Goal: Feedback & Contribution: Contribute content

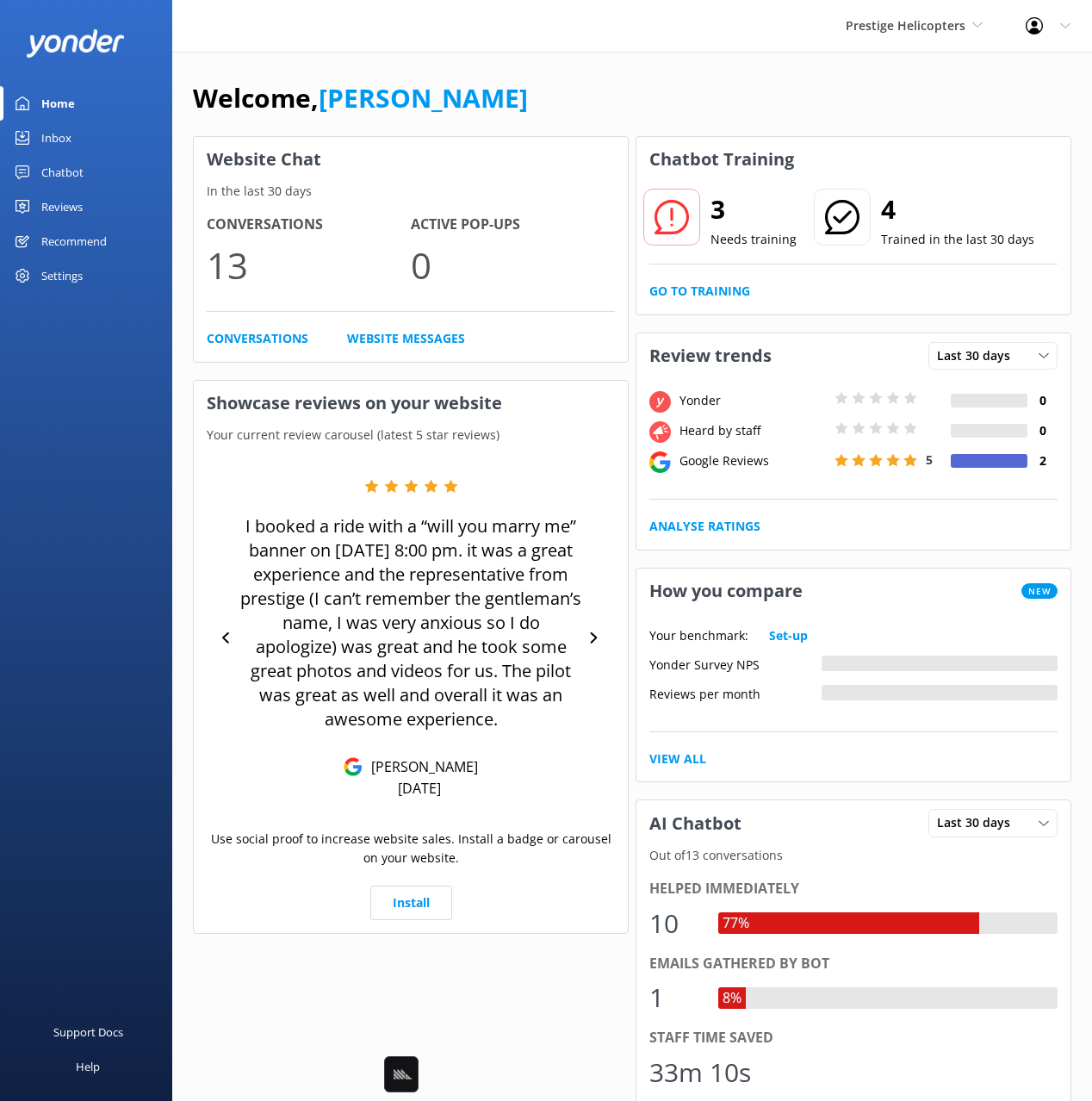
click at [90, 185] on link "Chatbot" at bounding box center [86, 172] width 172 height 35
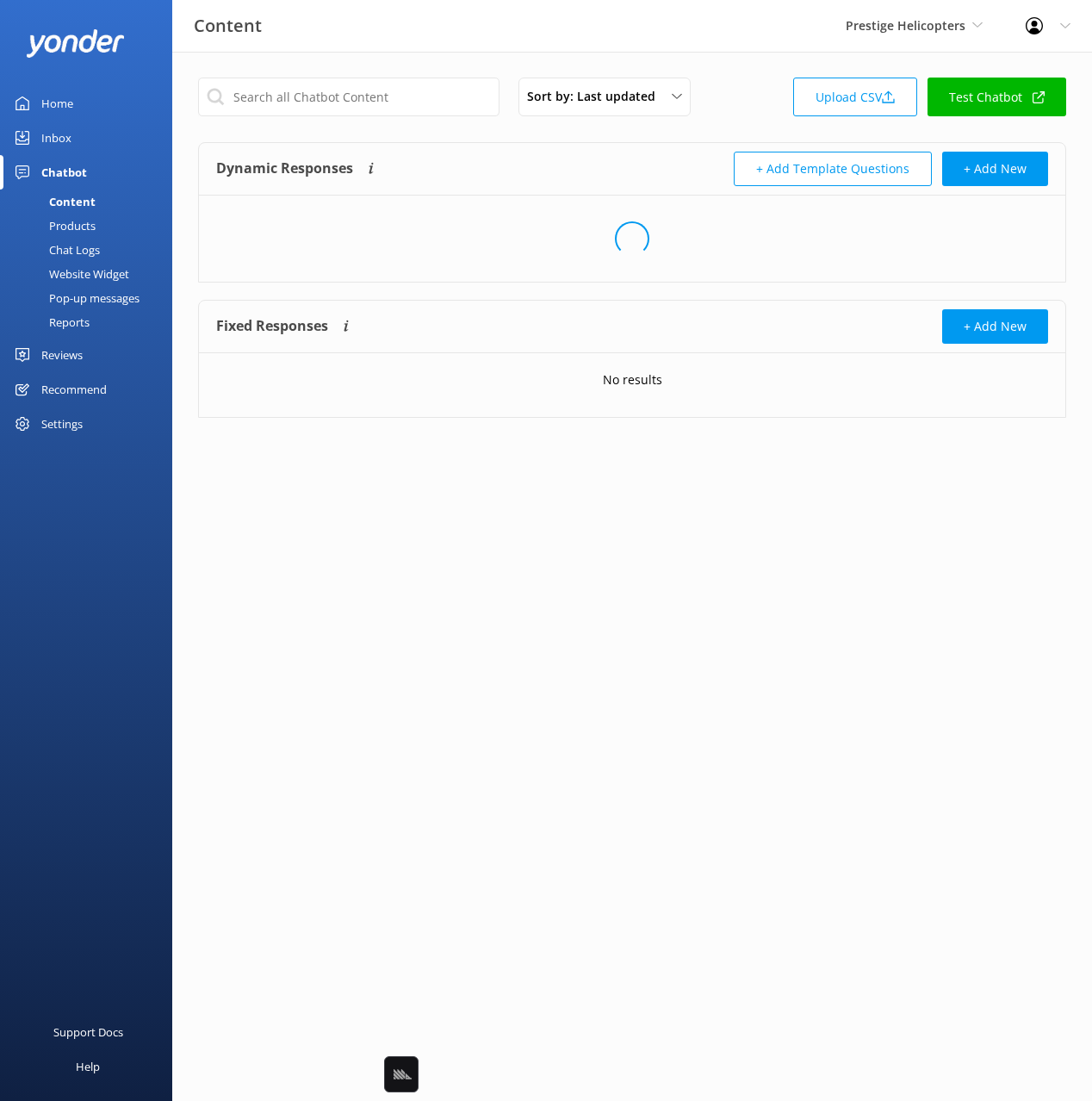
click at [80, 268] on div "Website Widget" at bounding box center [70, 273] width 119 height 24
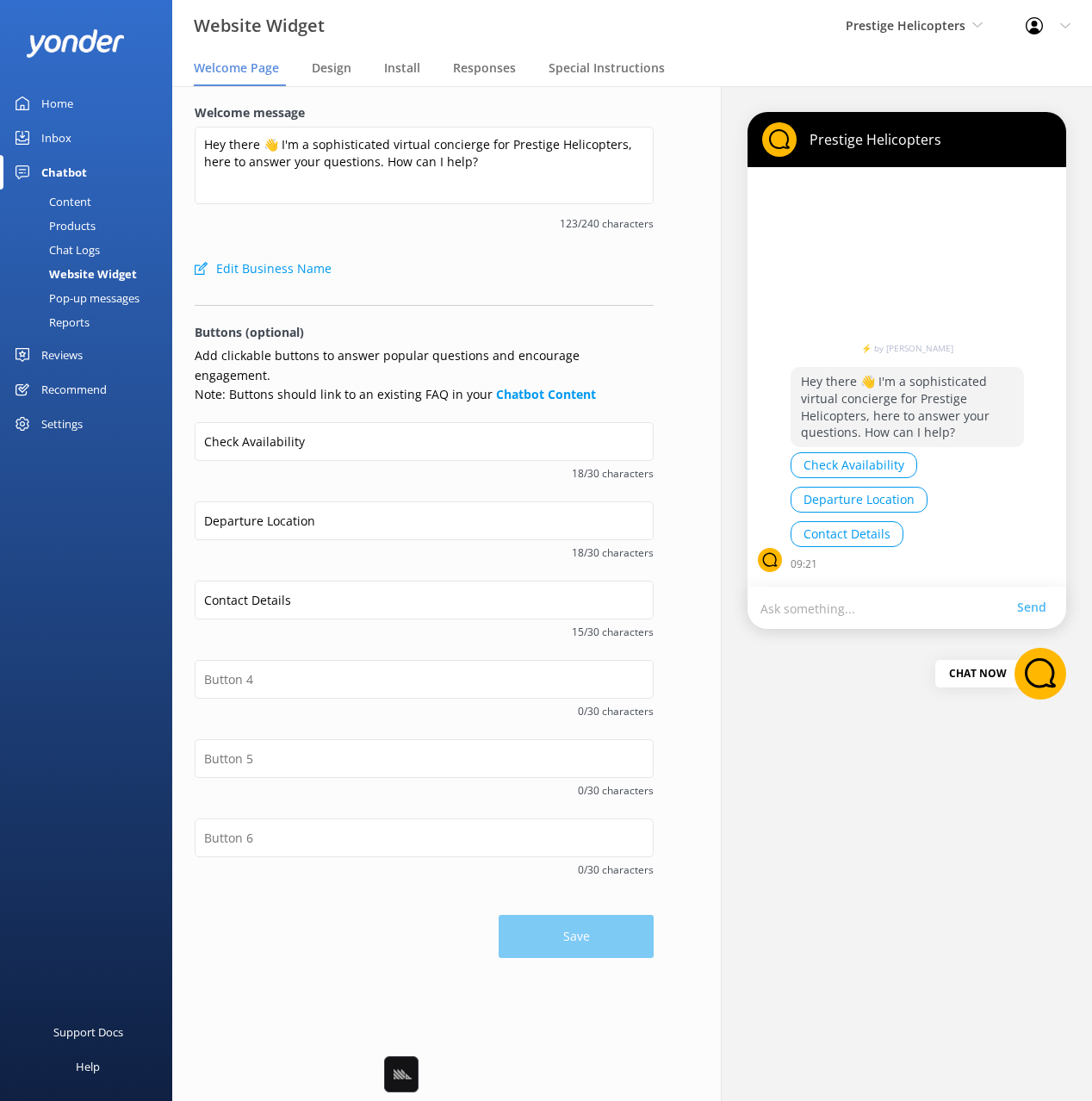
click at [522, 268] on div "Edit Business Name" at bounding box center [423, 268] width 459 height 35
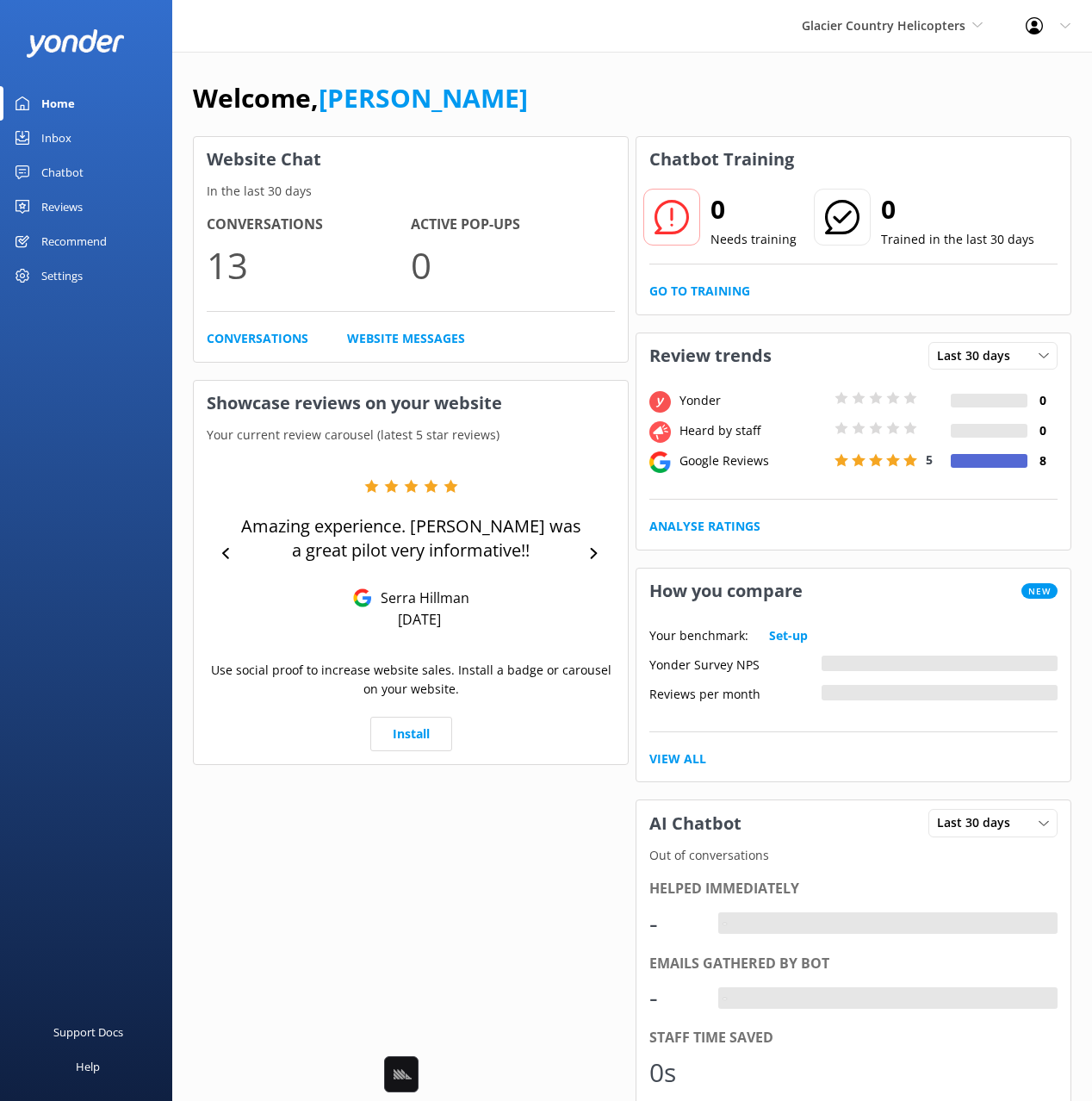
drag, startPoint x: 90, startPoint y: 182, endPoint x: 81, endPoint y: 190, distance: 12.0
click at [90, 182] on link "Chatbot" at bounding box center [86, 172] width 172 height 35
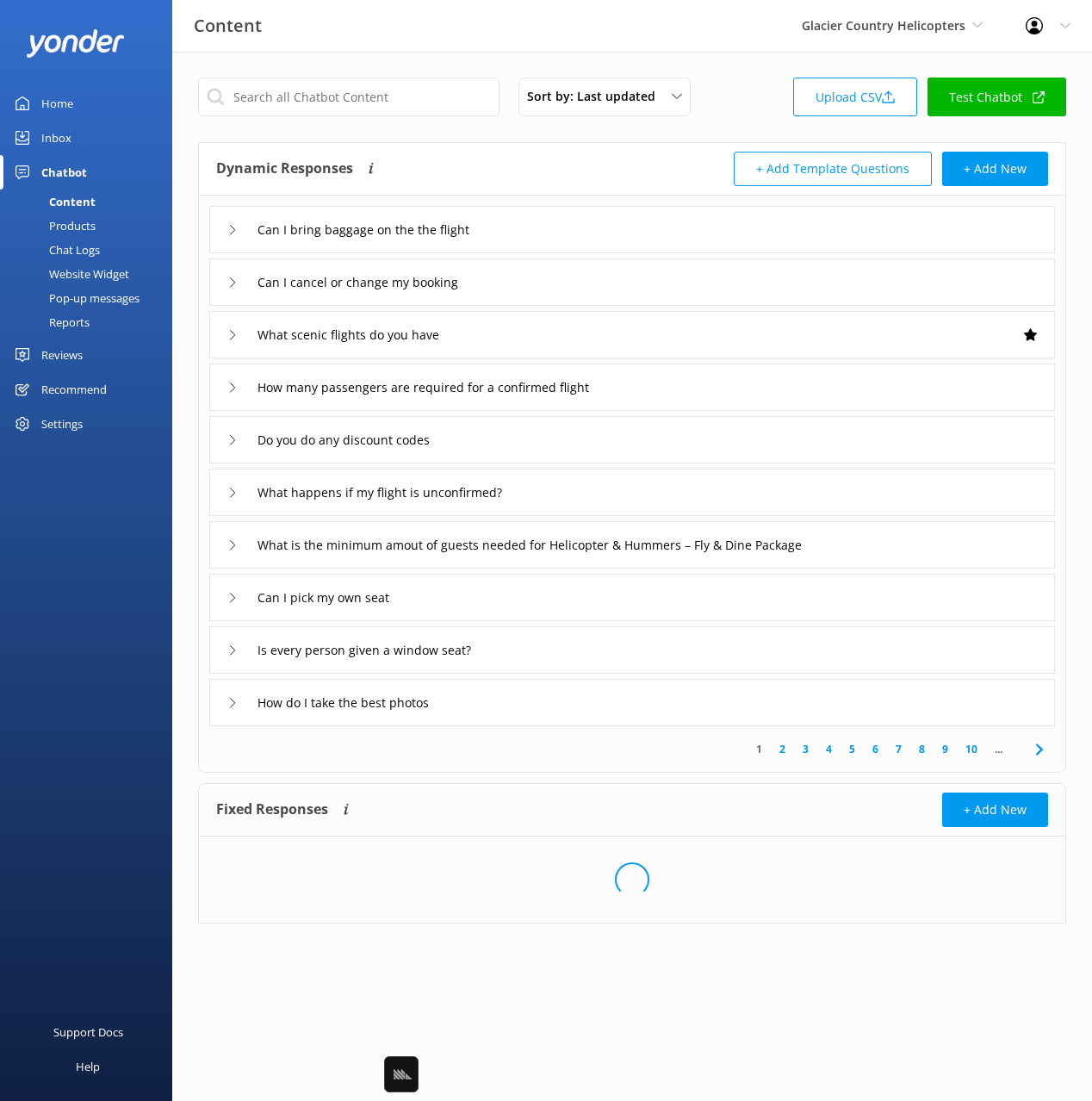
click at [92, 270] on div "Website Widget" at bounding box center [70, 273] width 119 height 24
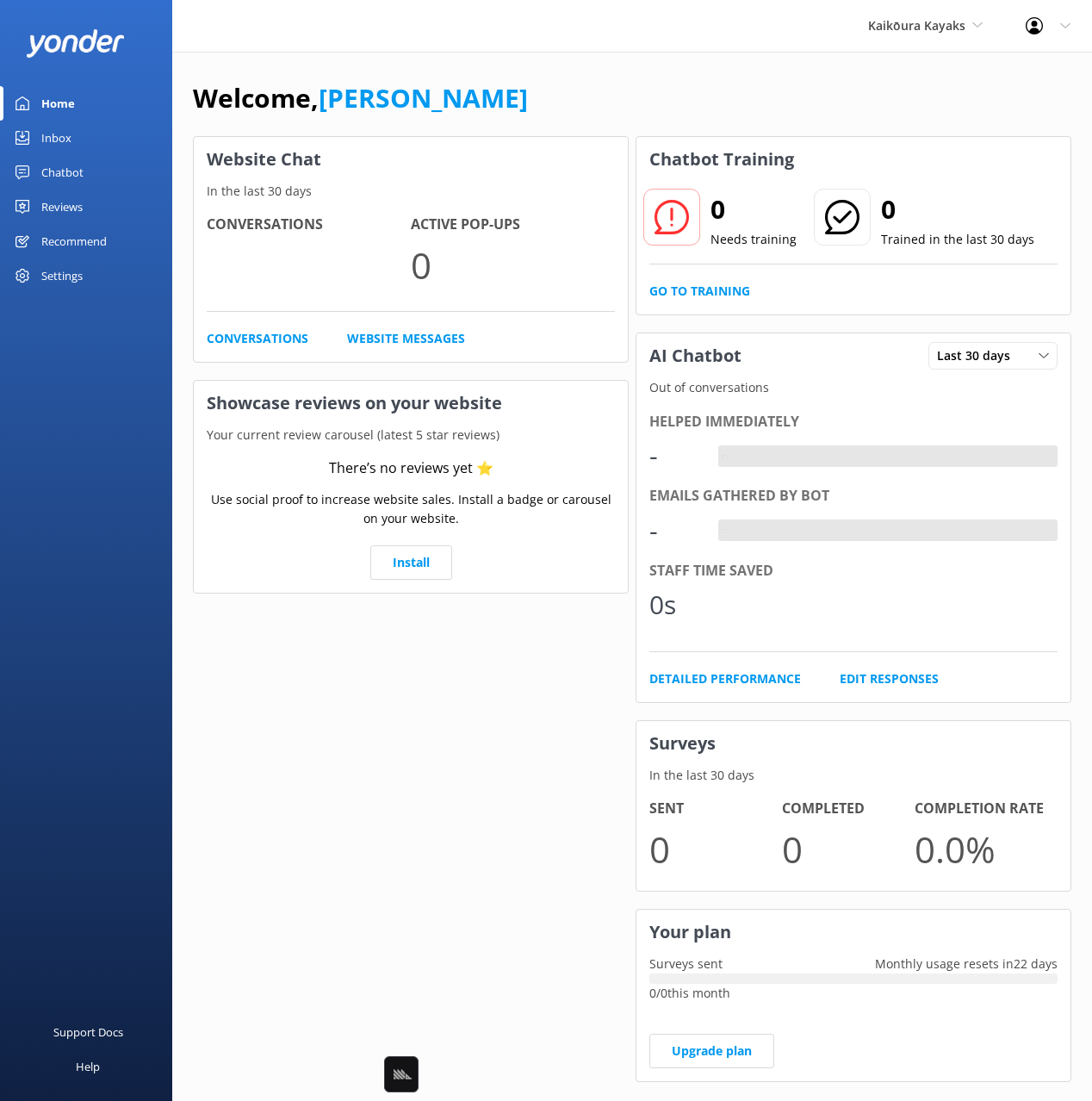
click at [73, 177] on div "Chatbot" at bounding box center [63, 172] width 43 height 35
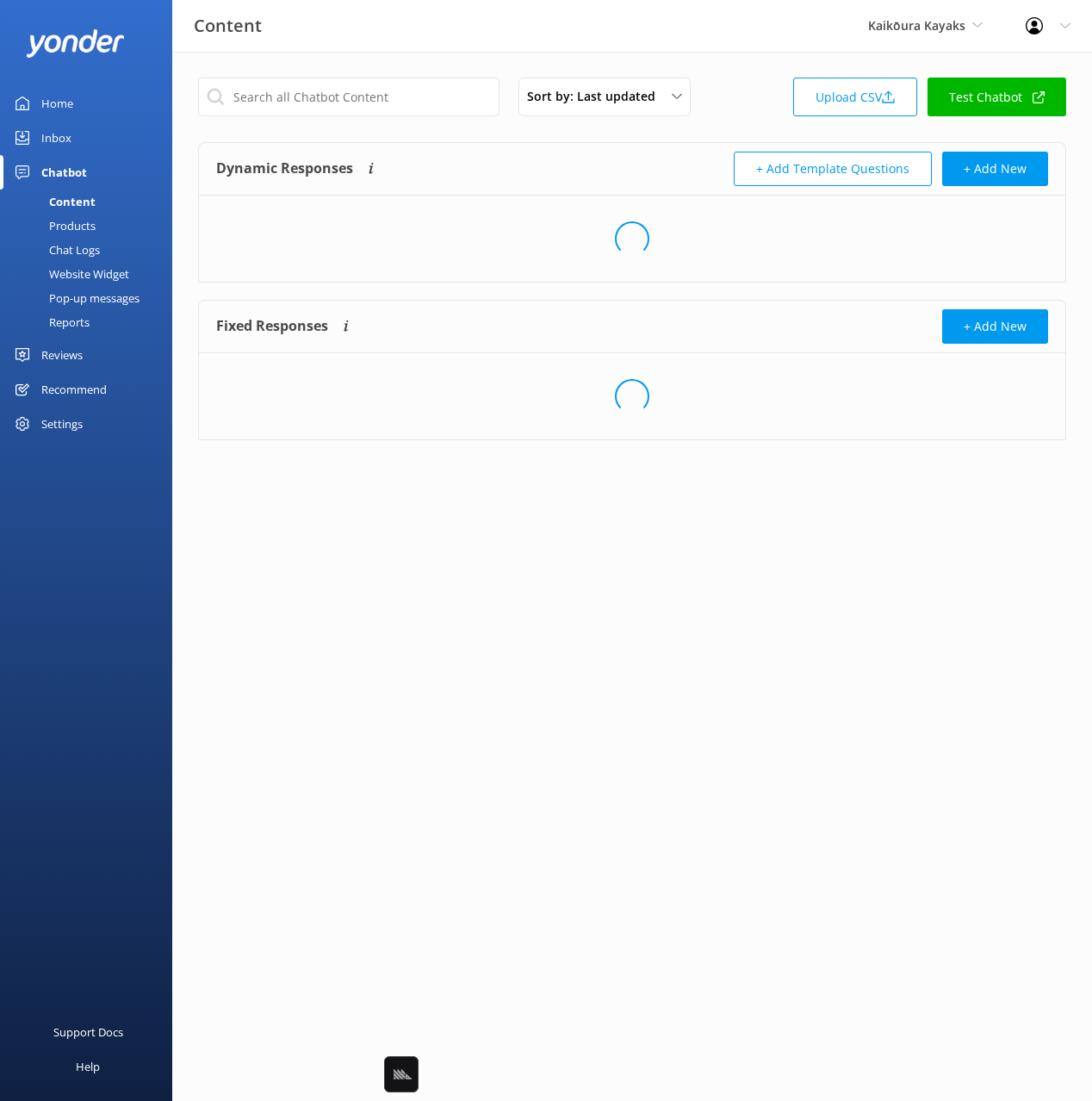
click at [96, 269] on div "Website Widget" at bounding box center [70, 273] width 119 height 24
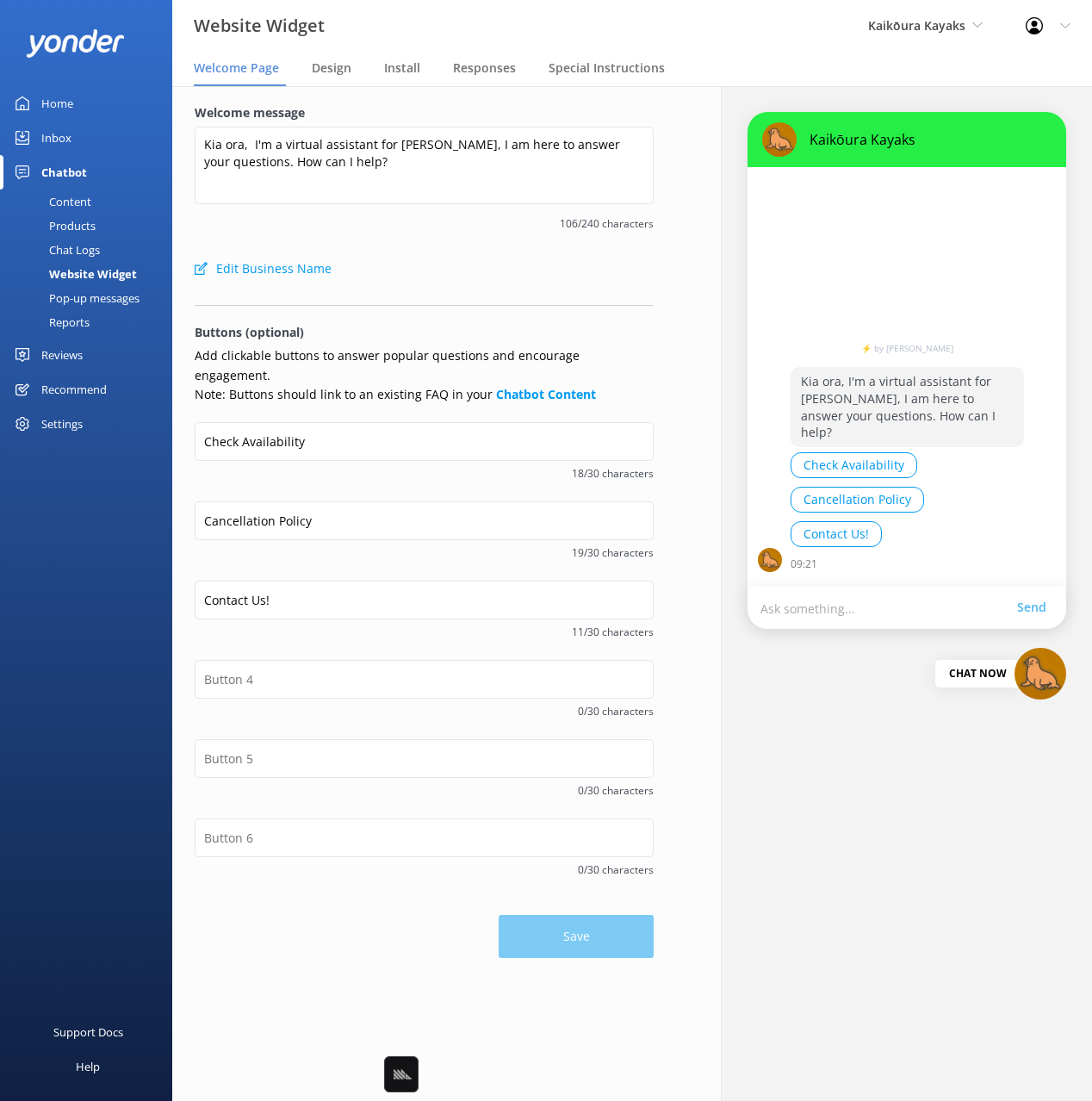
click at [510, 240] on div "Welcome message Kia ora, I'm a virtual assistant for Kaikōura Kayaks, I am here…" at bounding box center [423, 177] width 459 height 148
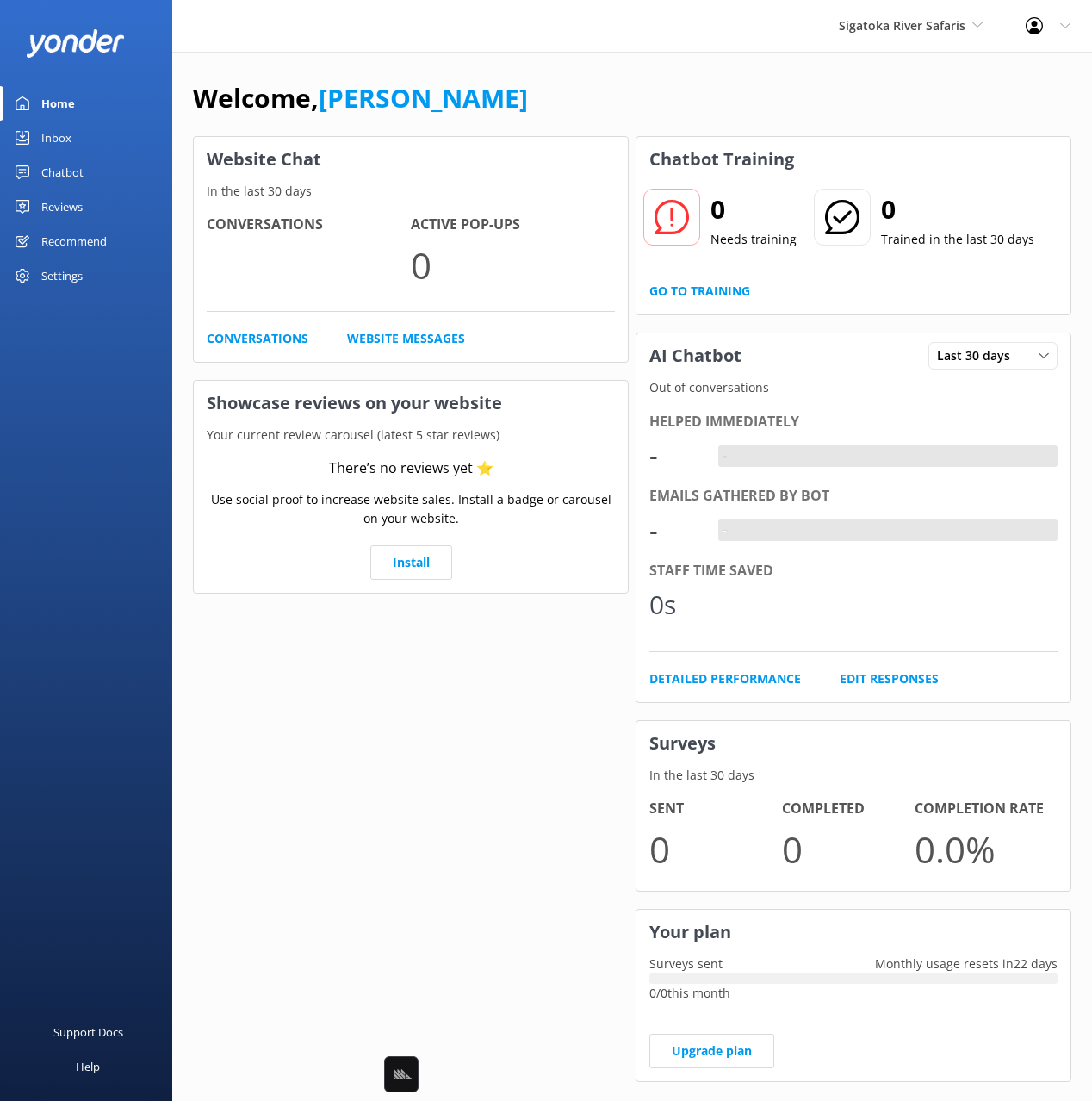
drag, startPoint x: 69, startPoint y: 173, endPoint x: 90, endPoint y: 251, distance: 80.8
click at [69, 173] on div "Chatbot" at bounding box center [63, 172] width 43 height 35
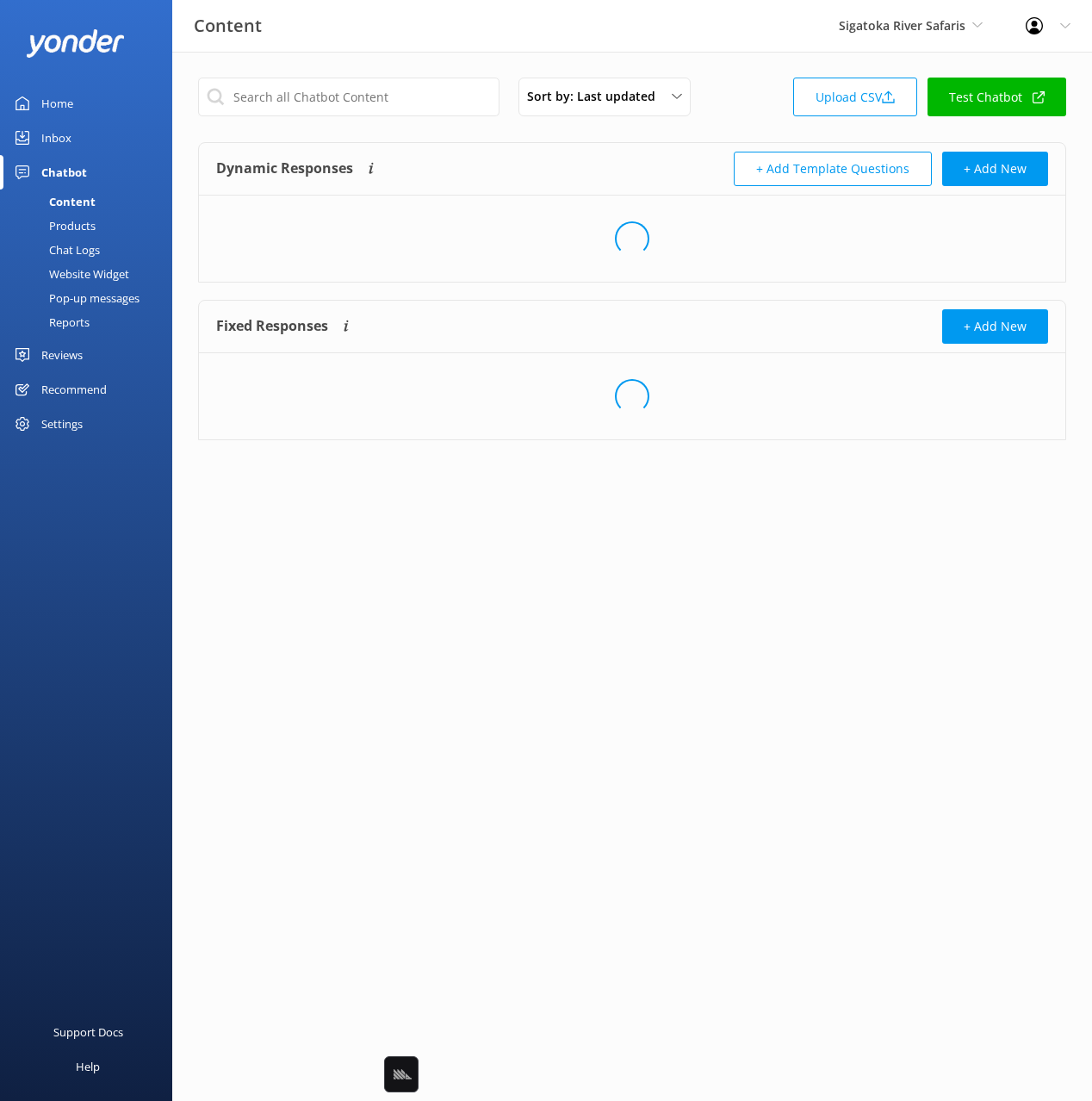
click at [83, 271] on div "Website Widget" at bounding box center [70, 273] width 119 height 24
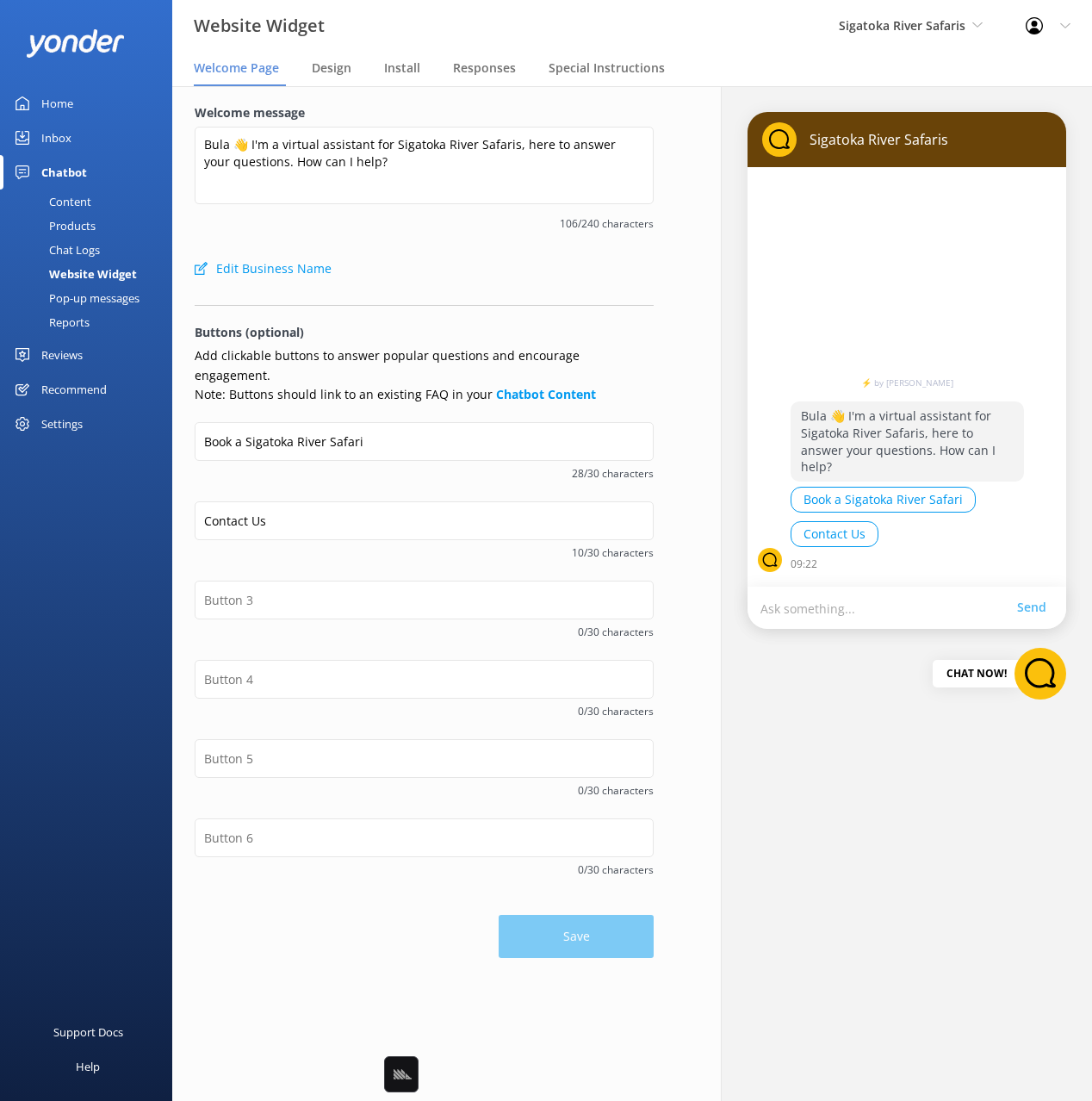
click at [540, 254] on div "Edit Business Name" at bounding box center [423, 268] width 459 height 35
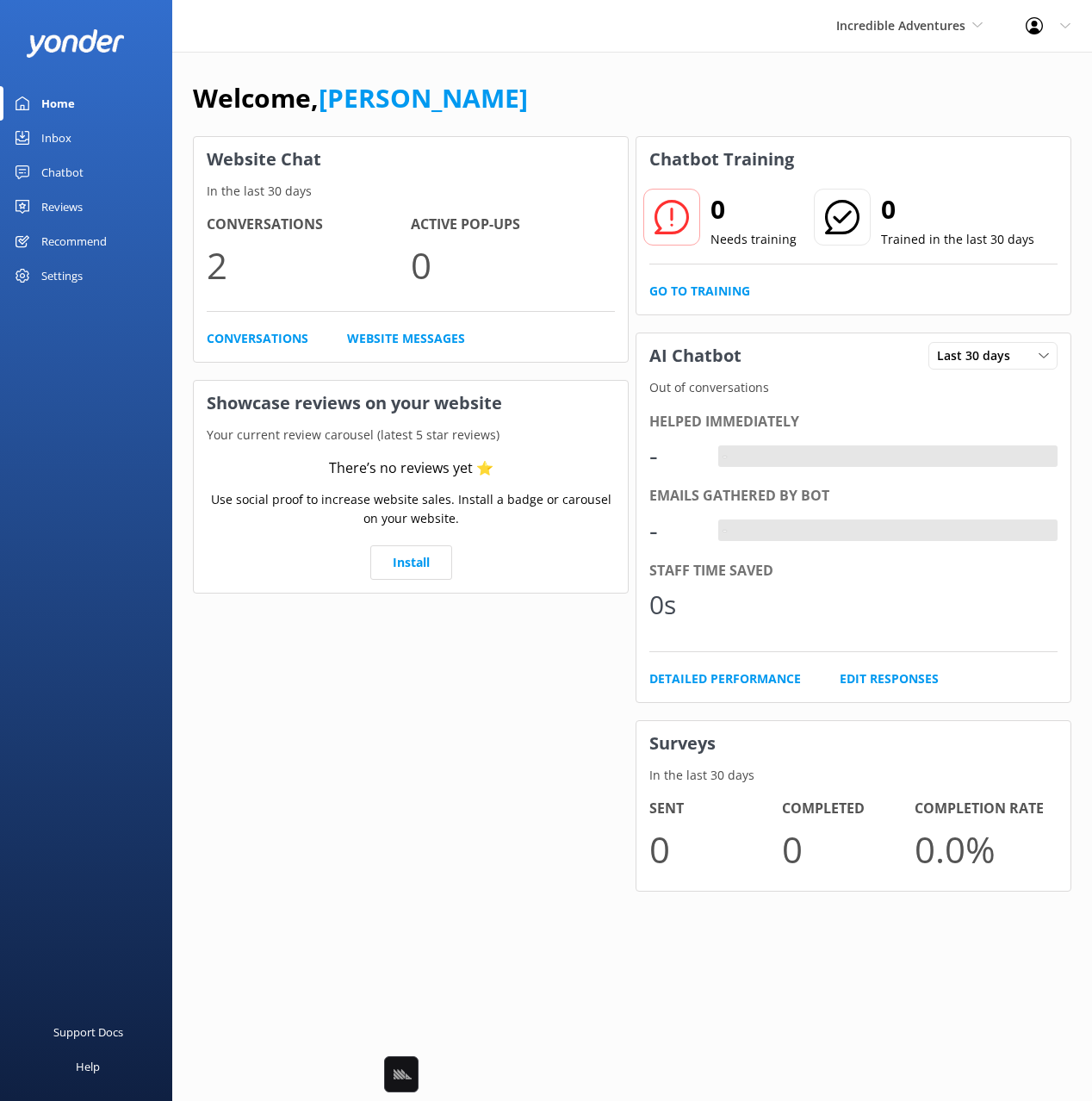
click at [97, 179] on link "Chatbot" at bounding box center [86, 172] width 172 height 35
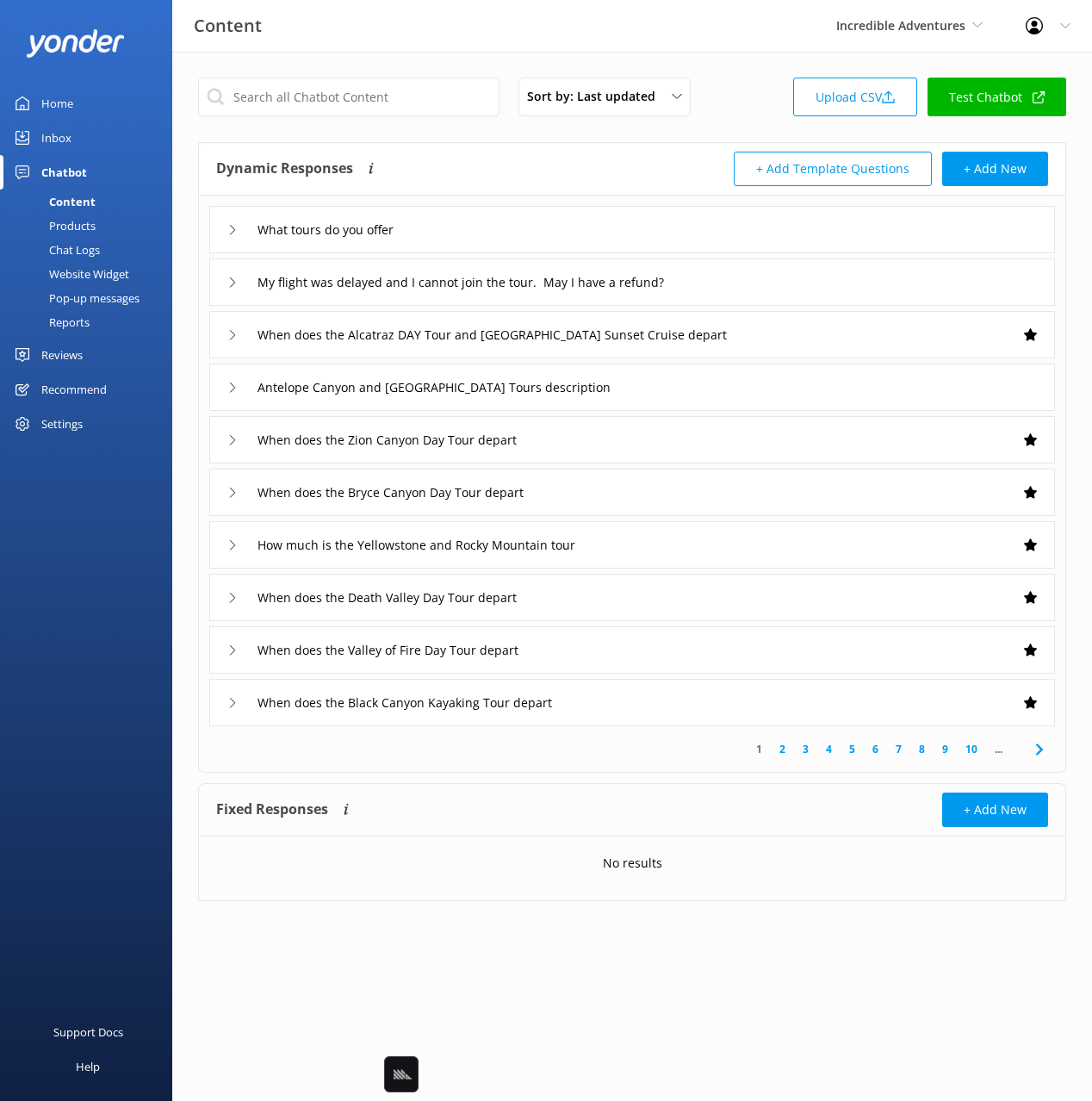
click at [110, 272] on div "Website Widget" at bounding box center [70, 273] width 119 height 24
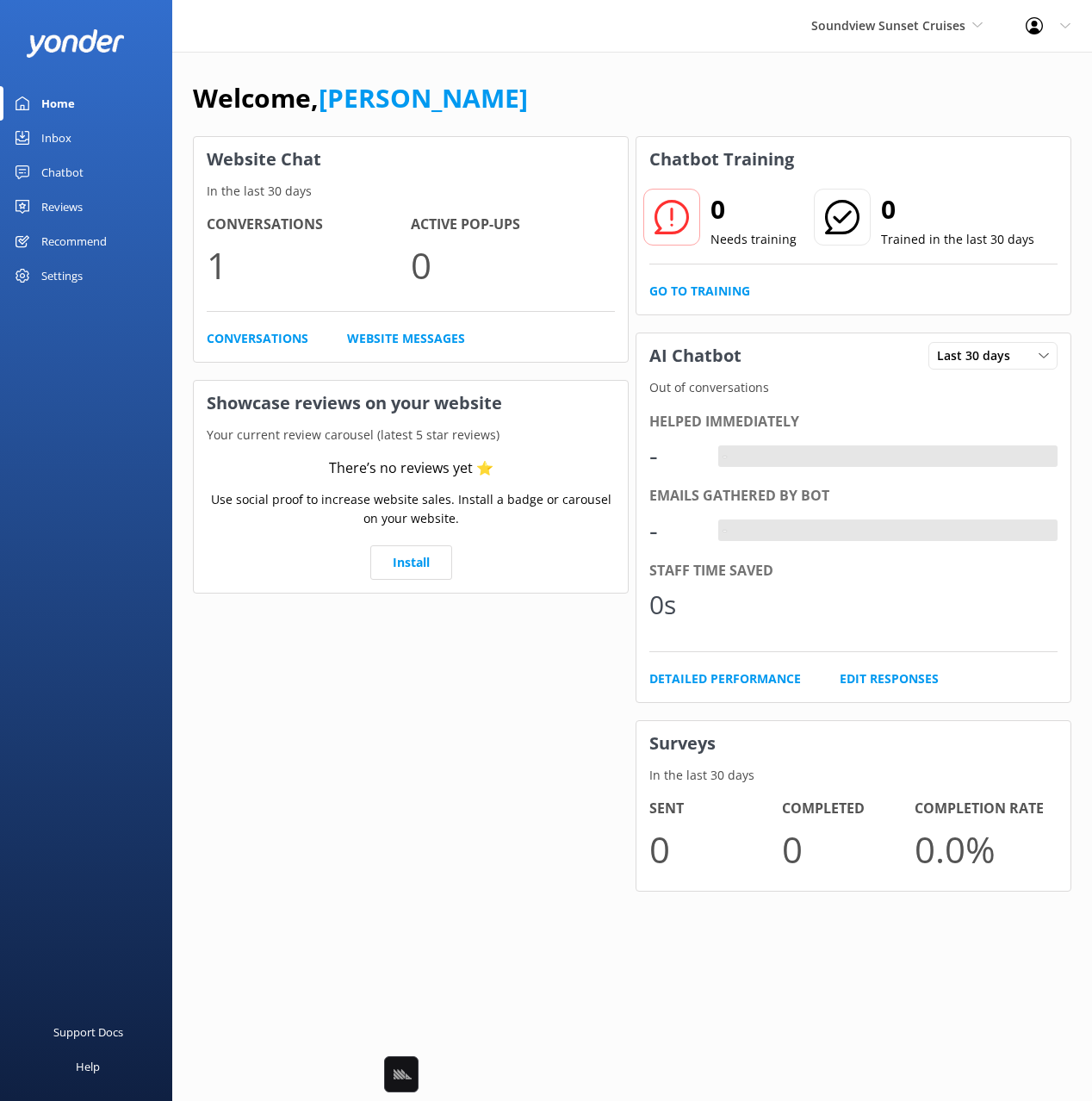
drag, startPoint x: 44, startPoint y: 170, endPoint x: 94, endPoint y: 215, distance: 67.3
click at [44, 170] on div "Chatbot" at bounding box center [63, 172] width 43 height 35
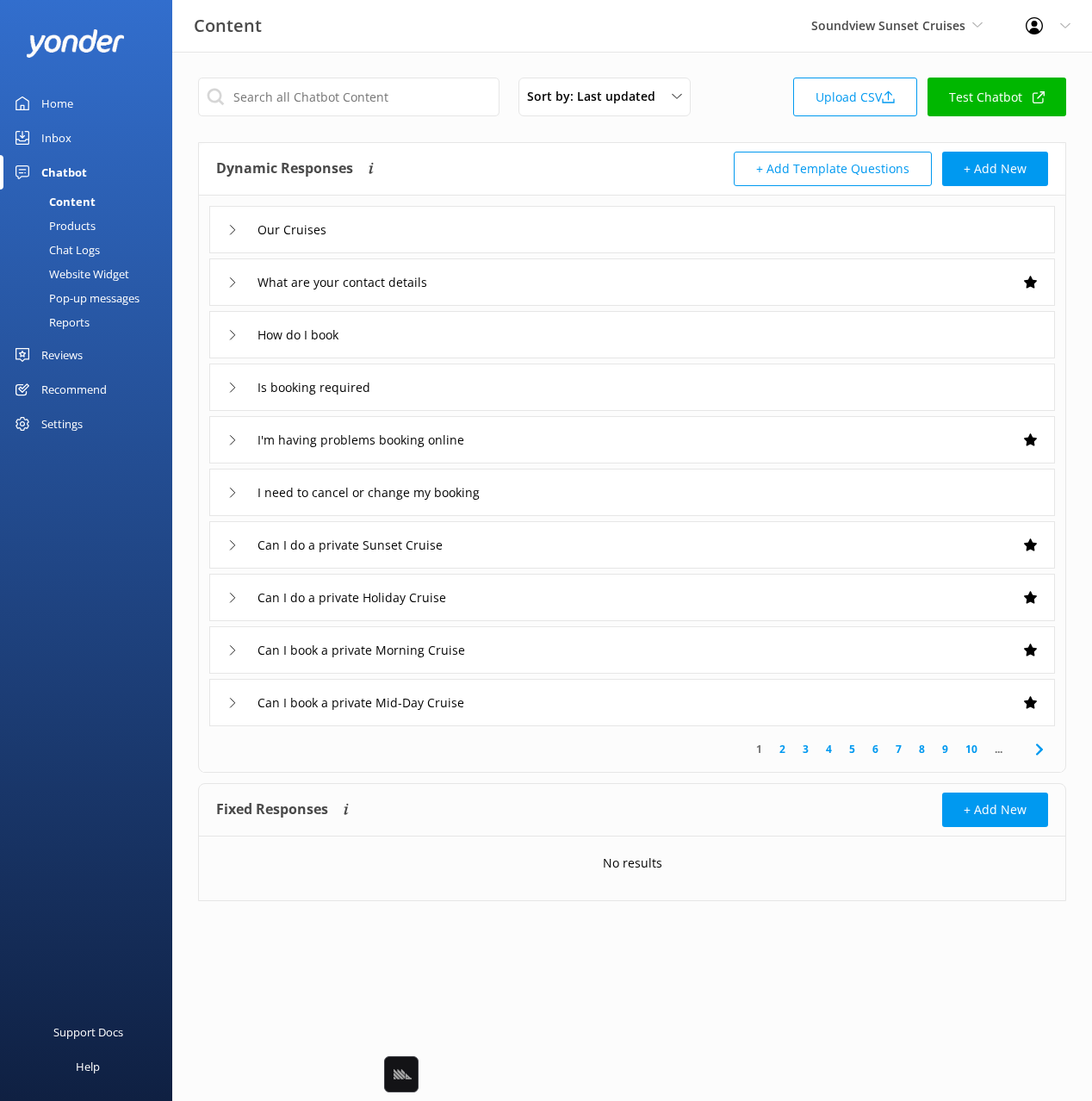
click at [85, 274] on div "Website Widget" at bounding box center [70, 273] width 119 height 24
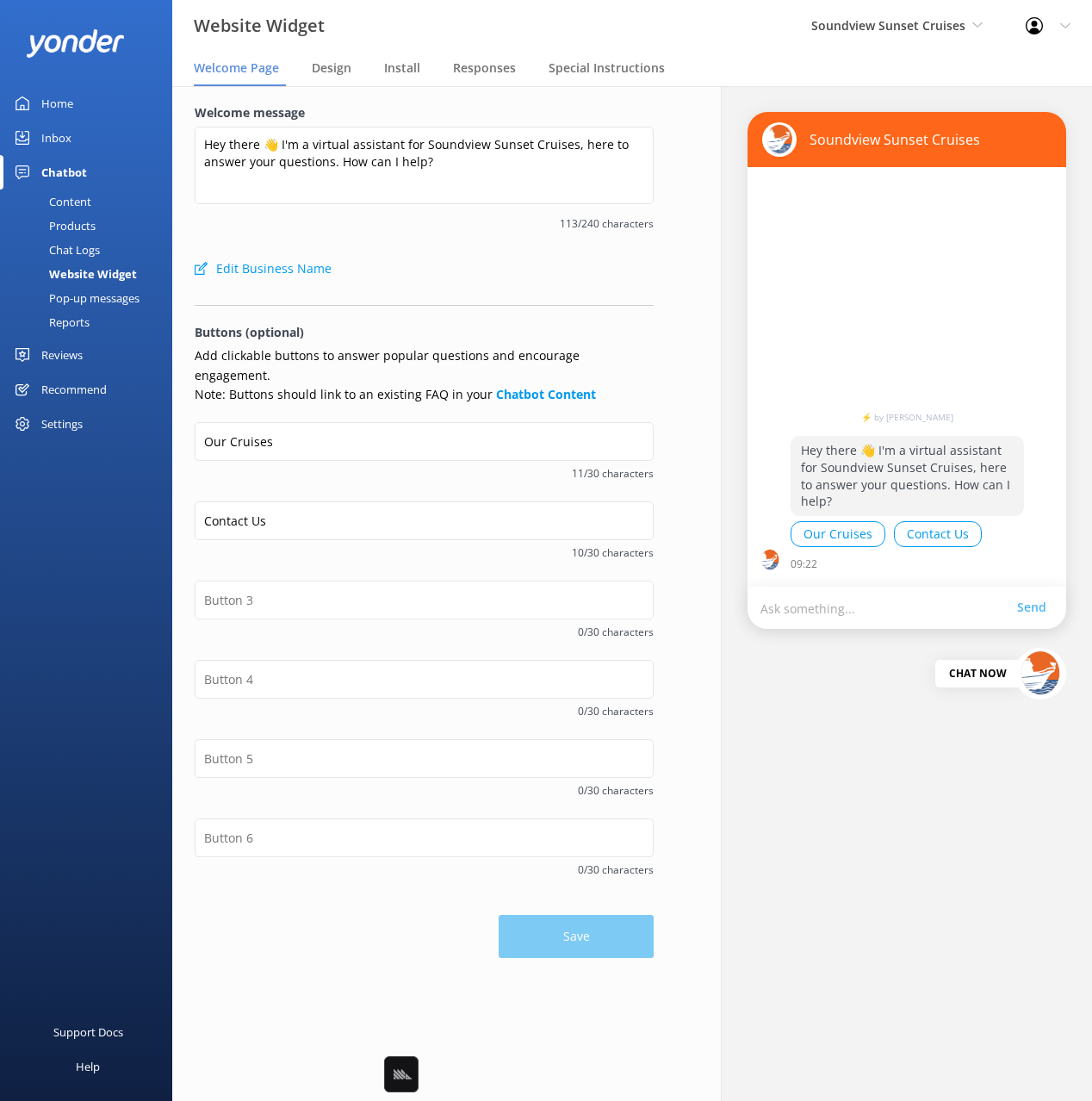
click at [528, 239] on div "Welcome message Hey there 👋 I'm a virtual assistant for Soundview Sunset Cruise…" at bounding box center [423, 177] width 459 height 148
click at [487, 120] on label "Welcome message" at bounding box center [423, 112] width 459 height 19
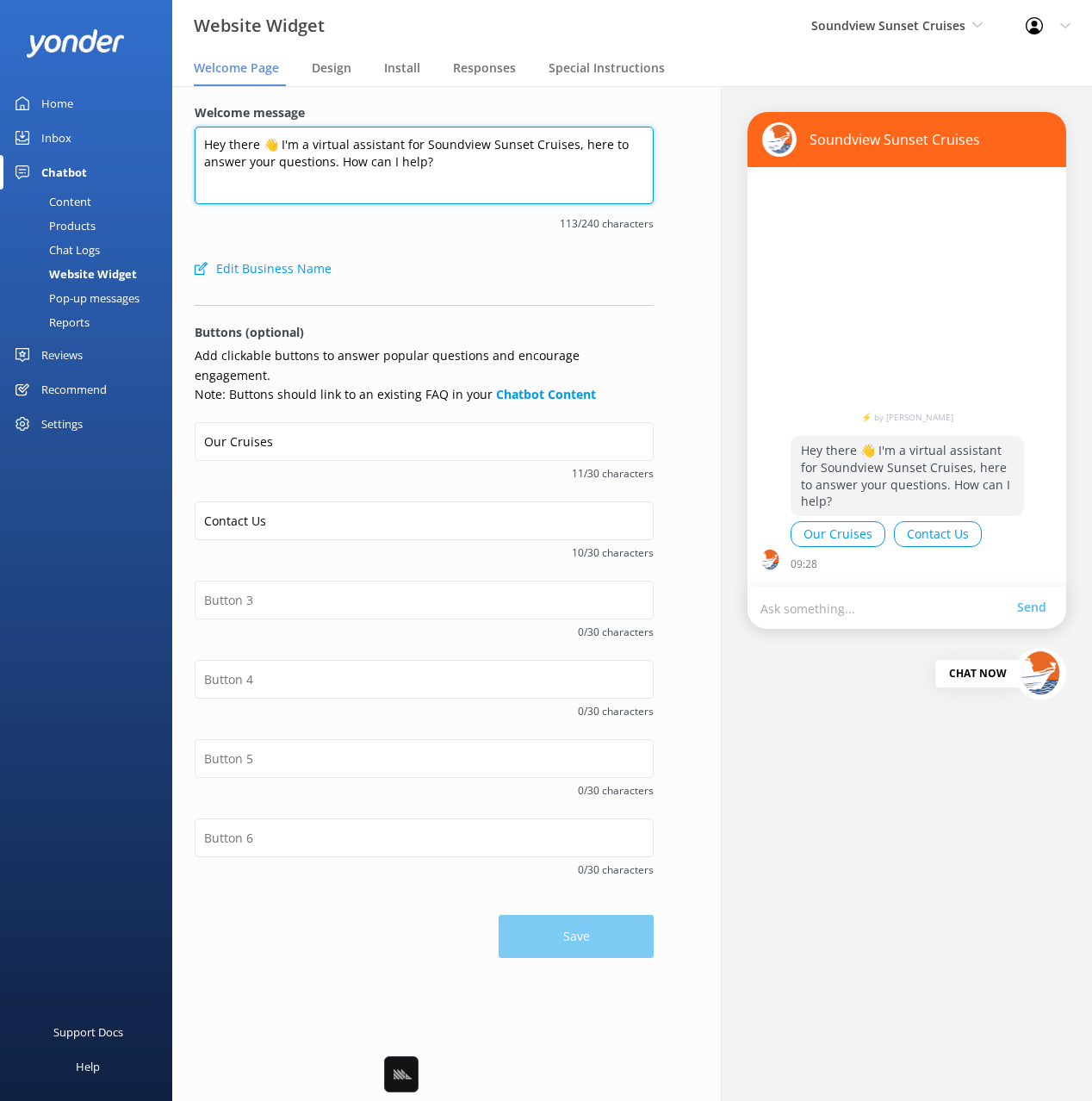
click at [487, 127] on textarea "Hey there 👋 I'm a virtual assistant for Soundview Sunset Cruises, here to answe…" at bounding box center [423, 165] width 459 height 77
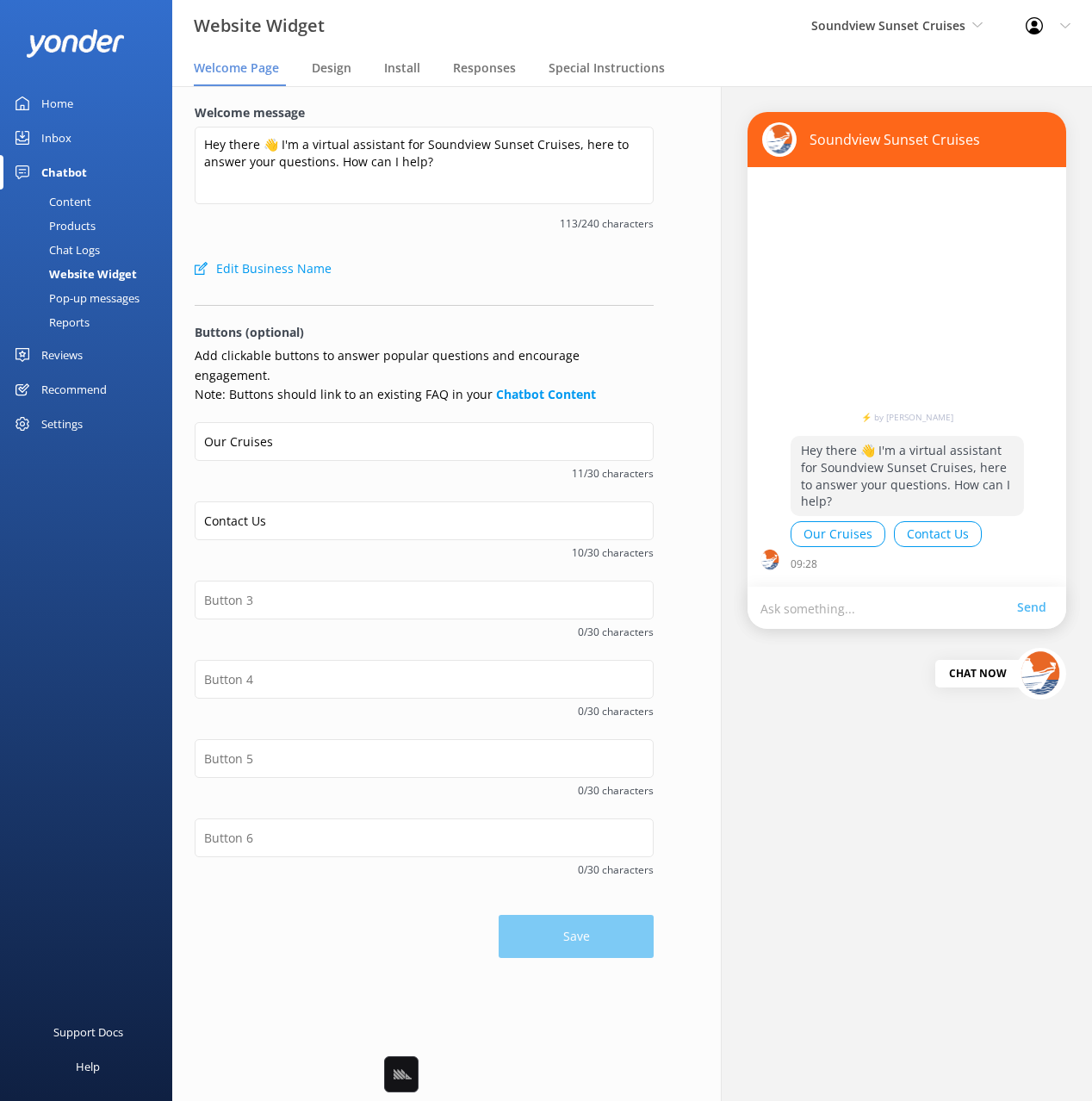
click at [39, 102] on link "Home" at bounding box center [86, 103] width 172 height 35
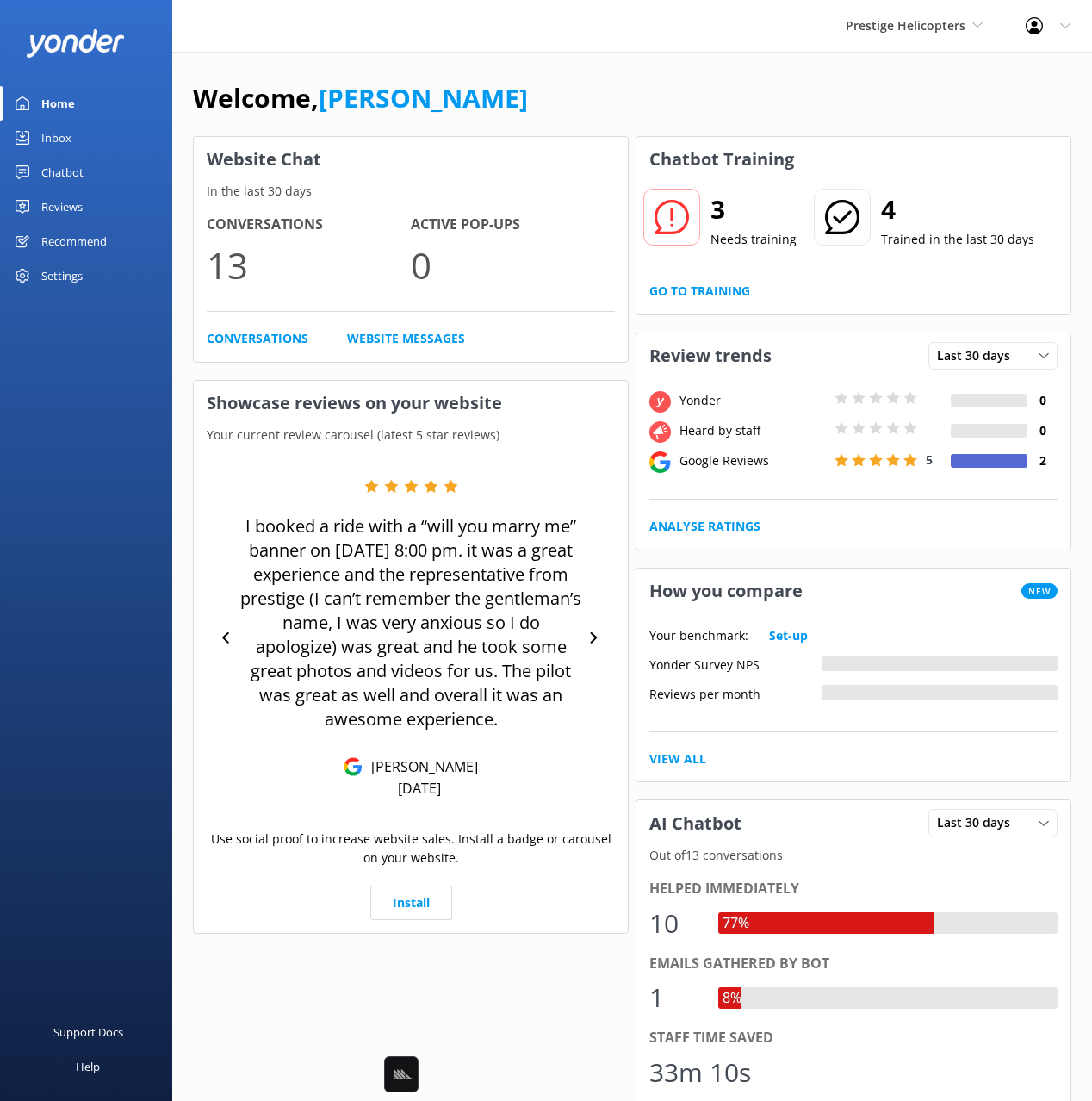
drag, startPoint x: 60, startPoint y: 182, endPoint x: 161, endPoint y: 177, distance: 101.1
click at [60, 182] on div "Chatbot" at bounding box center [63, 172] width 43 height 35
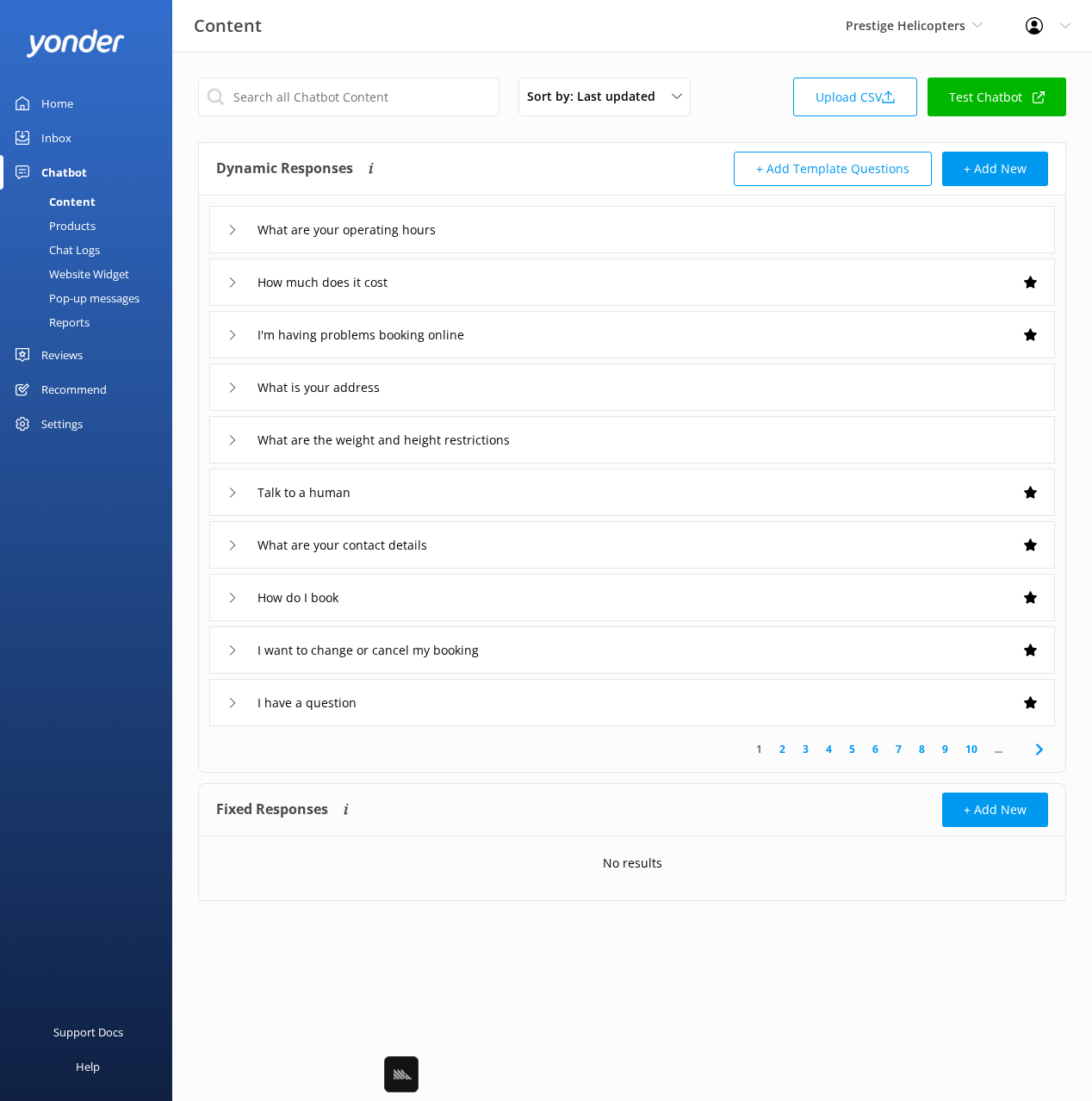
click at [569, 143] on div "Dynamic Responses The chatbot will generate a response based on the content inf…" at bounding box center [632, 169] width 867 height 52
click at [522, 216] on div "What are your operating hours" at bounding box center [632, 229] width 845 height 47
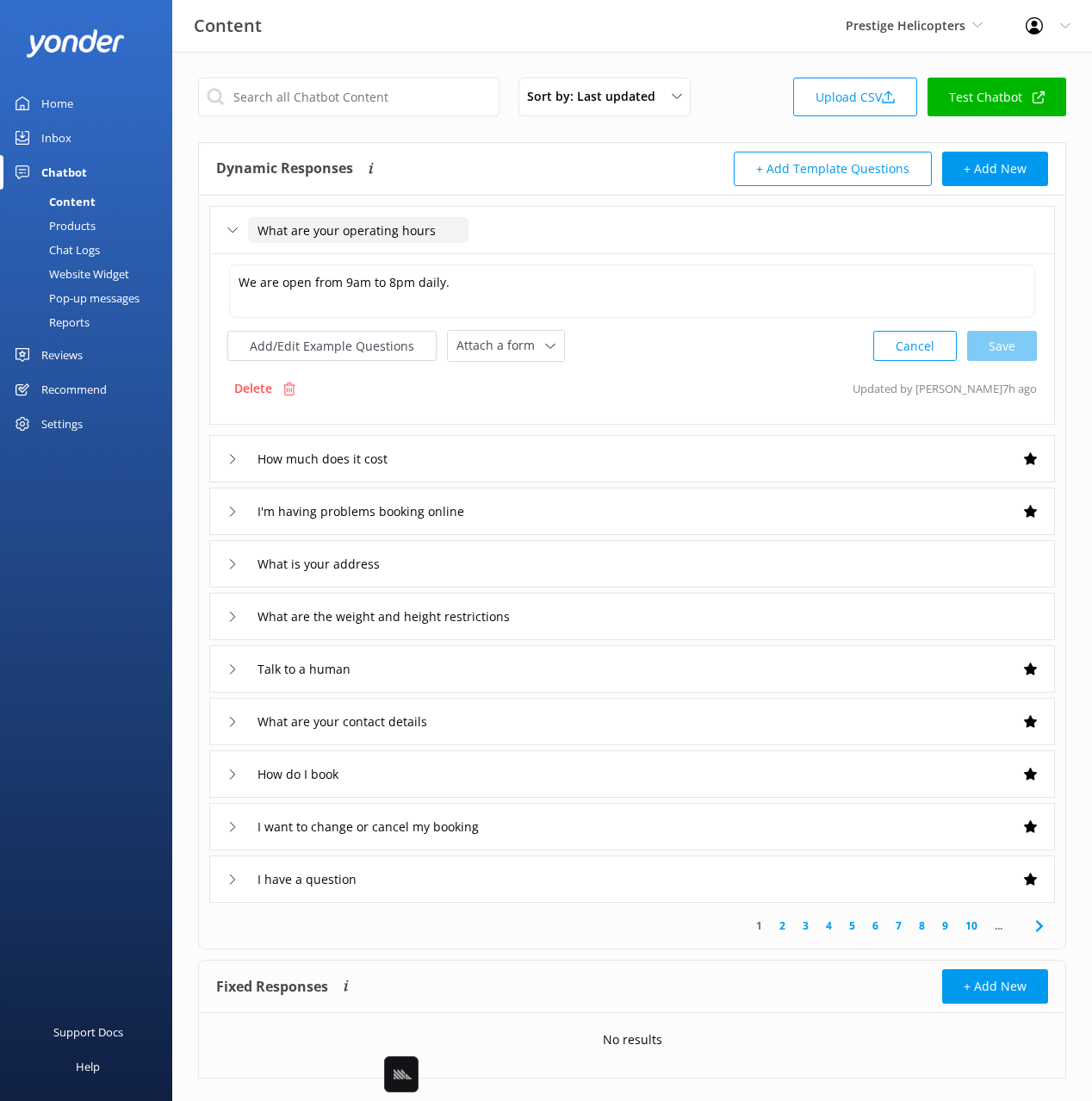
drag, startPoint x: 522, startPoint y: 216, endPoint x: 291, endPoint y: 237, distance: 232.0
click at [522, 216] on div "What are your operating hours" at bounding box center [632, 229] width 845 height 47
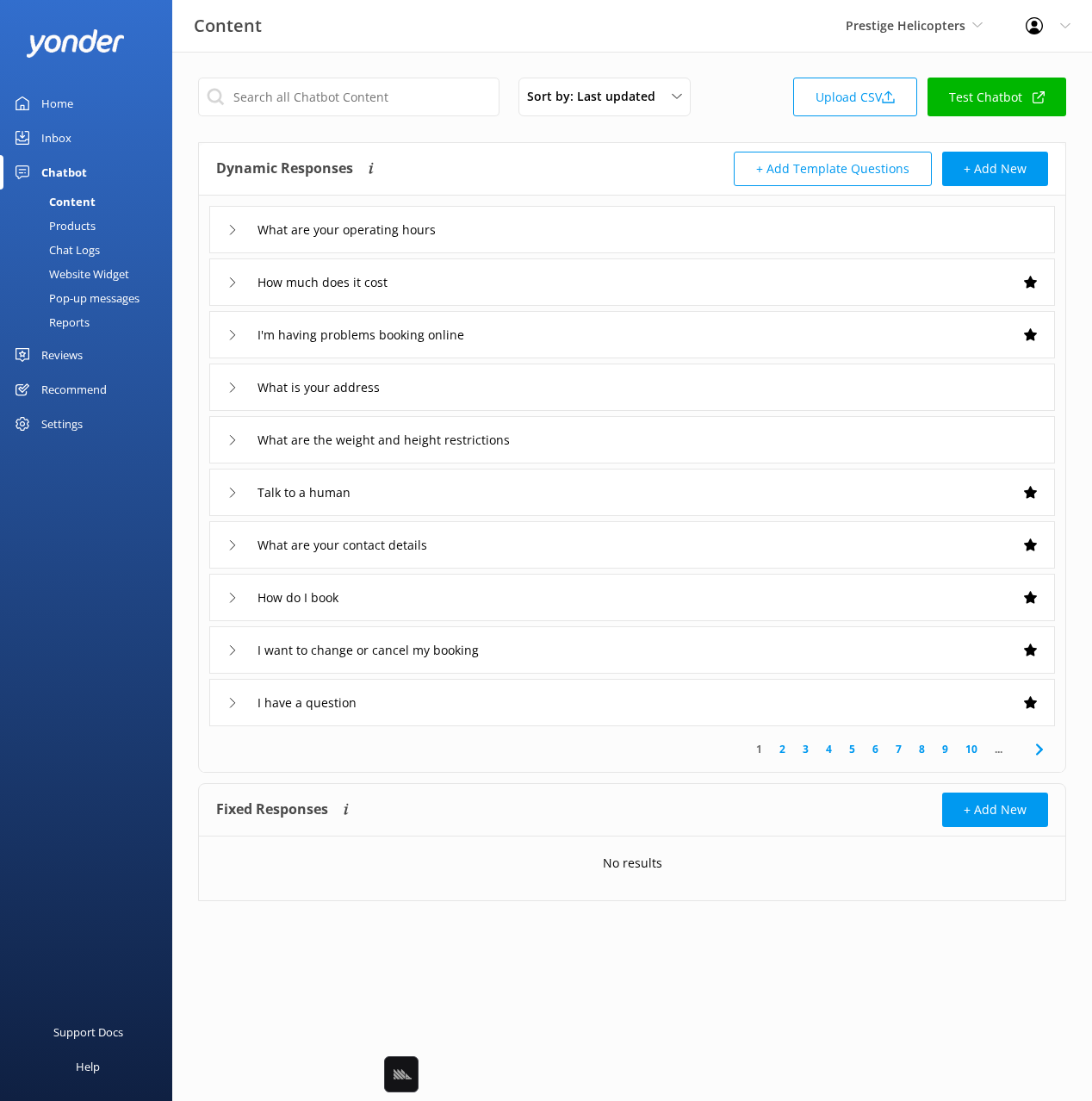
click at [584, 208] on div "What are your operating hours" at bounding box center [632, 229] width 845 height 47
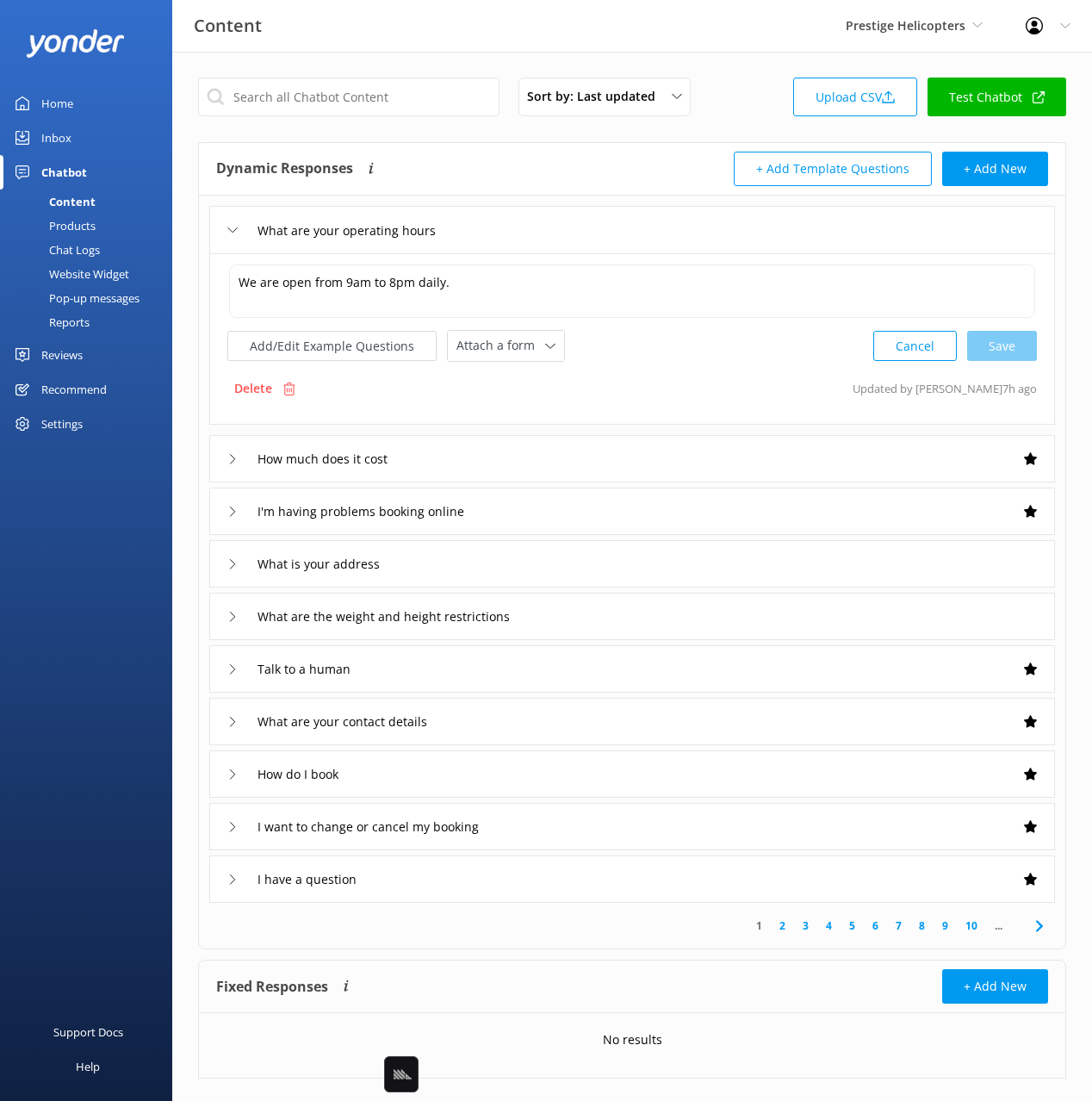
drag, startPoint x: 621, startPoint y: 231, endPoint x: 570, endPoint y: 248, distance: 53.8
click at [621, 231] on div "What are your operating hours" at bounding box center [632, 229] width 845 height 47
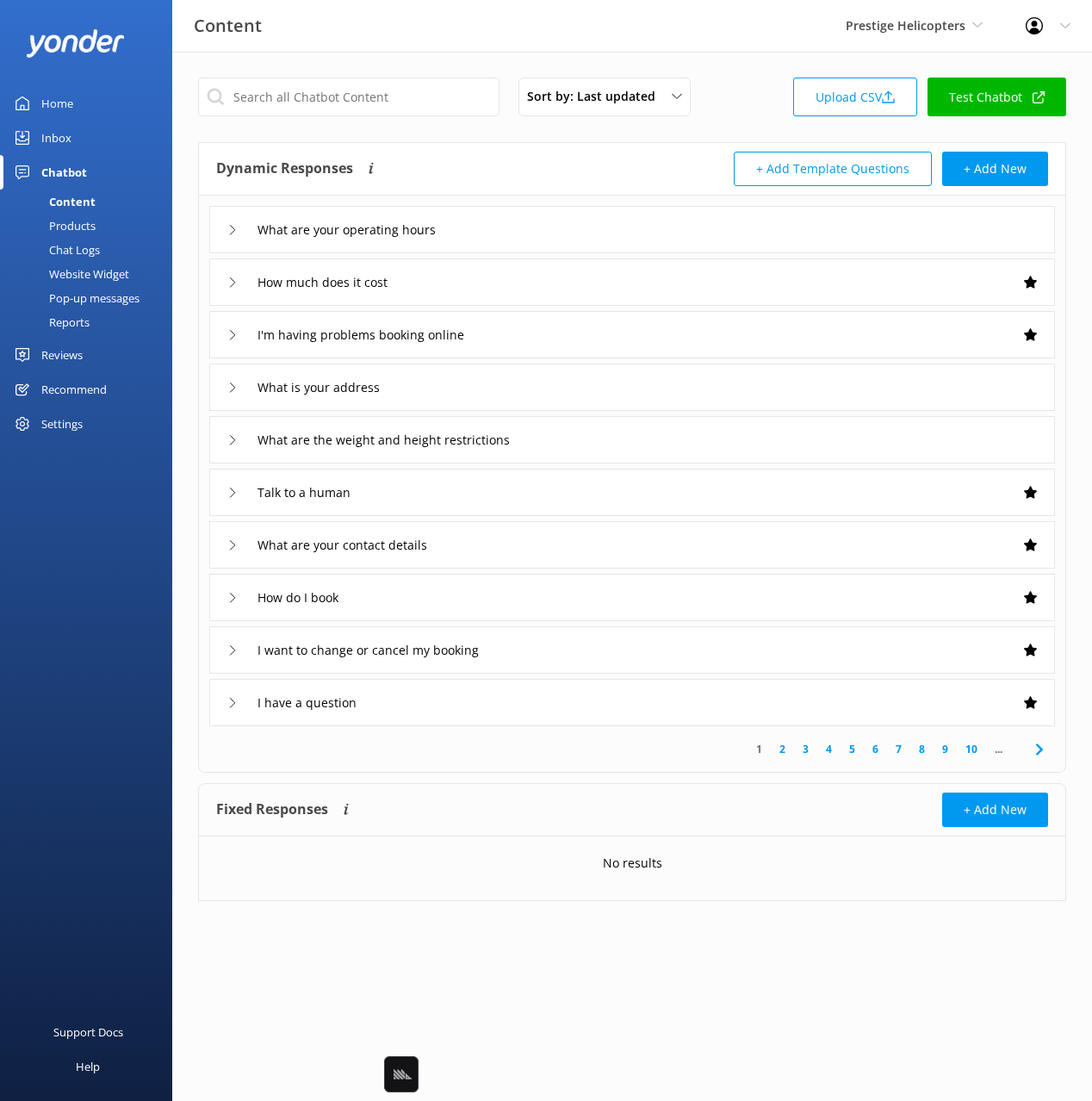
click at [497, 279] on div "How much does it cost" at bounding box center [632, 281] width 845 height 47
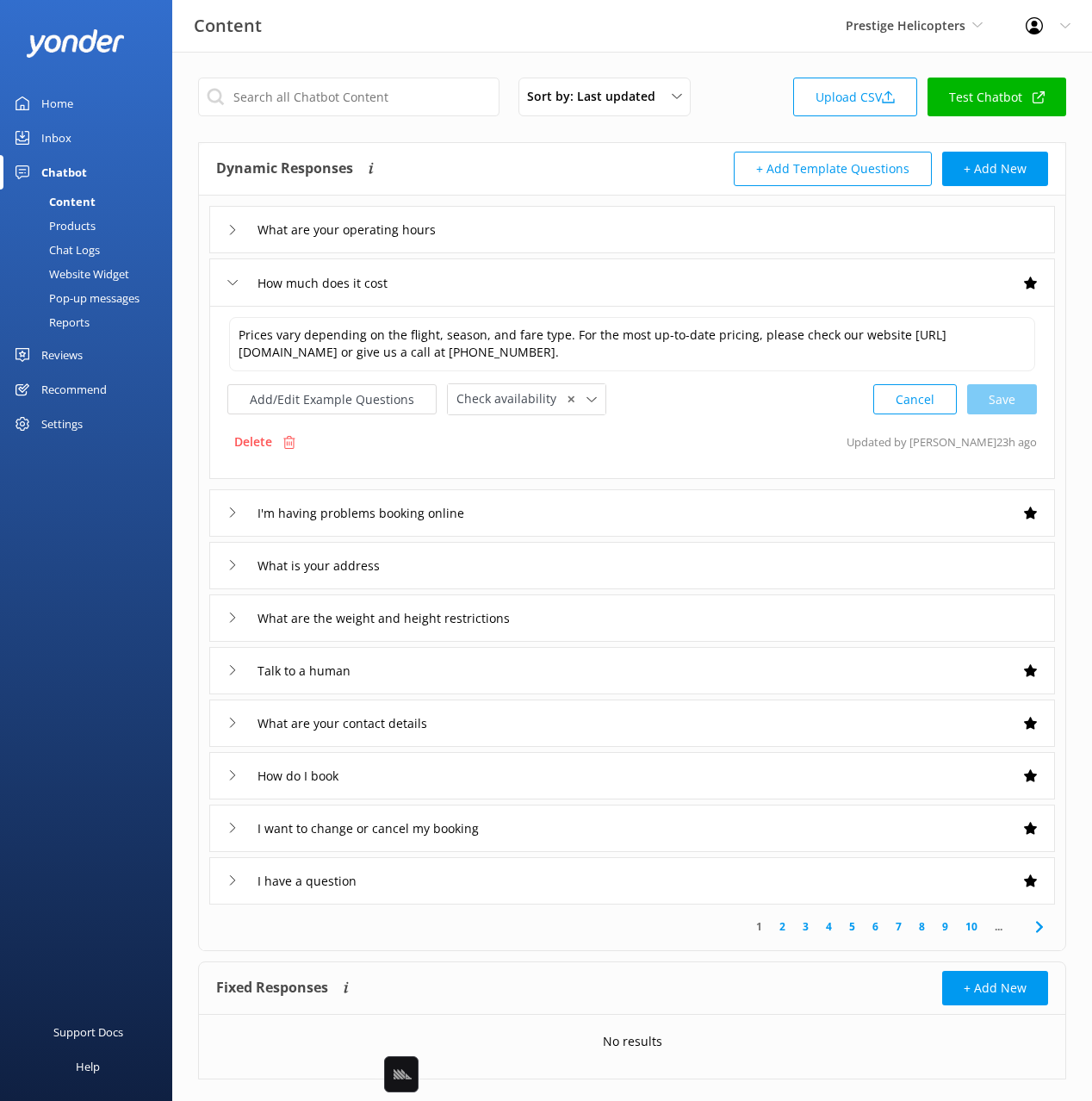
click at [496, 280] on div "How much does it cost" at bounding box center [632, 281] width 845 height 47
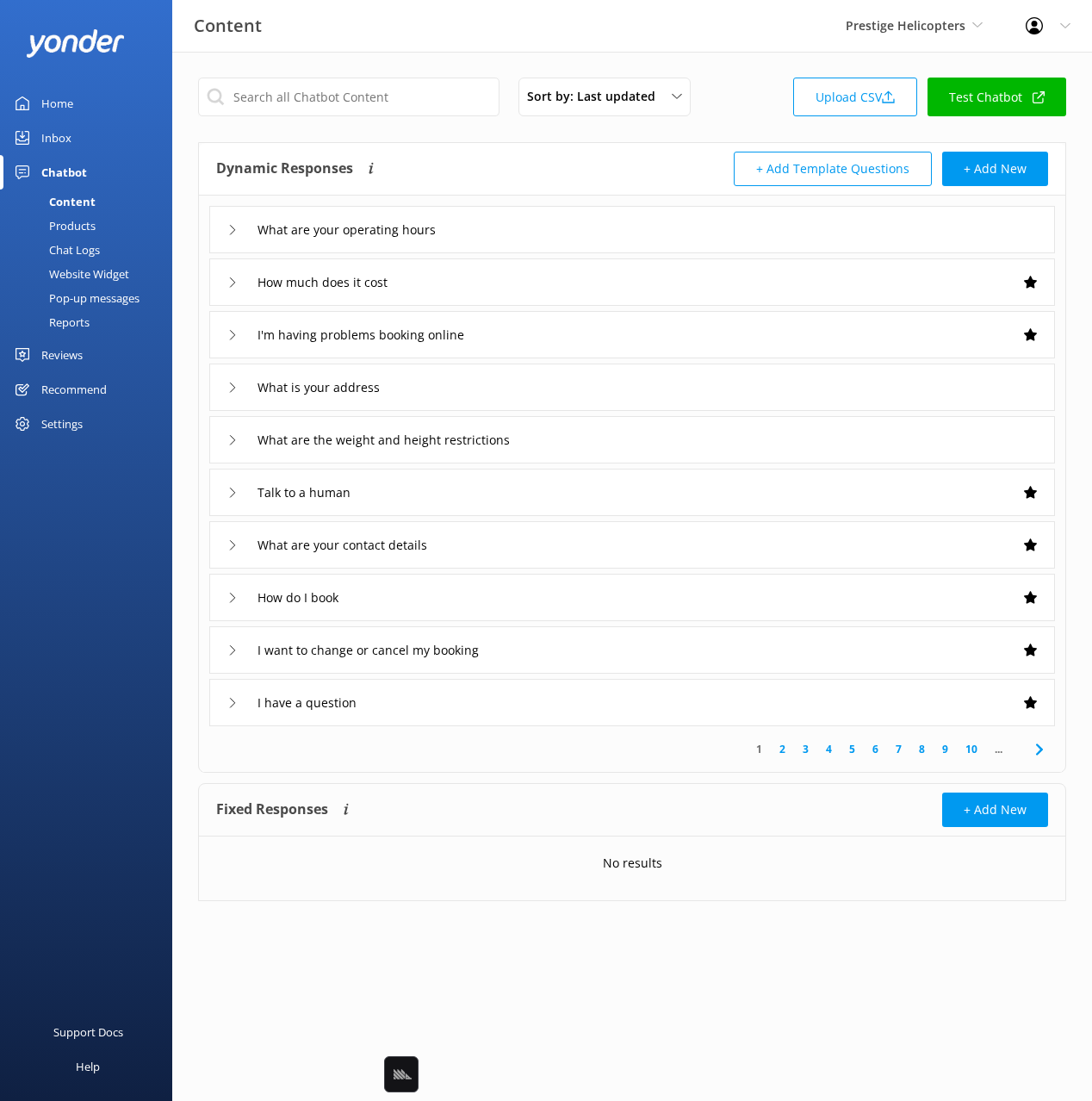
click at [82, 244] on div "Chat Logs" at bounding box center [55, 249] width 90 height 24
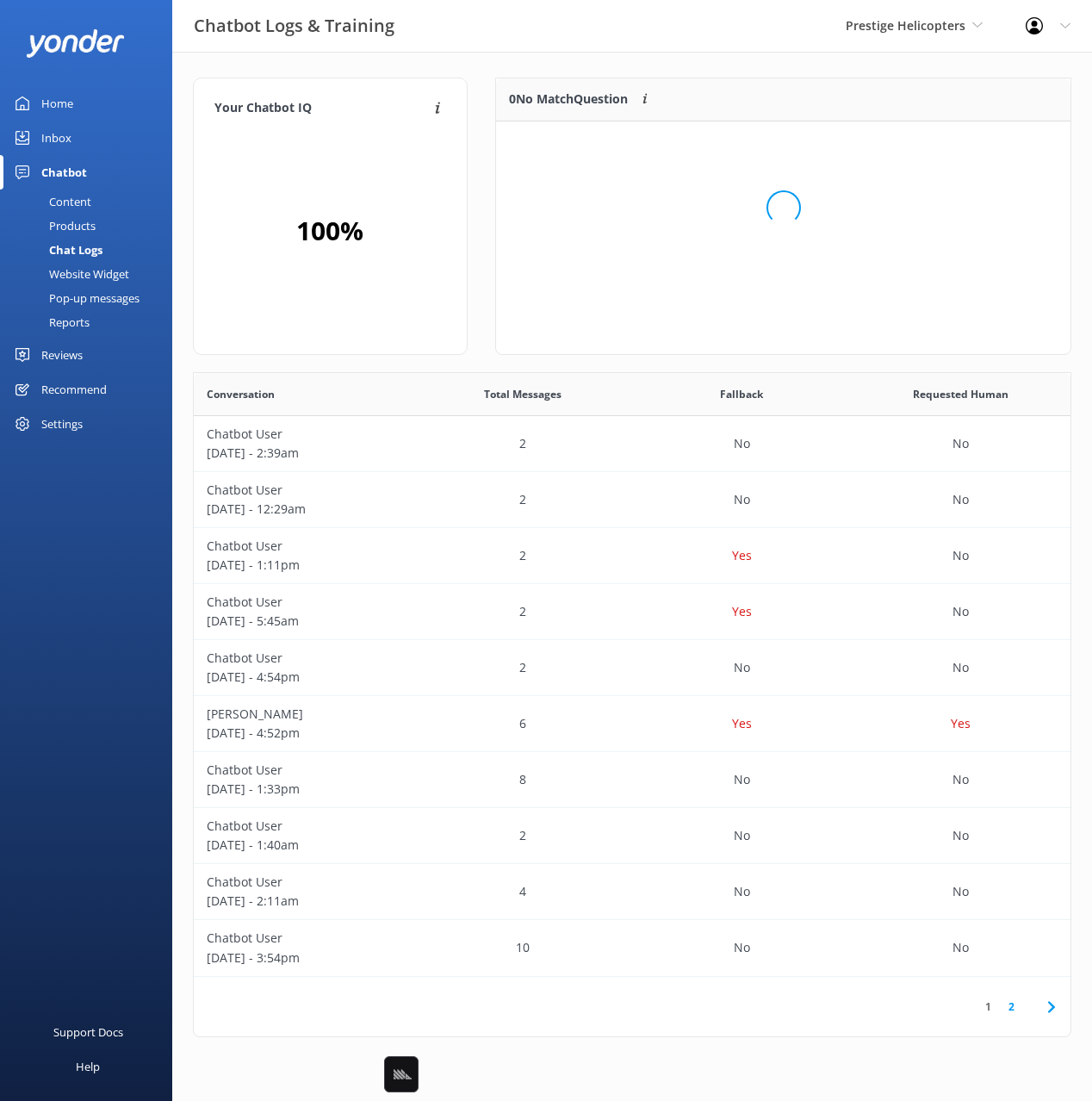
scroll to position [173, 575]
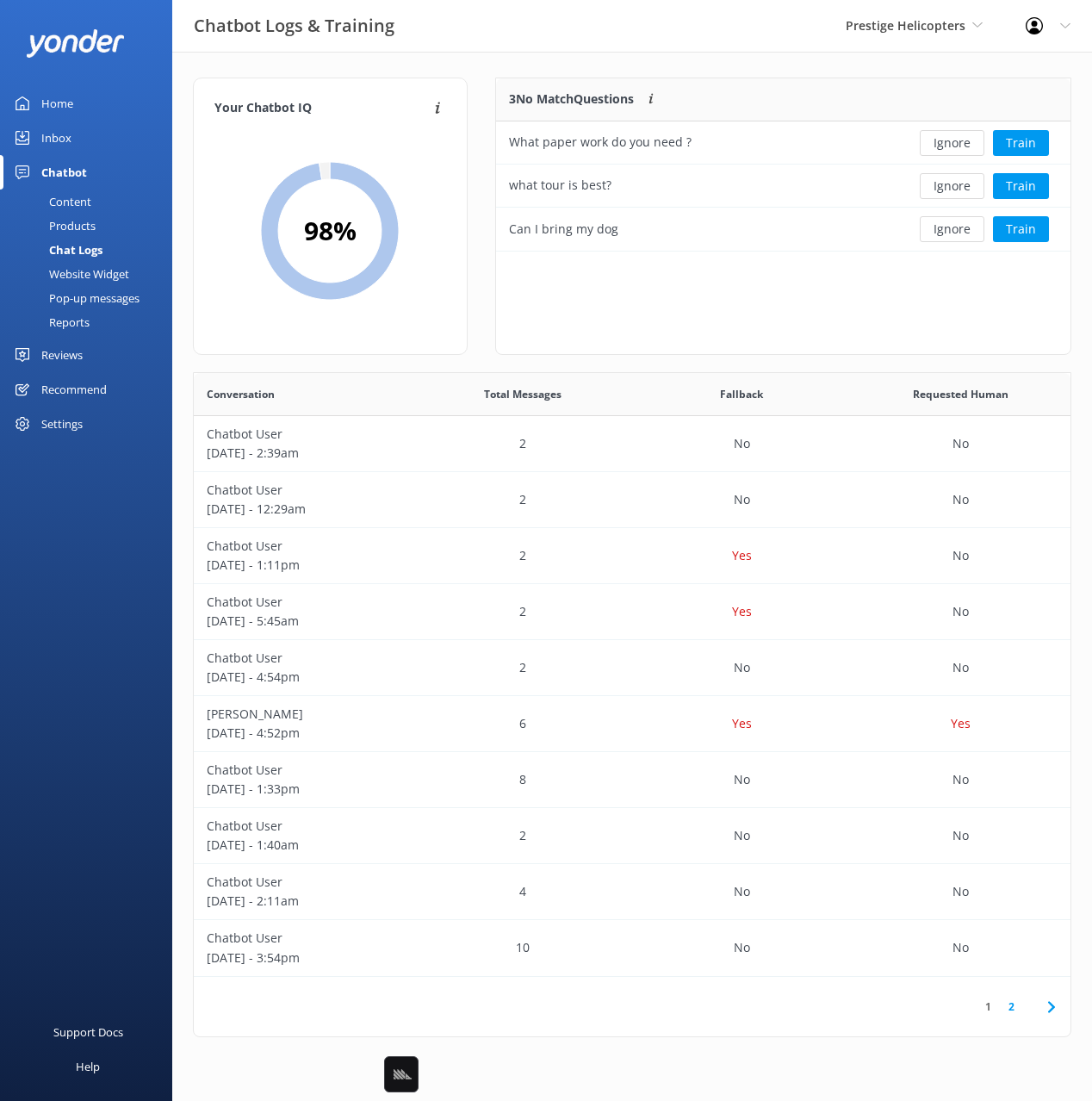
click at [628, 61] on div "Your Chatbot IQ Your Chatbot IQ is the percentage of trained FAQs against untra…" at bounding box center [632, 561] width 920 height 1019
click at [667, 56] on div "Your Chatbot IQ Your Chatbot IQ is the percentage of trained FAQs against untra…" at bounding box center [632, 561] width 920 height 1019
click at [675, 59] on div "Your Chatbot IQ Your Chatbot IQ is the percentage of trained FAQs against untra…" at bounding box center [632, 561] width 920 height 1019
click at [680, 61] on div "Your Chatbot IQ Your Chatbot IQ is the percentage of trained FAQs against untra…" at bounding box center [632, 561] width 920 height 1019
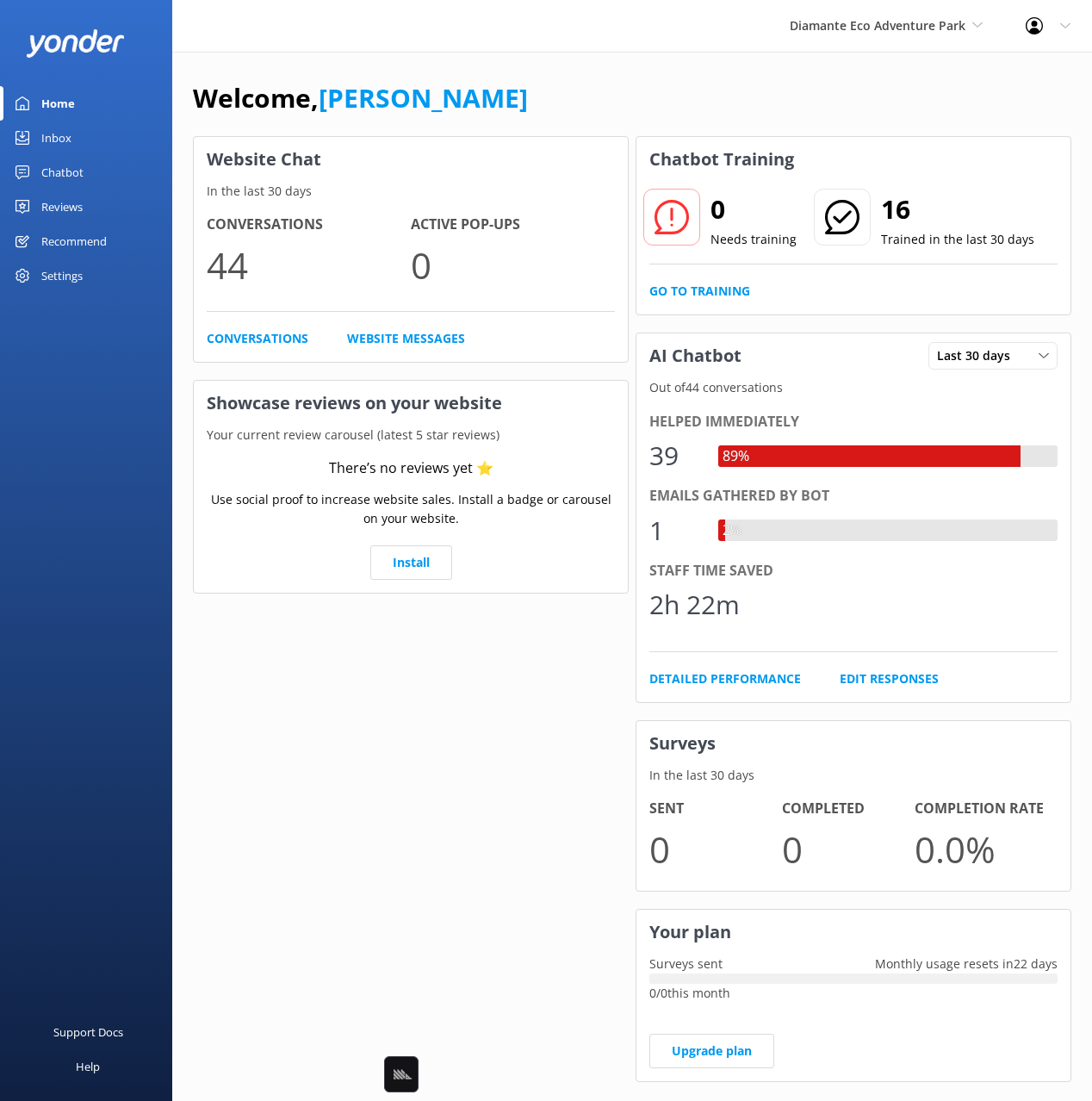
drag, startPoint x: 90, startPoint y: 175, endPoint x: 153, endPoint y: 172, distance: 63.1
click at [91, 175] on link "Chatbot" at bounding box center [86, 172] width 172 height 35
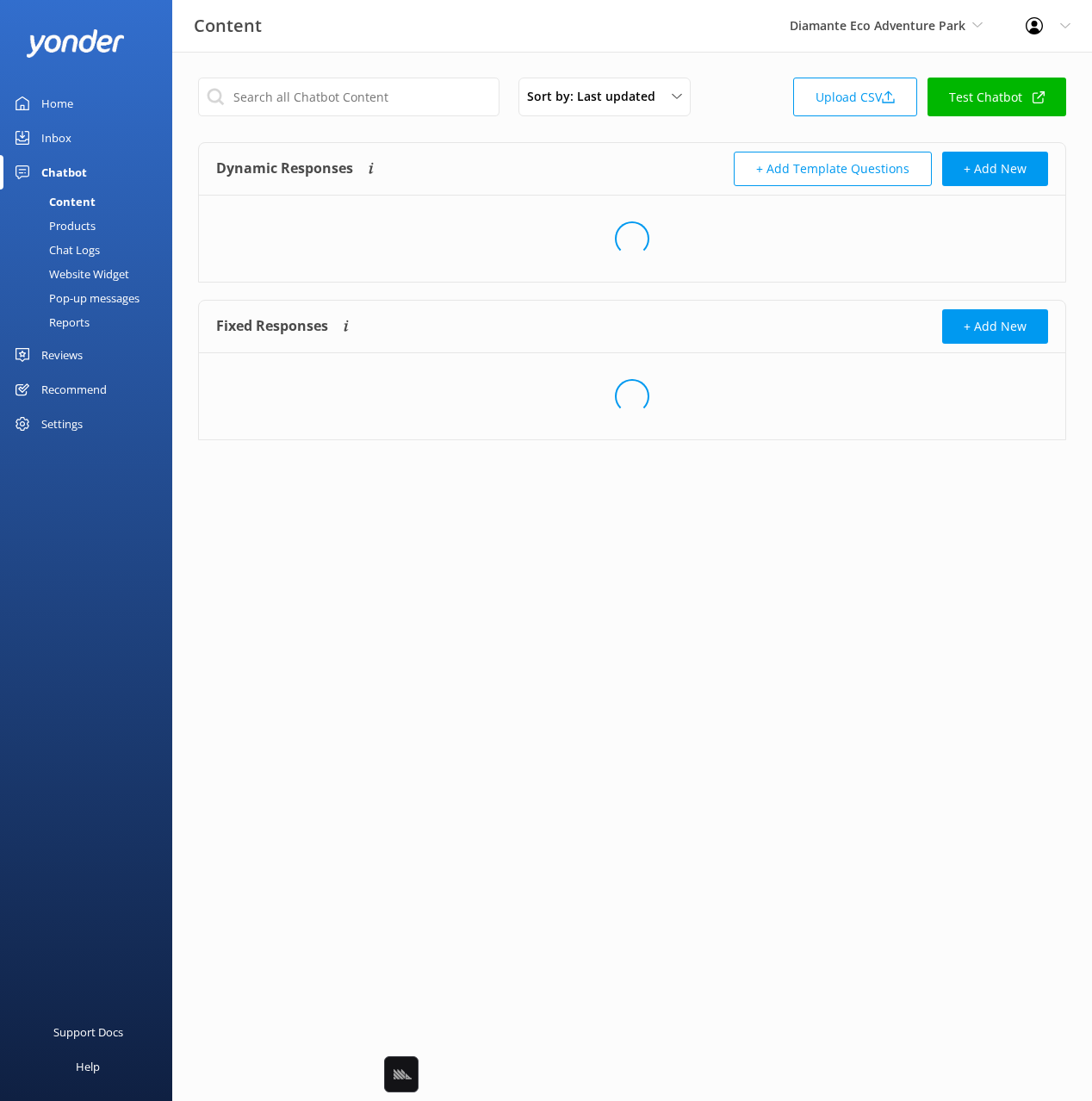
click at [565, 138] on div "Sort by: Last updated Title (A-Z) Last updated Upload CSV Test Chatbot Dynamic …" at bounding box center [632, 271] width 920 height 440
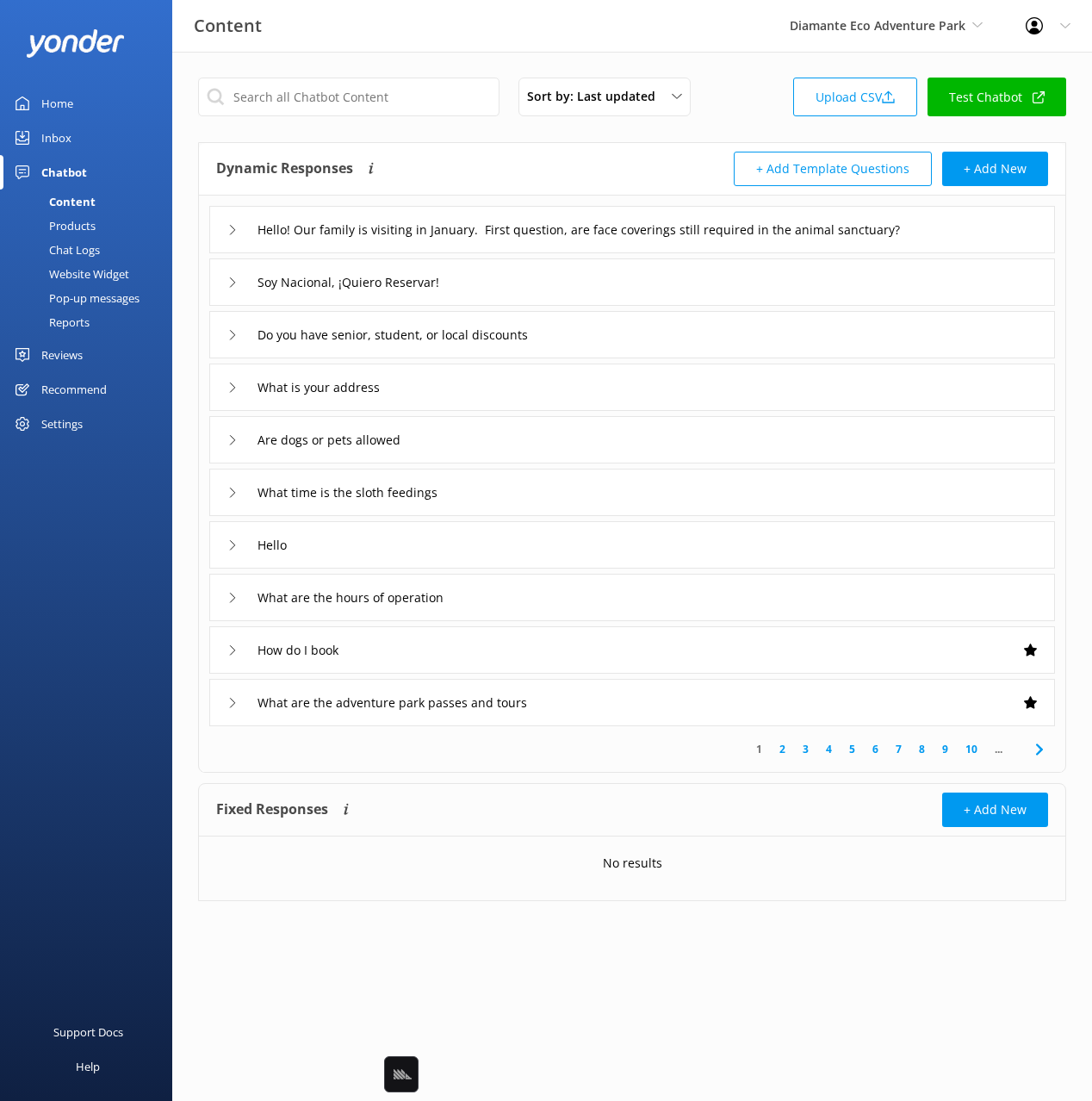
click at [991, 238] on div "Hello! Our family is visiting in January. First question, are face coverings st…" at bounding box center [632, 229] width 845 height 47
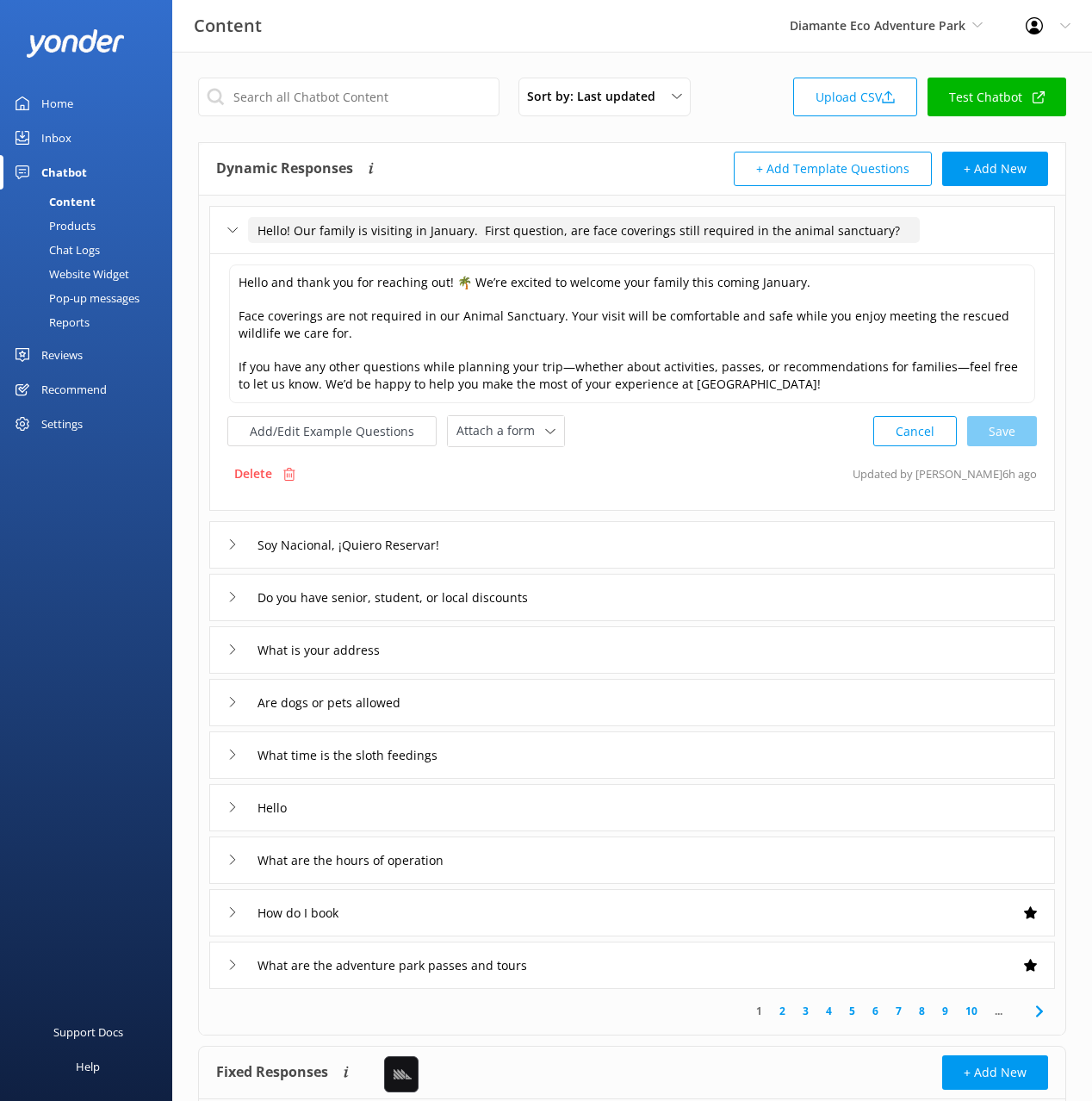
drag, startPoint x: 562, startPoint y: 232, endPoint x: 560, endPoint y: 220, distance: 12.2
click at [560, 220] on input "Hello! Our family is visiting in January. First question, are face coverings st…" at bounding box center [584, 230] width 672 height 26
type input "Are face coverings still required in the animal sanctuary?"
click at [633, 254] on use at bounding box center [633, 256] width 7 height 5
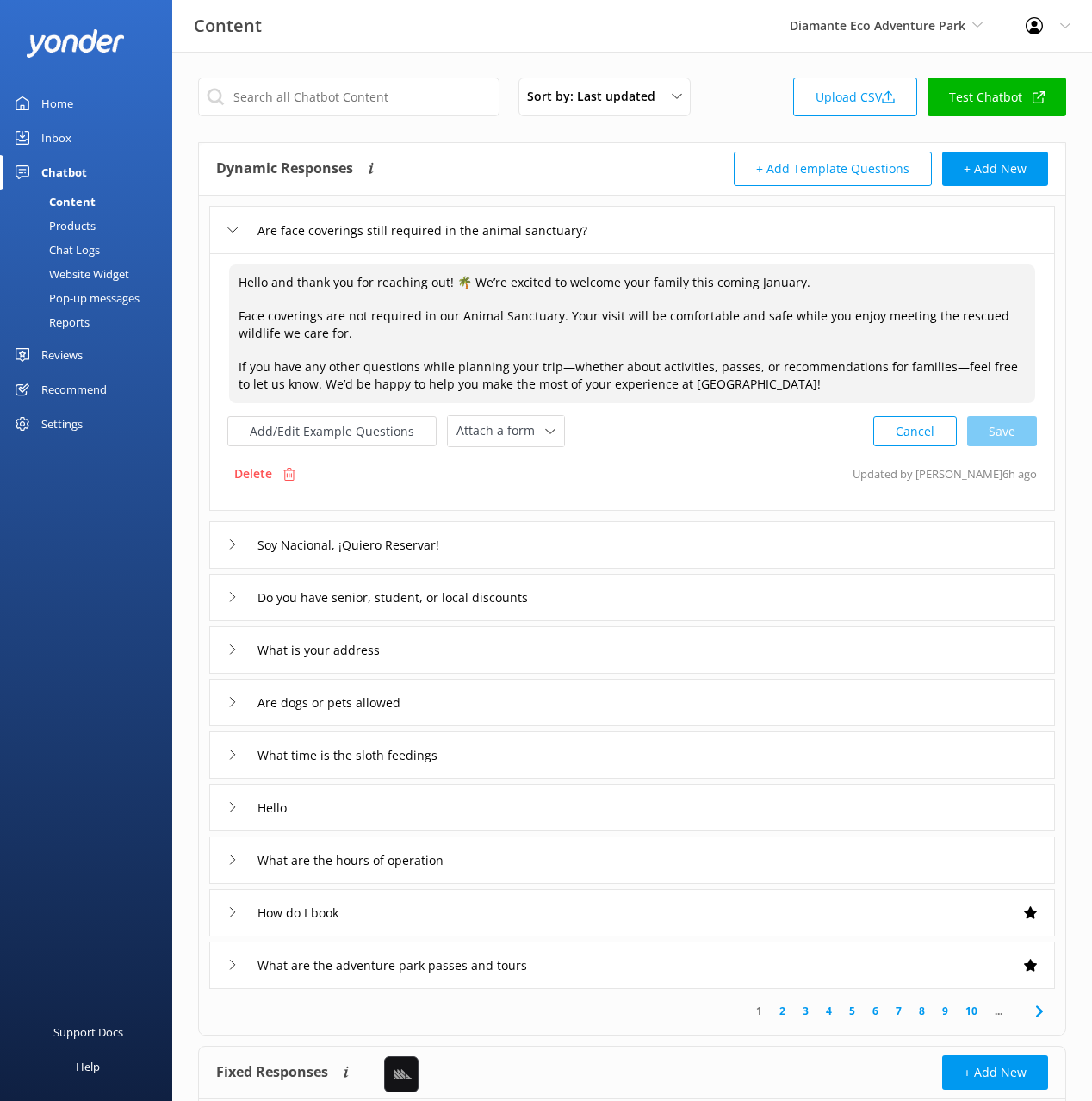
drag, startPoint x: 242, startPoint y: 316, endPoint x: 244, endPoint y: 279, distance: 37.1
click at [239, 274] on textarea "Hello and thank you for reaching out! 🌴 We’re excited to welcome your family th…" at bounding box center [632, 334] width 806 height 138
click at [297, 334] on textarea "Hello and thank you for reaching out! 🌴 We’re excited to welcome your family th…" at bounding box center [632, 334] width 806 height 138
click at [238, 365] on textarea "Hello and thank you for reaching out! 🌴 We’re excited to welcome your family th…" at bounding box center [632, 334] width 806 height 138
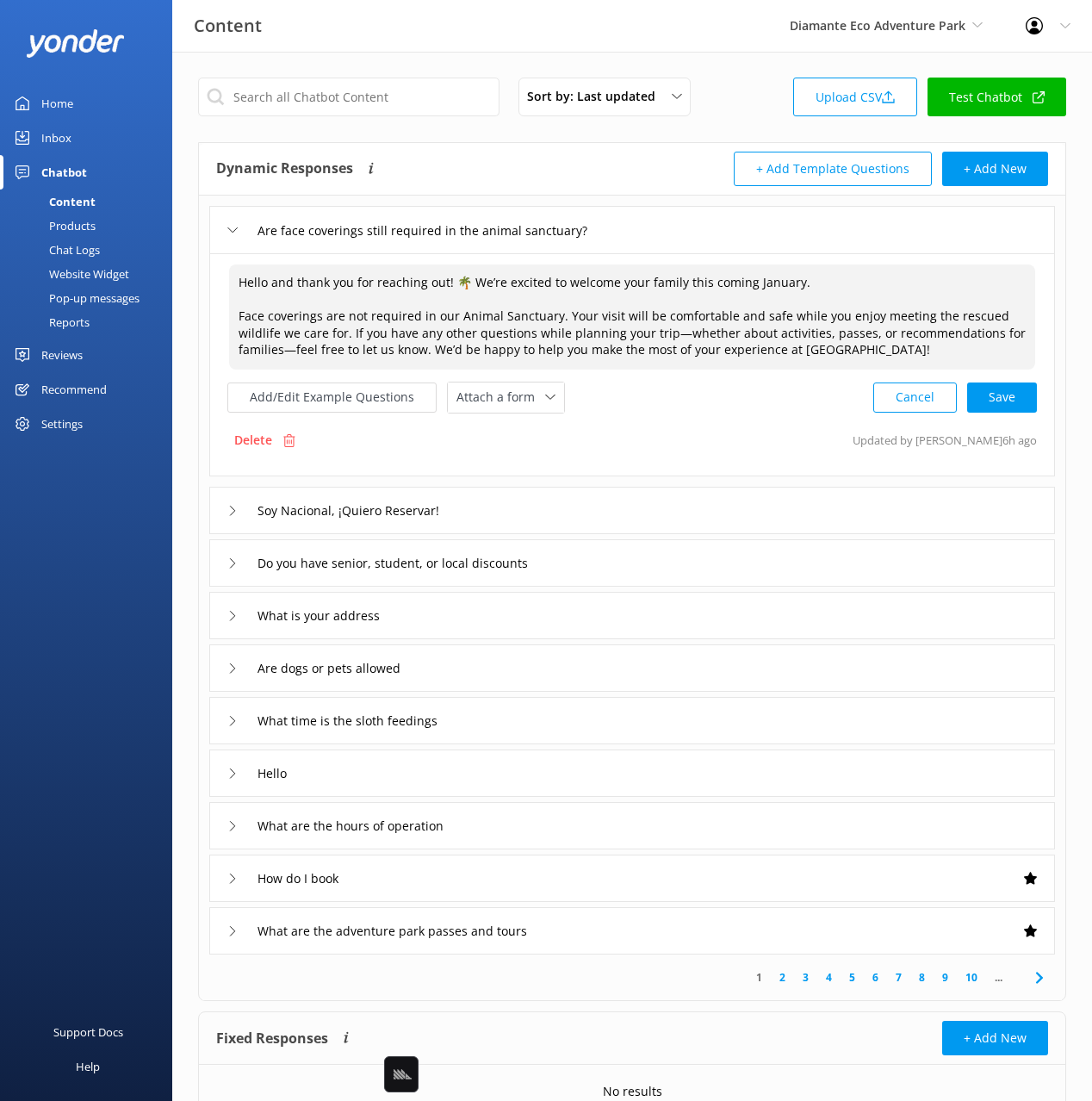
drag, startPoint x: 238, startPoint y: 315, endPoint x: 237, endPoint y: 264, distance: 51.0
click at [237, 264] on textarea "Hello and thank you for reaching out! 🌴 We’re excited to welcome your family th…" at bounding box center [632, 317] width 806 height 105
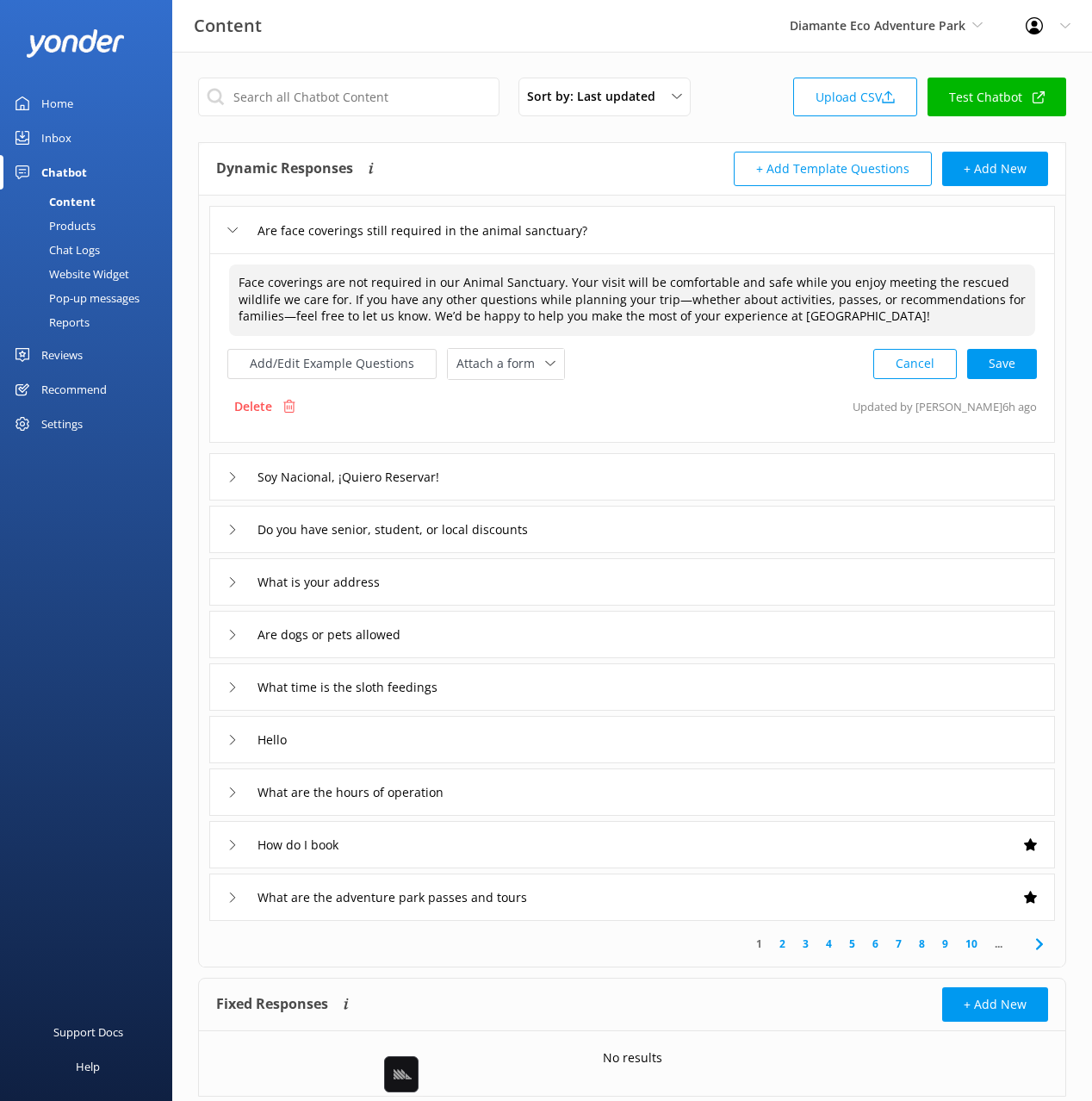
drag, startPoint x: 672, startPoint y: 314, endPoint x: 699, endPoint y: 315, distance: 27.0
click at [672, 314] on textarea "Face coverings are not required in our Animal Sanctuary. Your visit will be com…" at bounding box center [632, 300] width 806 height 72
click at [986, 363] on div "Cancel Save" at bounding box center [955, 364] width 163 height 32
type textarea "Face coverings are not required in our Animal Sanctuary. Your visit will be com…"
click at [758, 471] on div "Soy Nacional, ¡Quiero Reservar!" at bounding box center [632, 475] width 845 height 47
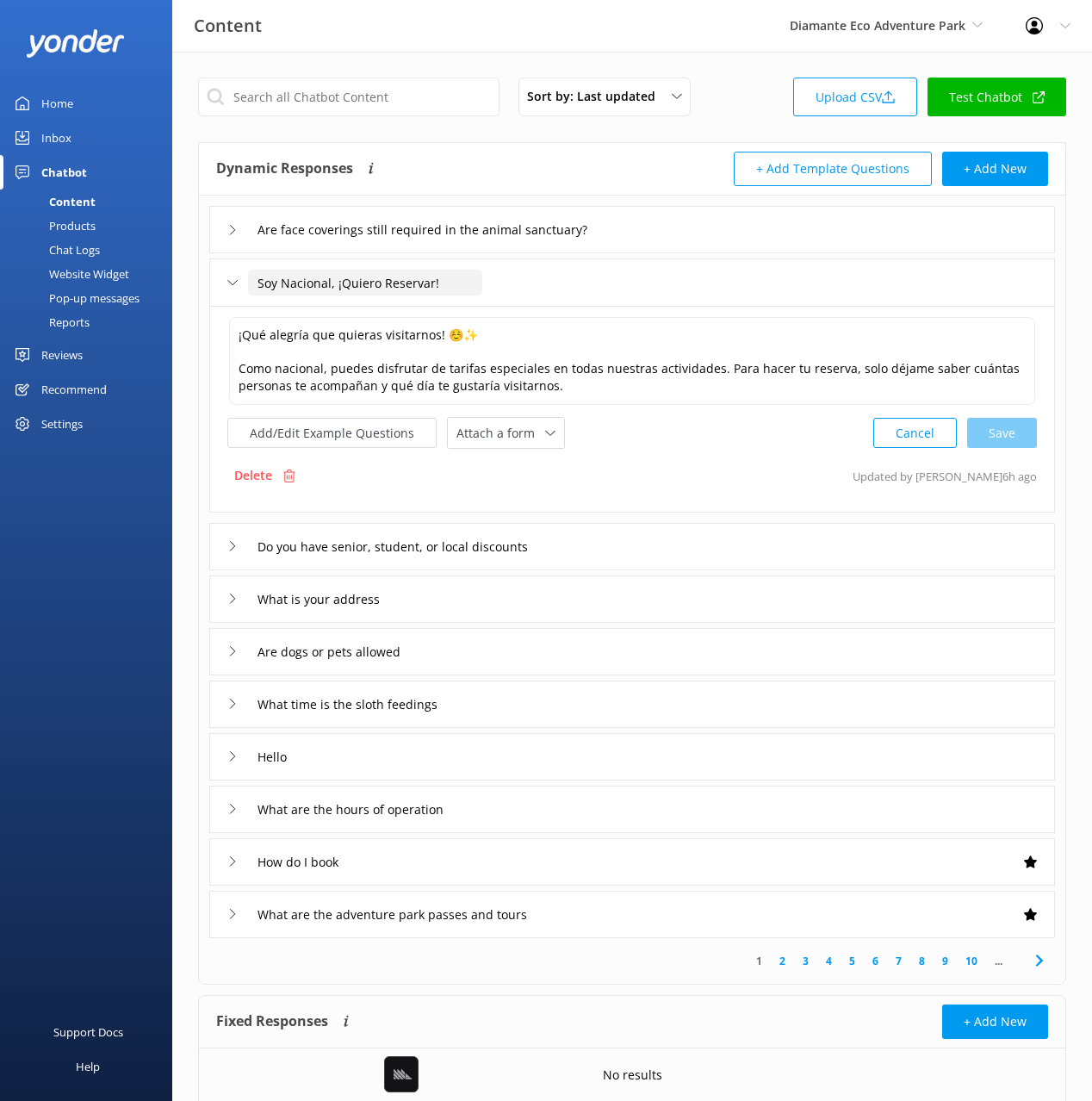
click at [361, 287] on input "Soy Nacional, ¡Quiero Reservar!" at bounding box center [365, 282] width 234 height 26
click at [478, 361] on textarea "¡Qué alegría que quieras visitarnos! ☺️✨ Como nacional, puedes disfrutar de tar…" at bounding box center [632, 360] width 806 height 88
click at [340, 279] on input "Soy Nacional, ¡Quiero Reservar!" at bounding box center [365, 282] width 234 height 26
click at [625, 547] on div "Do you have senior, student, or local discounts" at bounding box center [632, 546] width 845 height 47
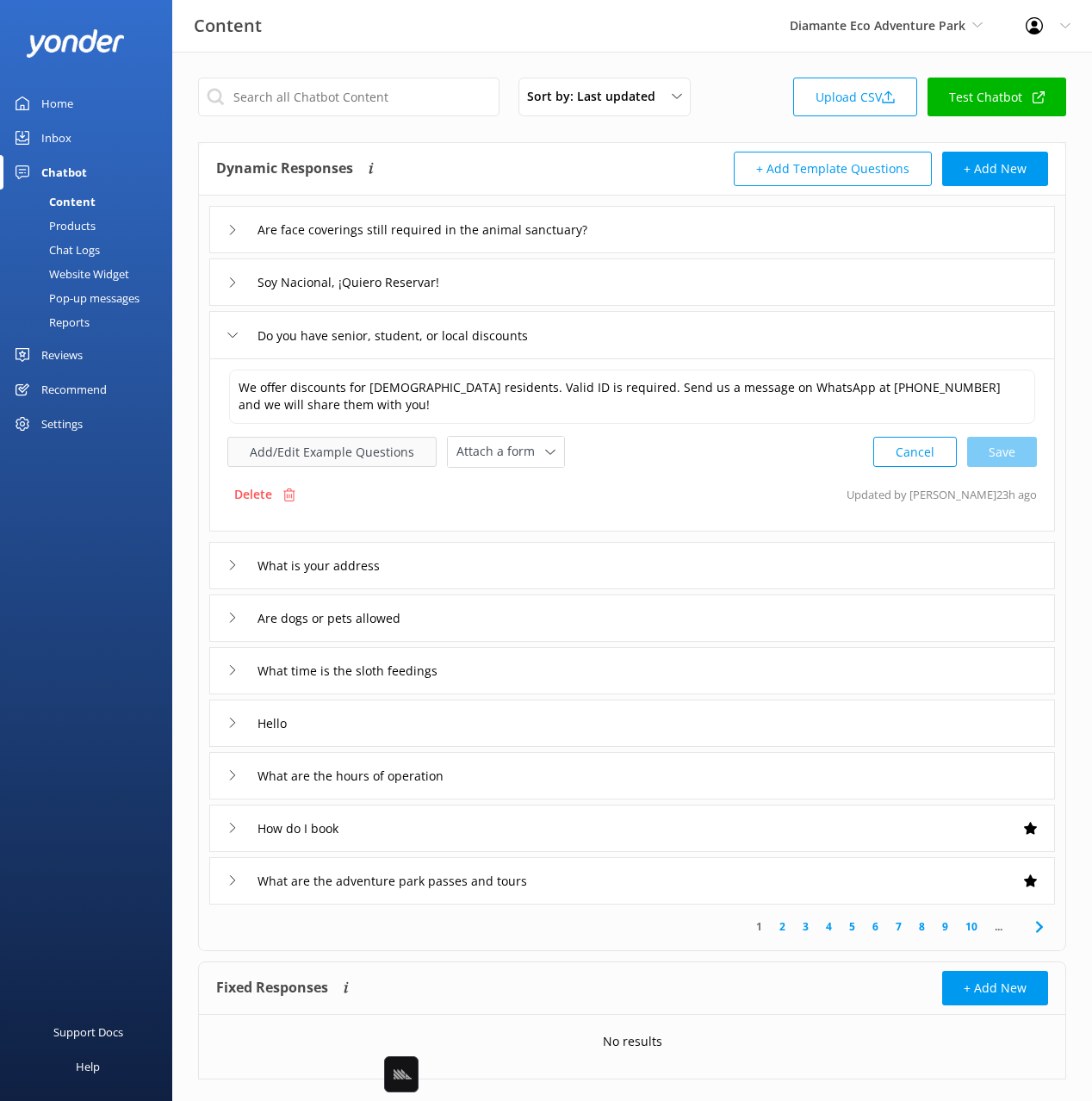
click at [334, 442] on button "Add/Edit Example Questions" at bounding box center [332, 452] width 209 height 30
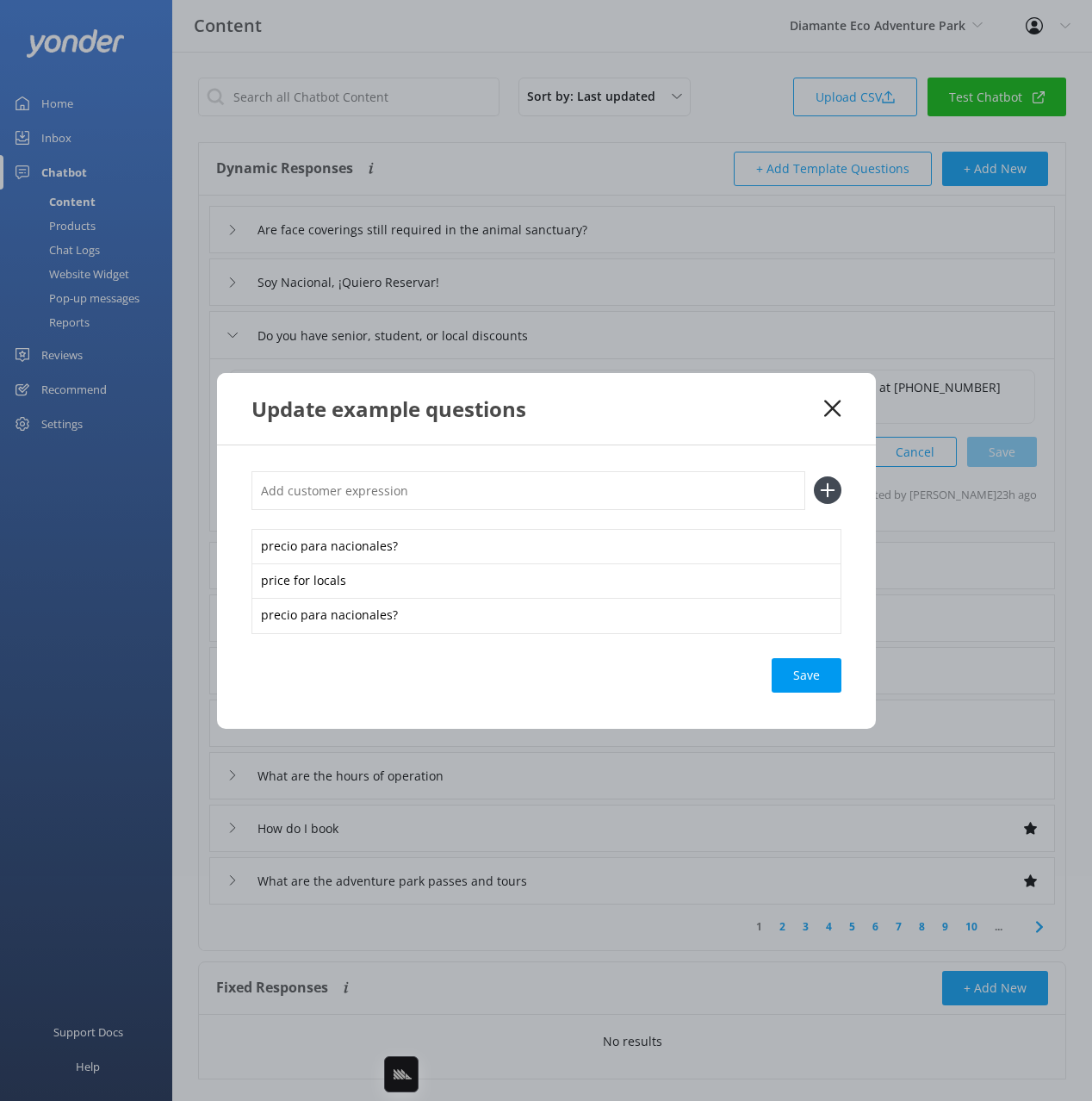
click at [648, 485] on input "text" at bounding box center [528, 491] width 554 height 39
paste input "Soy Nacional, ¡Quiero Reservar!"
type input "Soy Nacional, ¡Quiero Reservar!"
click at [813, 476] on button at bounding box center [827, 490] width 27 height 28
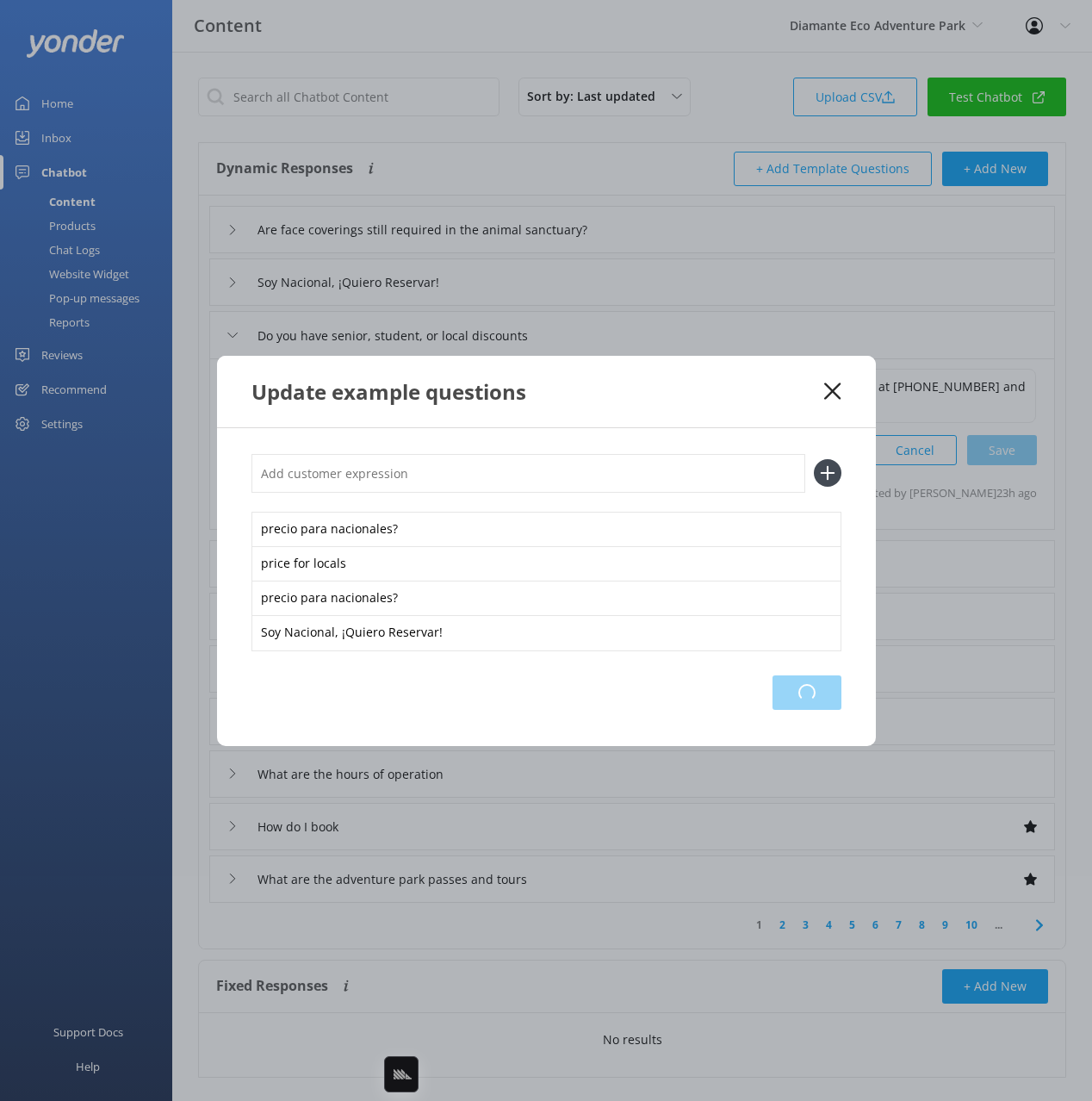
click at [821, 682] on div "Loading.." at bounding box center [807, 692] width 69 height 35
click at [797, 698] on div "Save" at bounding box center [806, 692] width 70 height 35
drag, startPoint x: 832, startPoint y: 394, endPoint x: 824, endPoint y: 388, distance: 10.0
click at [832, 394] on icon at bounding box center [832, 390] width 16 height 17
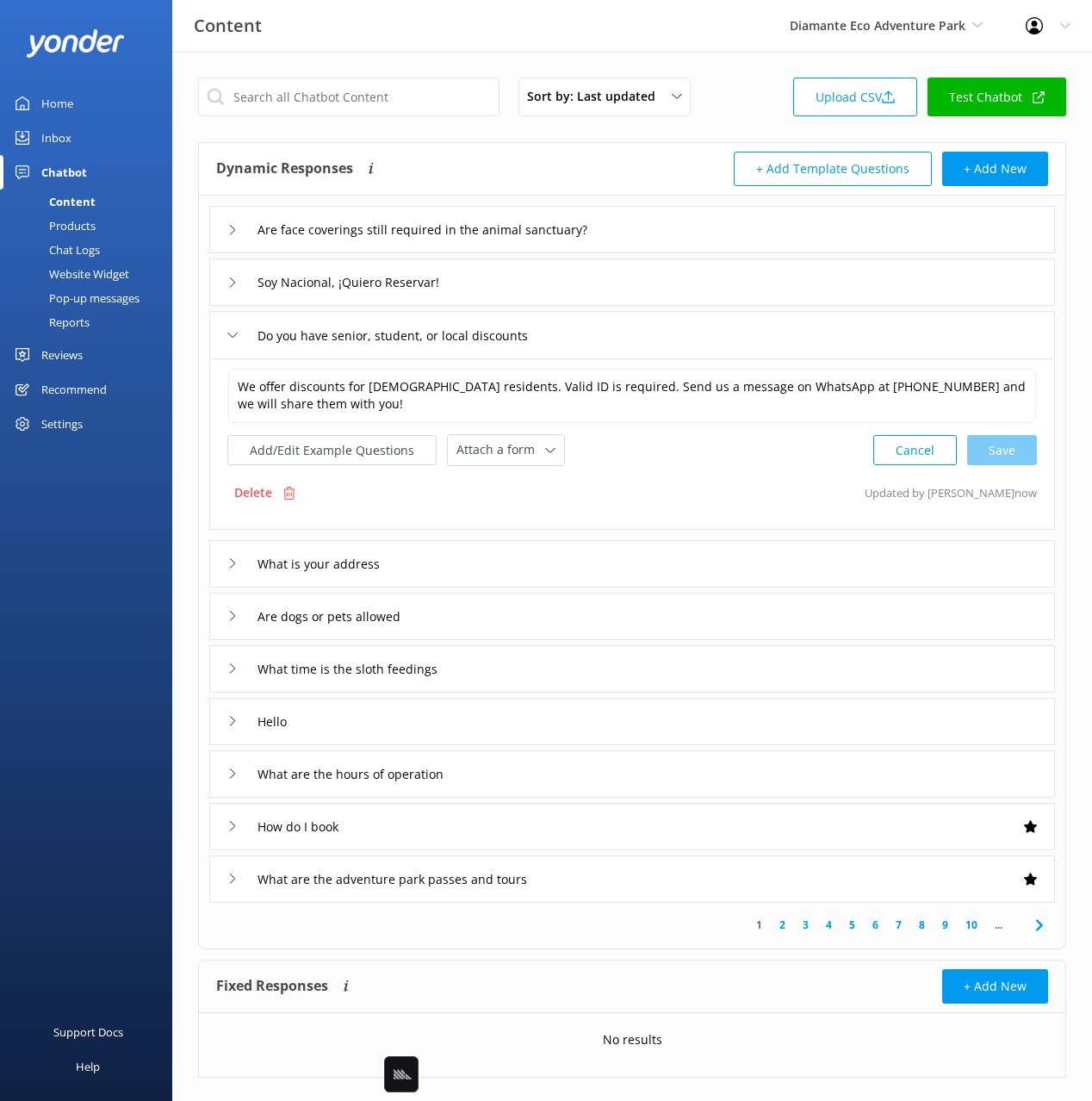
drag, startPoint x: 613, startPoint y: 287, endPoint x: 600, endPoint y: 299, distance: 17.7
click at [613, 287] on div "Soy Nacional, ¡Quiero Reservar!" at bounding box center [632, 281] width 845 height 47
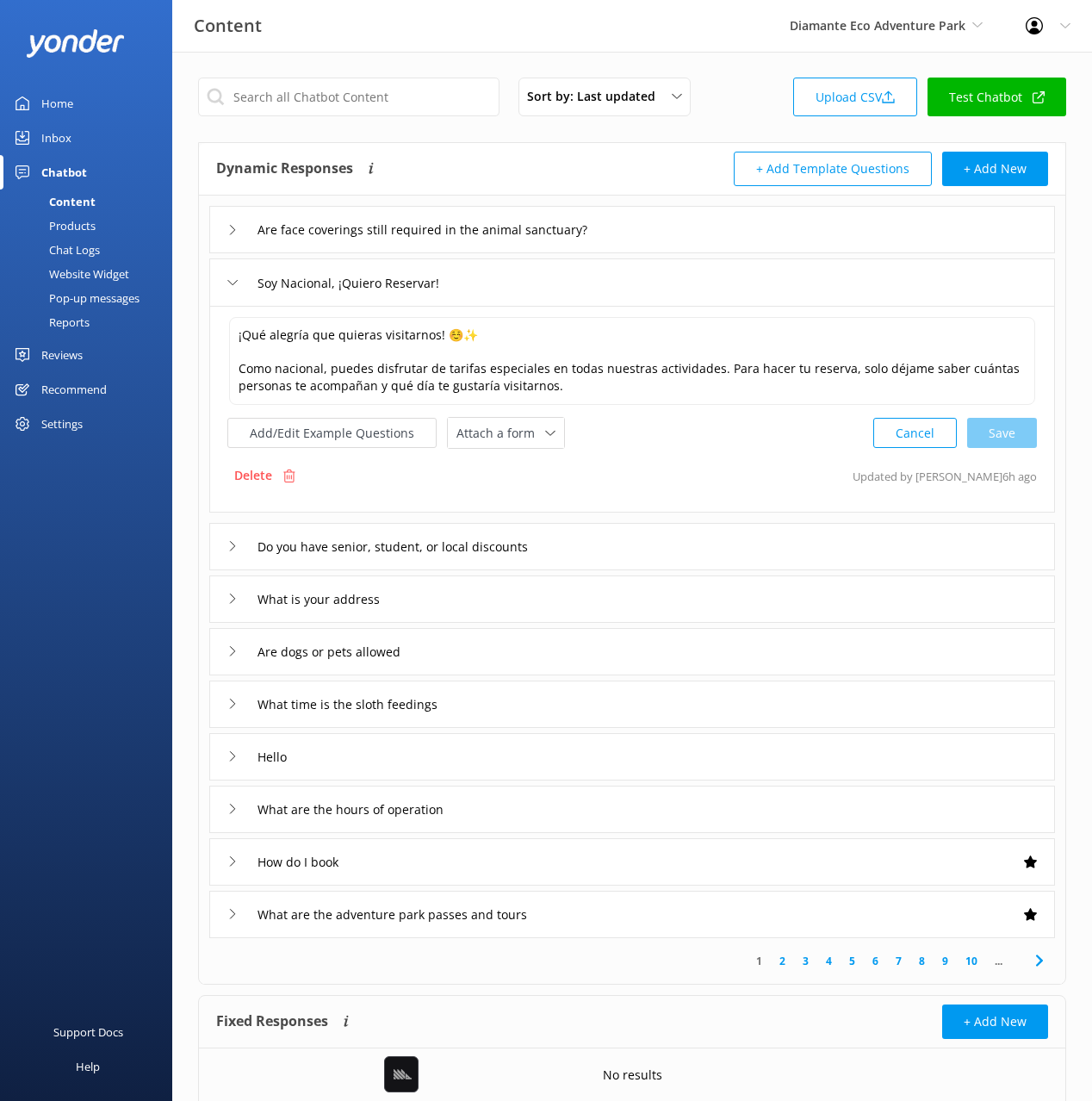
click at [271, 468] on p "Delete" at bounding box center [253, 475] width 38 height 19
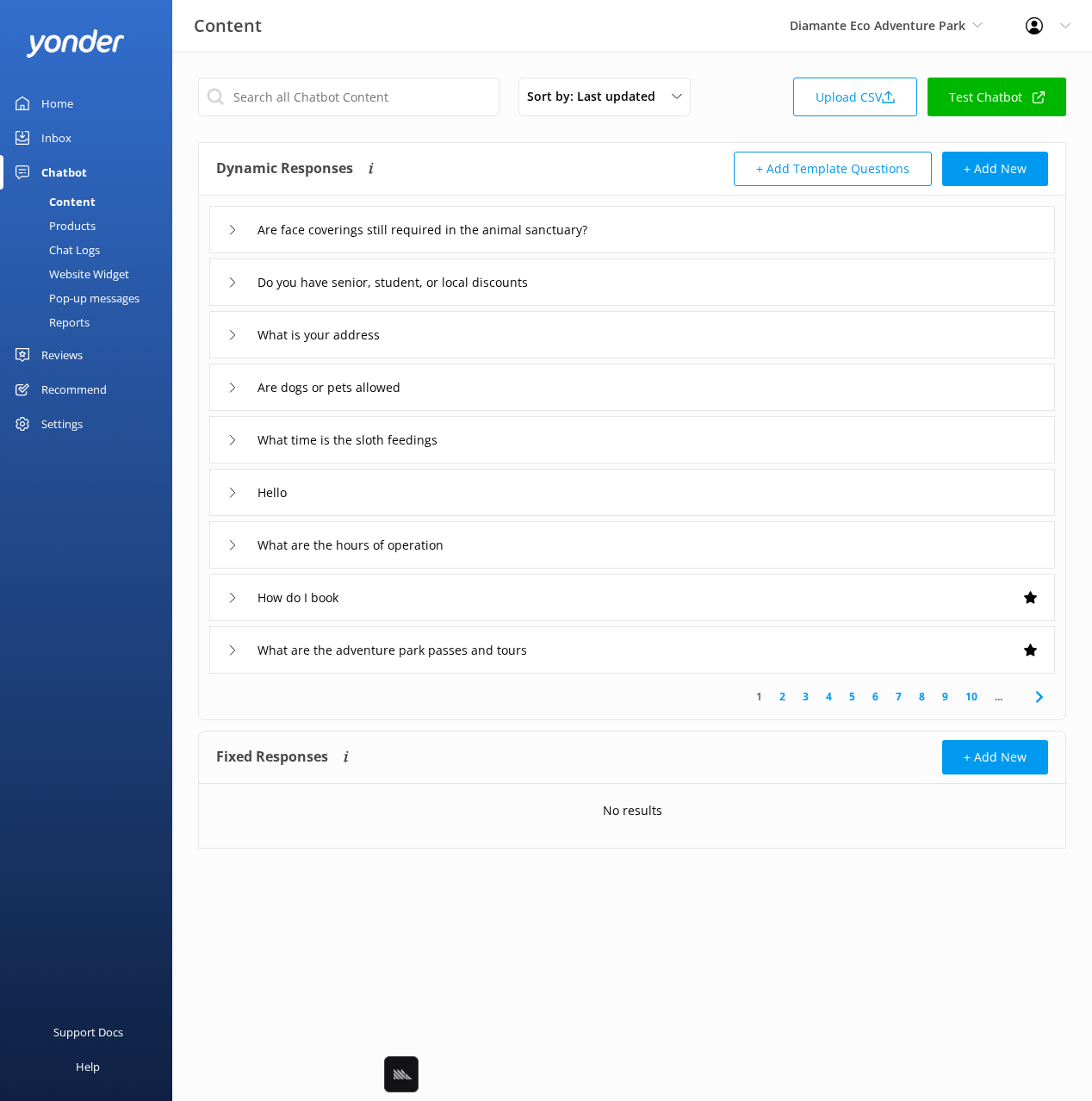
drag, startPoint x: 758, startPoint y: 122, endPoint x: 687, endPoint y: 184, distance: 94.3
click at [757, 121] on div "Sort by: Last updated Title (A-Z) Last updated Upload CSV Test Chatbot" at bounding box center [632, 101] width 868 height 49
click at [695, 280] on div "Do you have senior, student, or local discounts" at bounding box center [632, 281] width 845 height 47
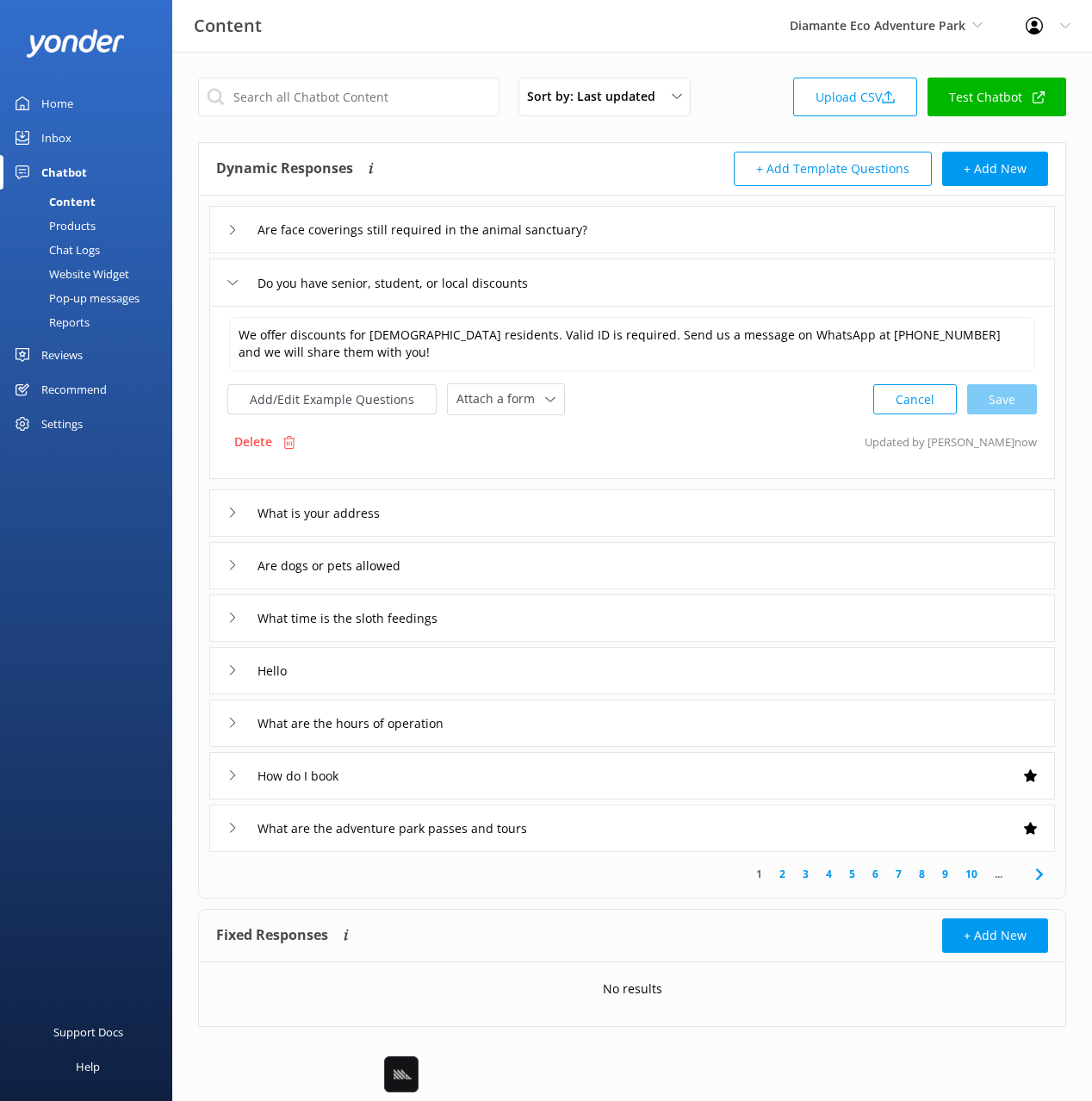
click at [624, 508] on div "What is your address" at bounding box center [632, 512] width 845 height 47
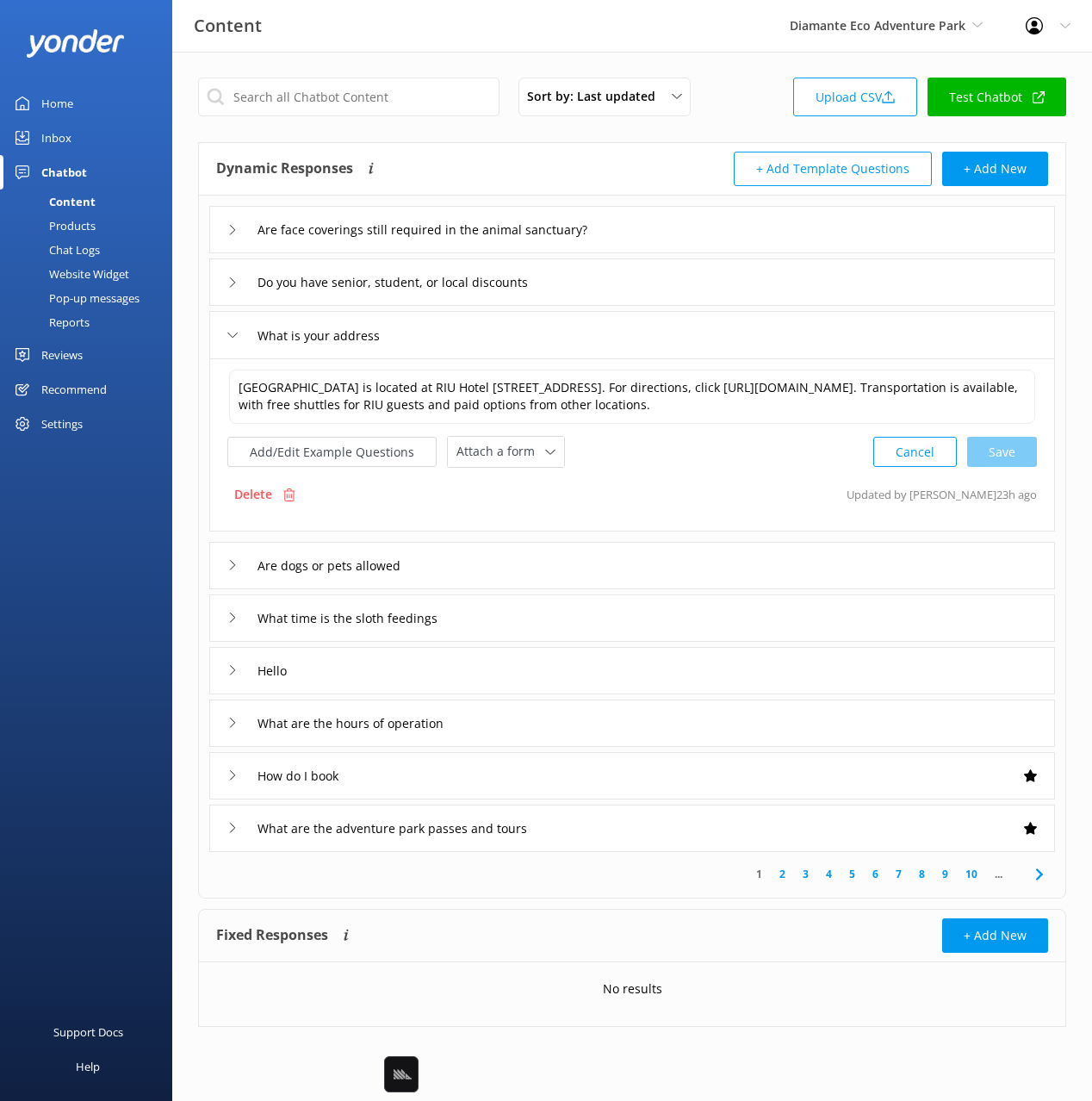
click at [672, 564] on div "Are dogs or pets allowed" at bounding box center [632, 565] width 845 height 47
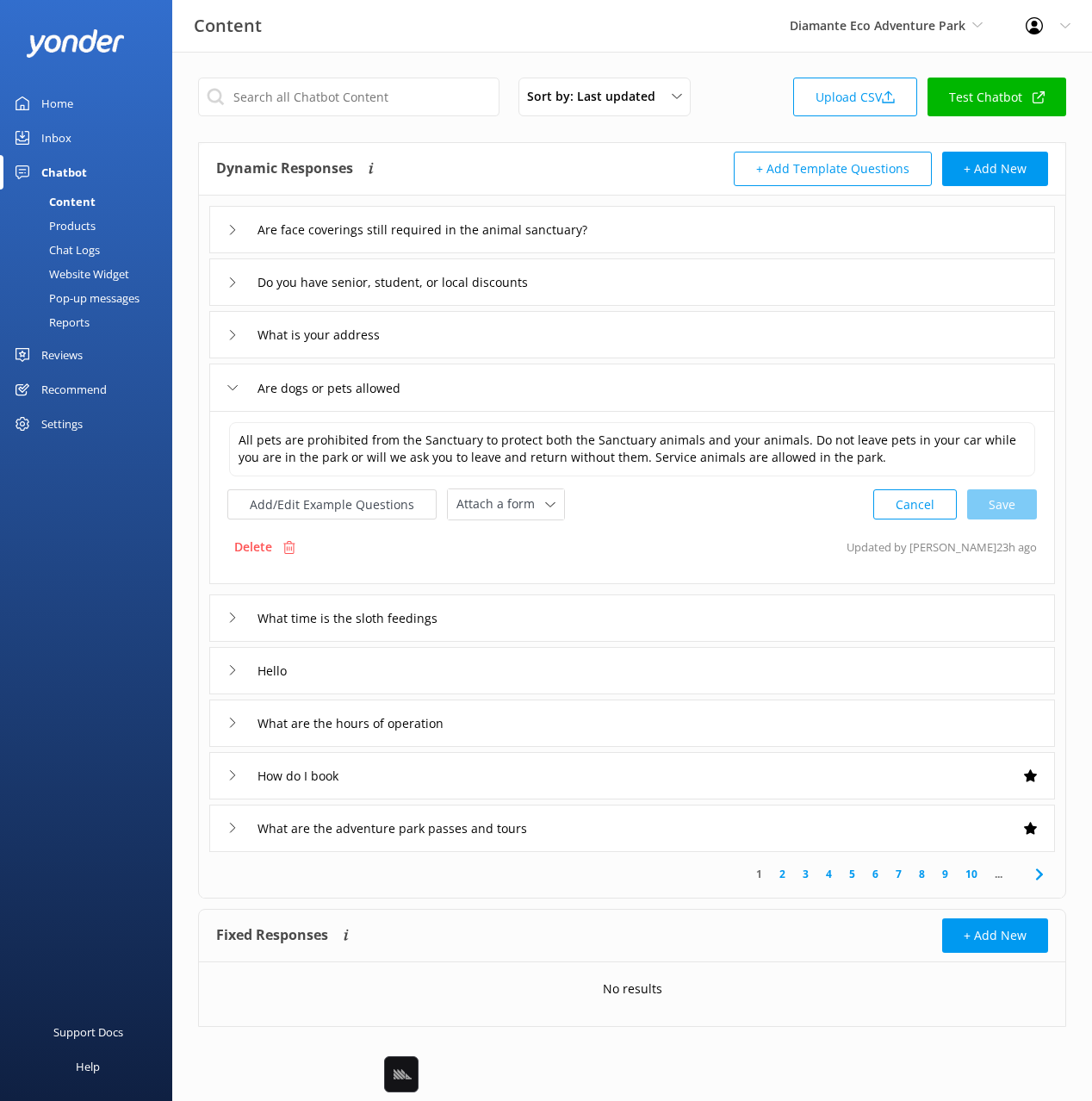
drag, startPoint x: 60, startPoint y: 248, endPoint x: 76, endPoint y: 241, distance: 17.5
click at [60, 248] on div "Chat Logs" at bounding box center [55, 249] width 90 height 24
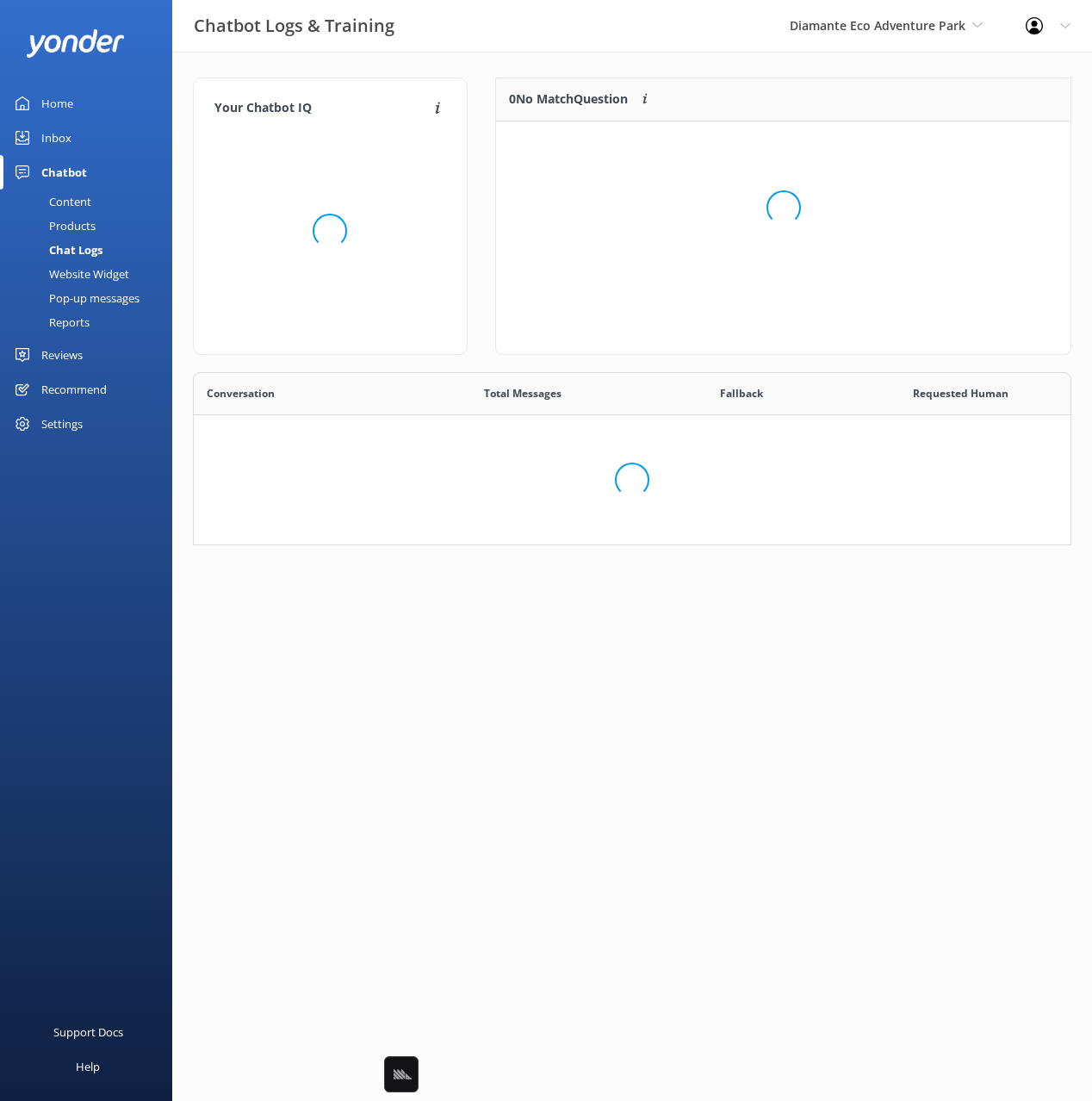
scroll to position [173, 878]
click at [549, 51] on div "Chatbot Logs & Training Diamante Eco Adventure Park Black Cat Cruises Banff Air…" at bounding box center [546, 26] width 1092 height 52
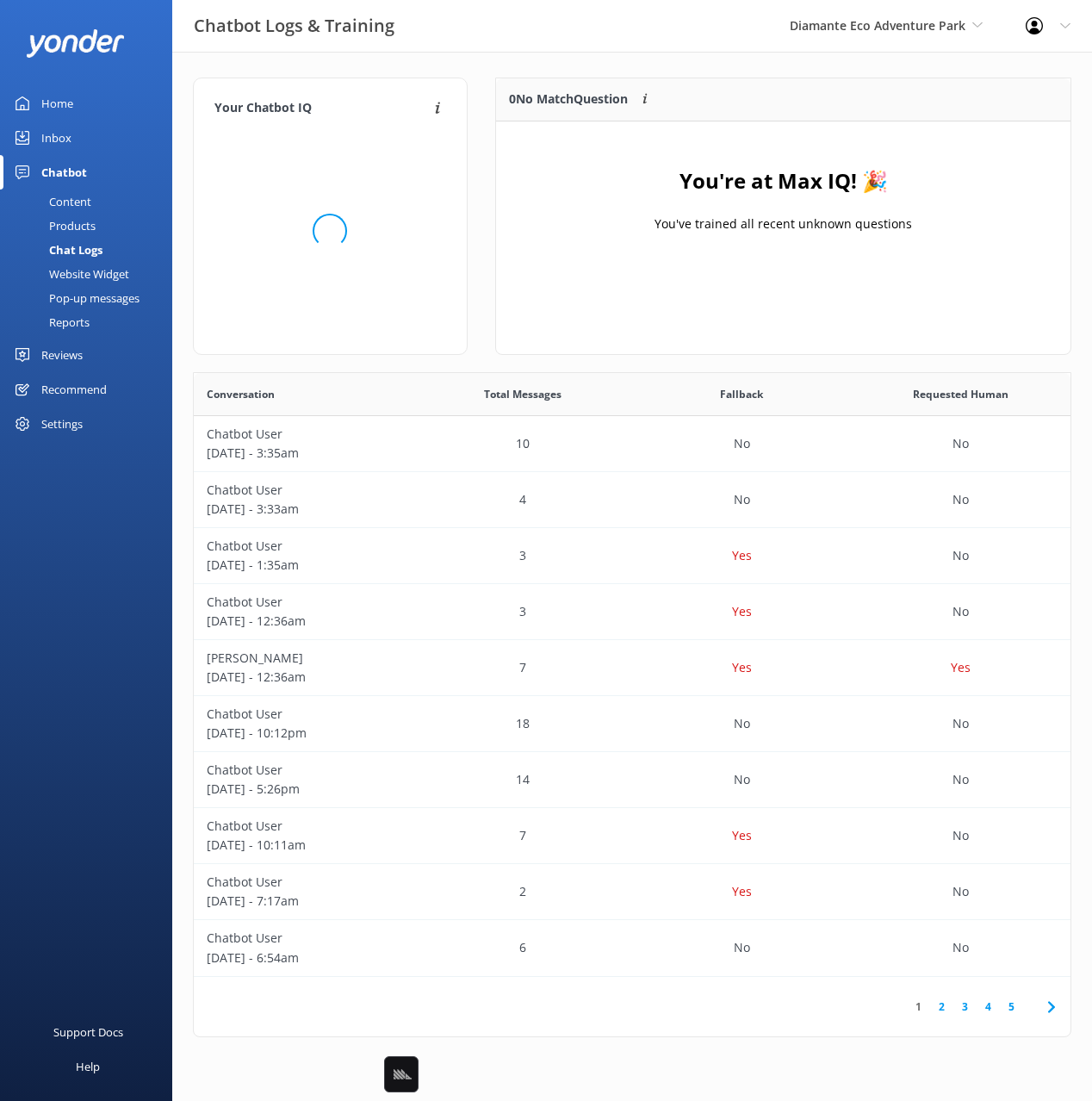
scroll to position [603, 876]
drag, startPoint x: 64, startPoint y: 103, endPoint x: 137, endPoint y: 103, distance: 73.0
click at [65, 102] on div "Home" at bounding box center [58, 103] width 32 height 35
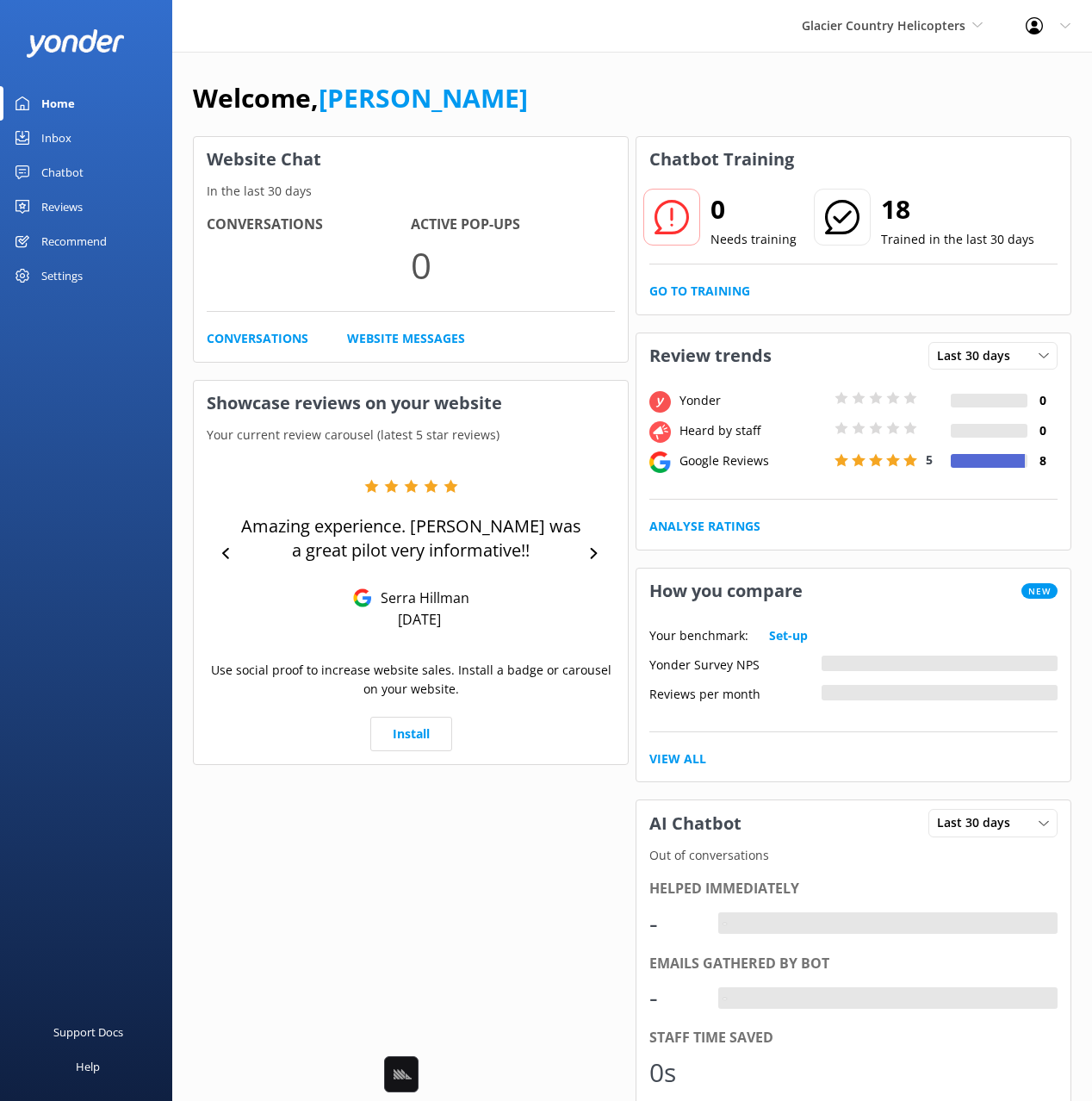
drag, startPoint x: 513, startPoint y: 118, endPoint x: 499, endPoint y: 122, distance: 14.6
click at [509, 119] on div "Welcome, [PERSON_NAME]" at bounding box center [632, 106] width 878 height 59
drag, startPoint x: 101, startPoint y: 173, endPoint x: 160, endPoint y: 172, distance: 59.0
click at [102, 172] on link "Chatbot" at bounding box center [86, 172] width 172 height 35
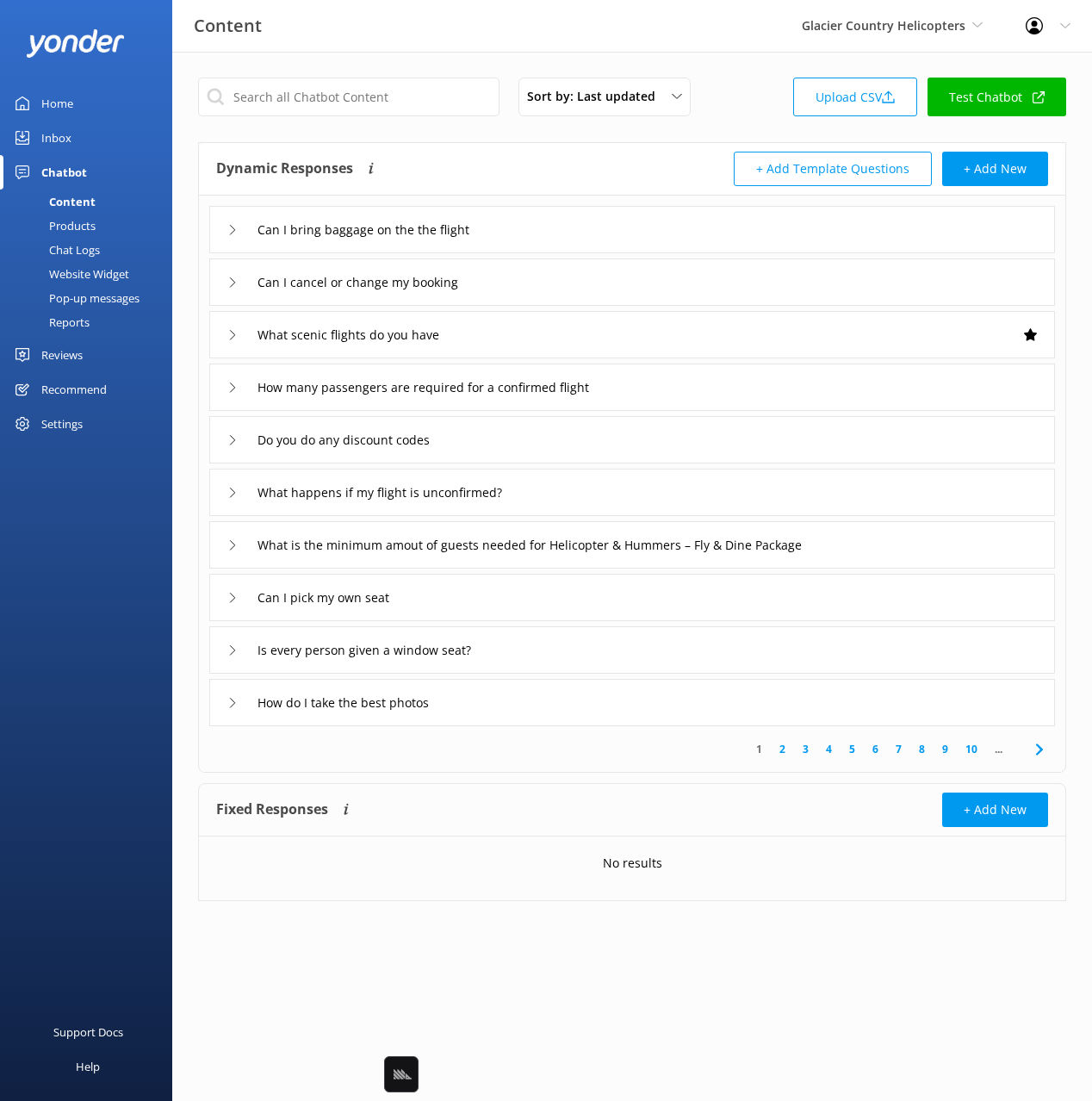
click at [551, 160] on div "Dynamic Responses The chatbot will generate a response based on the content inf…" at bounding box center [424, 169] width 416 height 35
click at [588, 234] on div "Can I bring baggage on the the flight" at bounding box center [632, 229] width 845 height 47
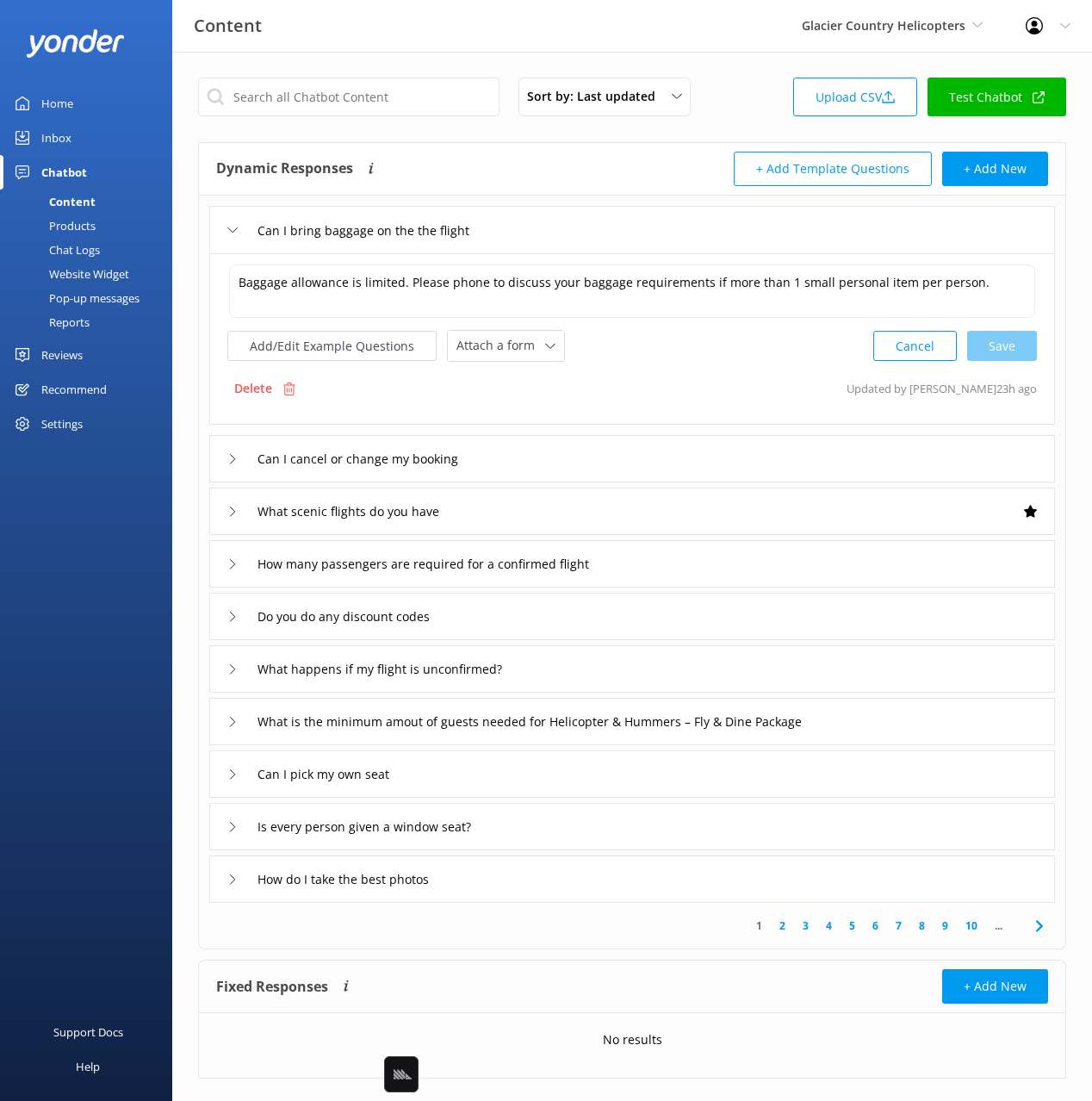
drag, startPoint x: 588, startPoint y: 234, endPoint x: 487, endPoint y: 254, distance: 103.0
click at [588, 234] on div "Can I bring baggage on the the flight" at bounding box center [632, 229] width 845 height 47
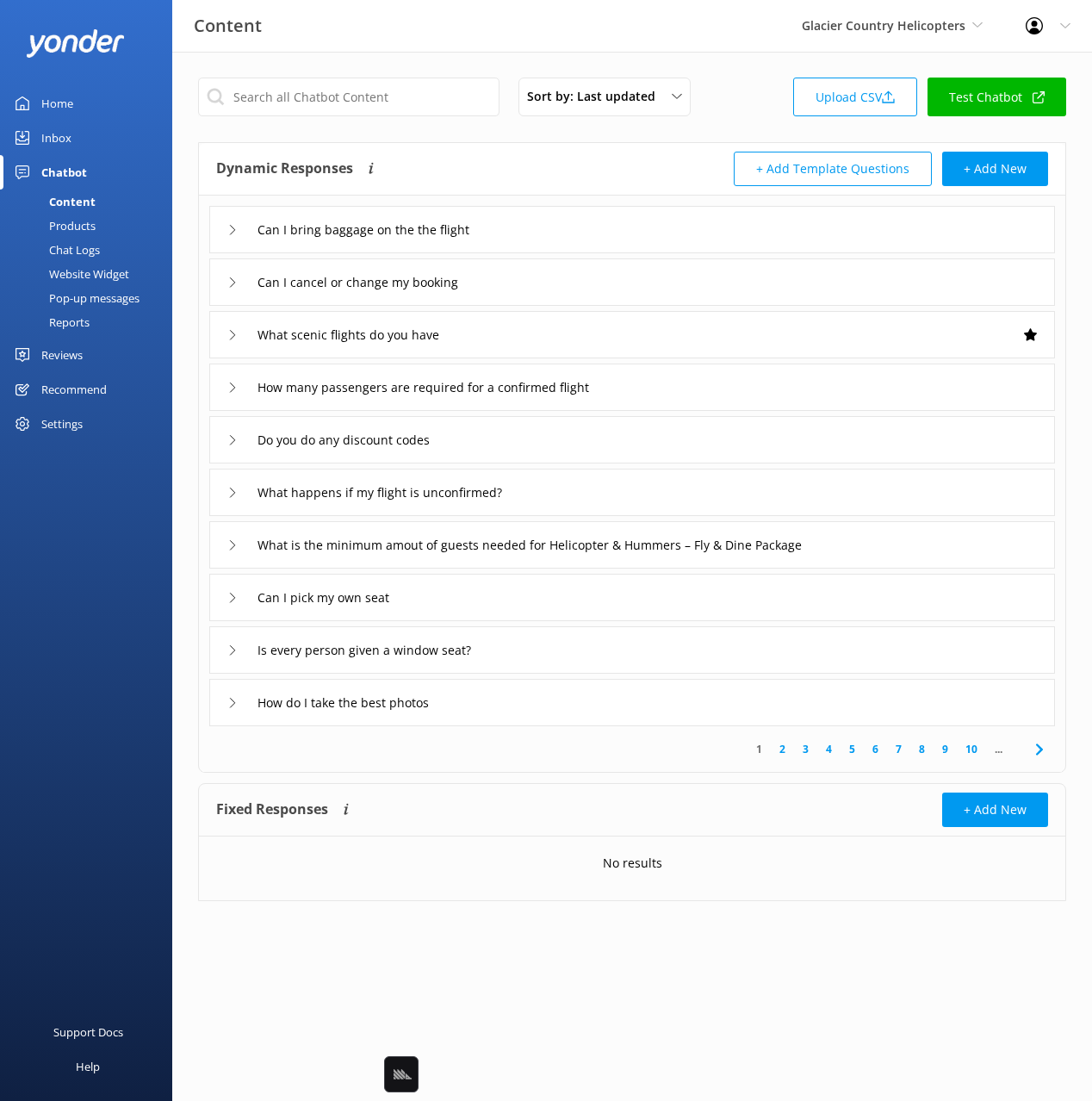
click at [88, 254] on div "Chat Logs" at bounding box center [55, 249] width 90 height 24
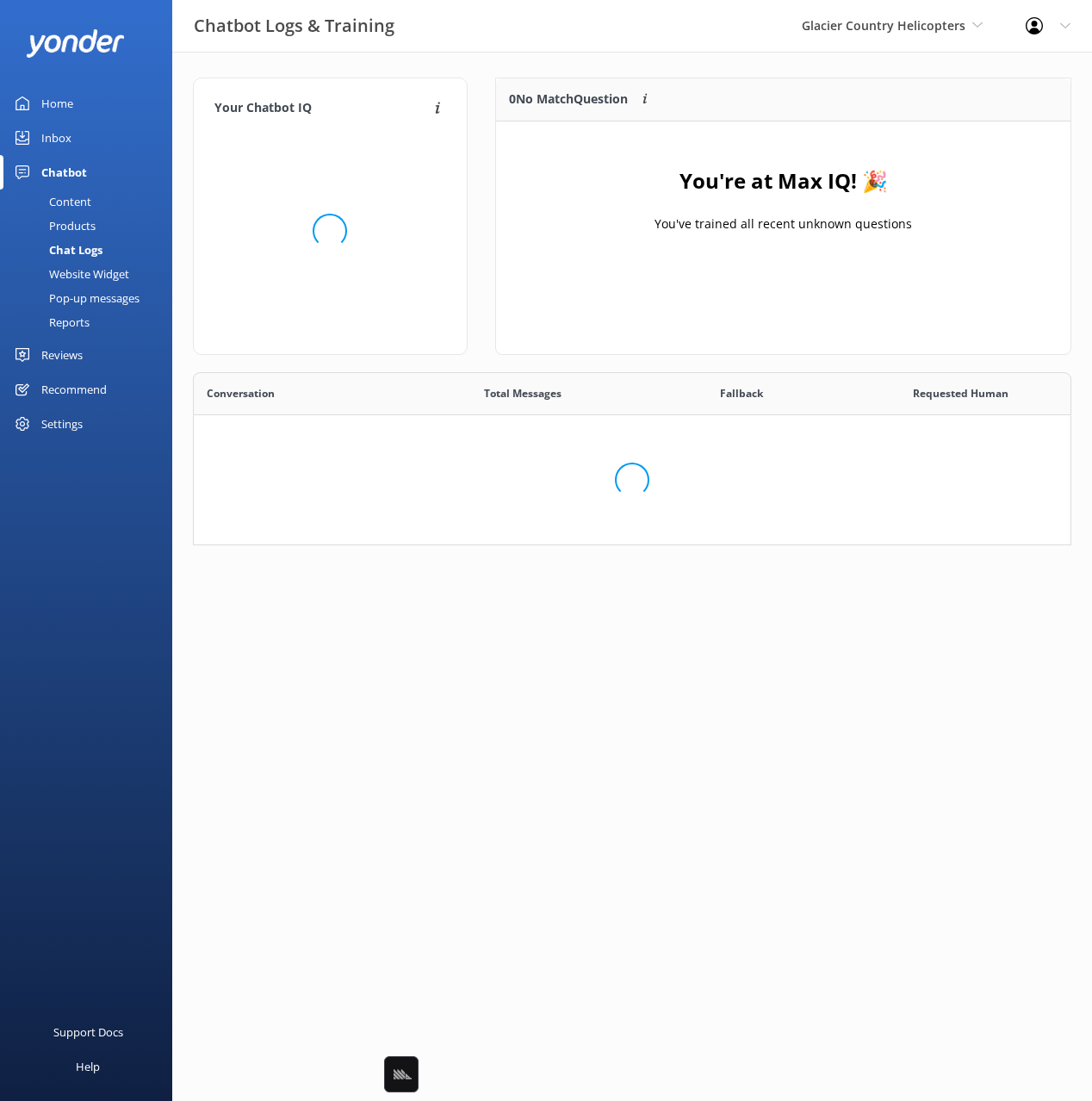
scroll to position [603, 876]
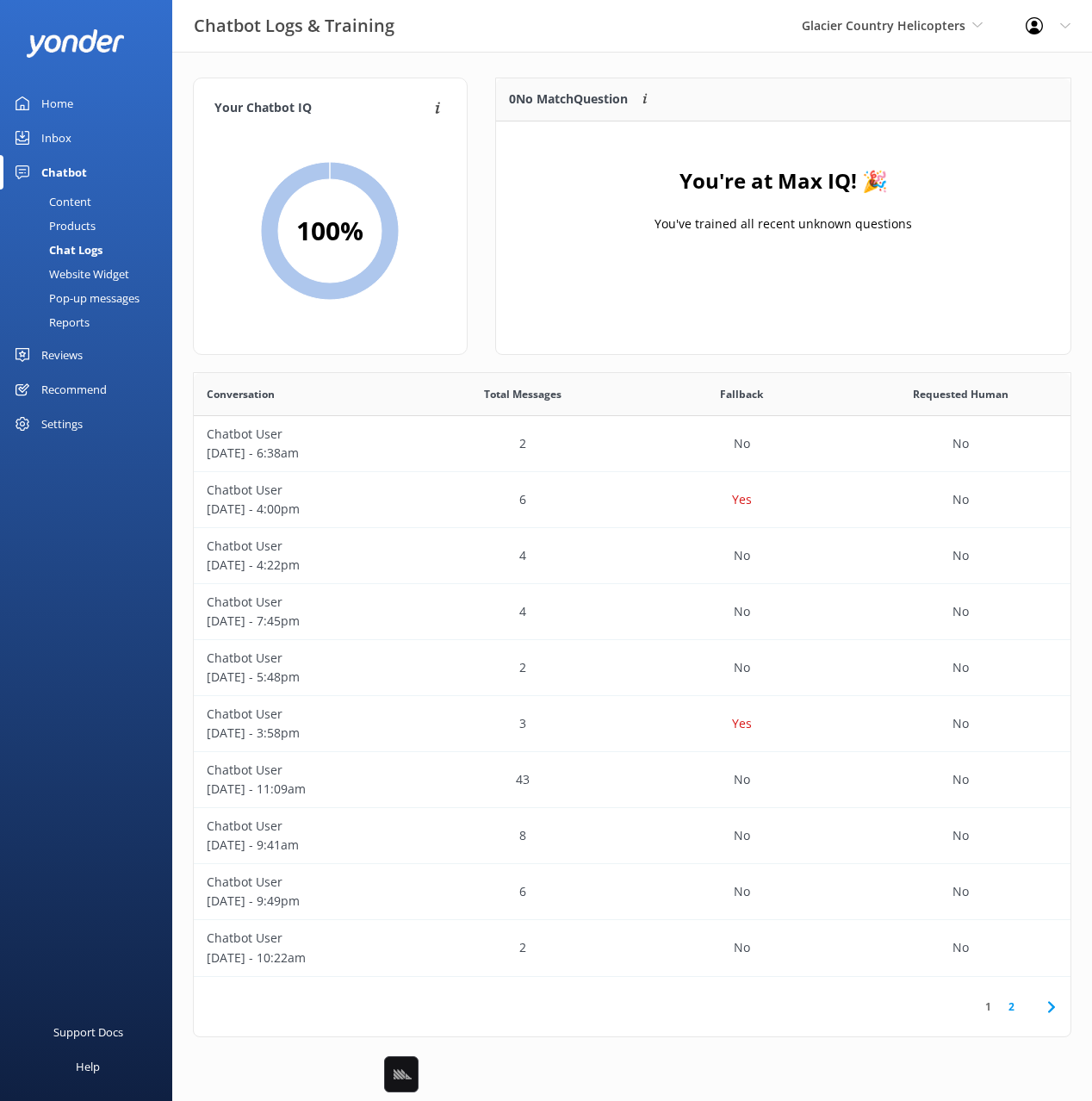
click at [653, 54] on div "Your Chatbot IQ Your Chatbot IQ is the percentage of trained FAQs against untra…" at bounding box center [632, 561] width 920 height 1019
drag, startPoint x: 100, startPoint y: 272, endPoint x: 113, endPoint y: 273, distance: 13.0
click at [100, 272] on div "Website Widget" at bounding box center [70, 273] width 119 height 24
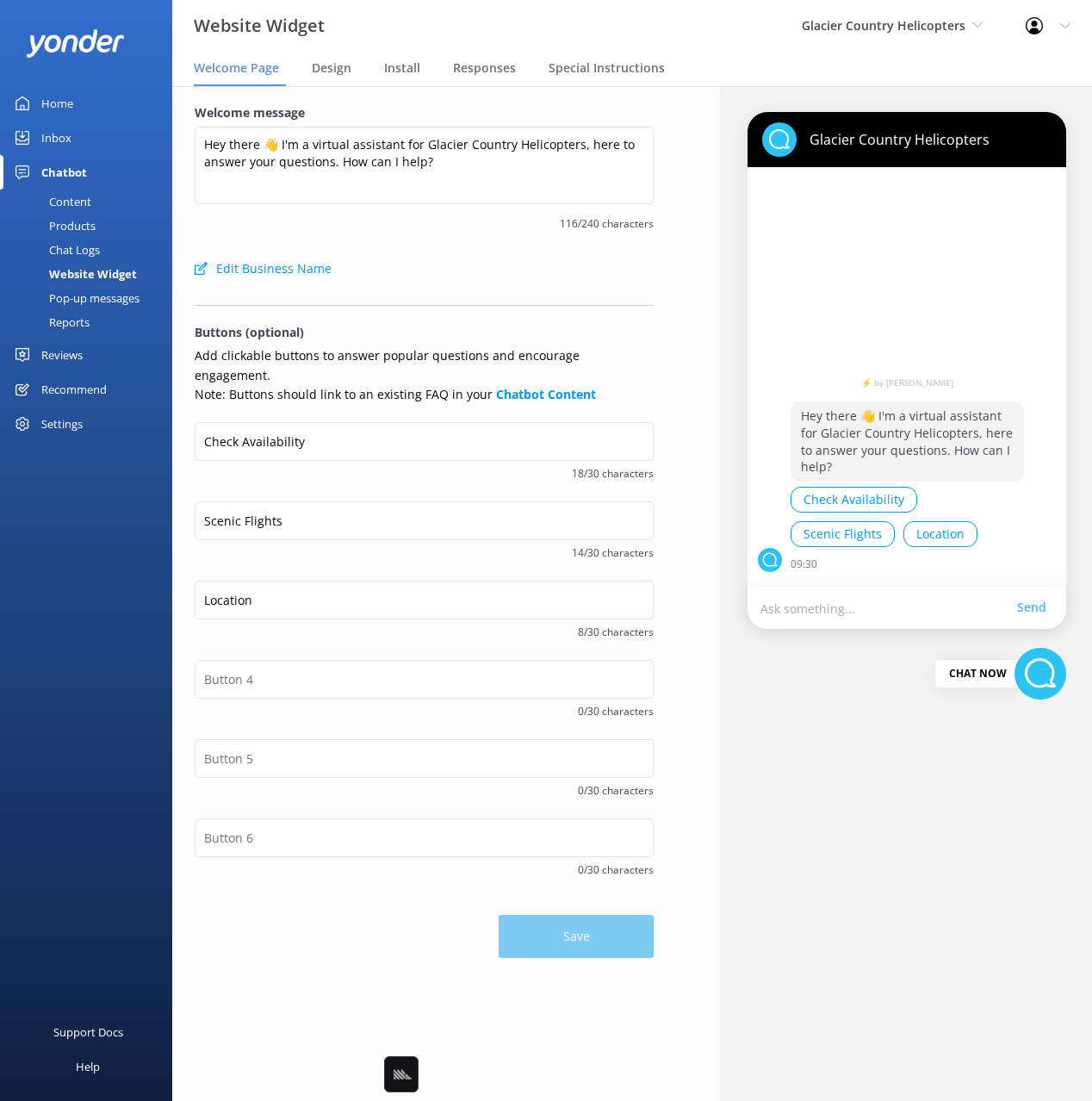
drag, startPoint x: 517, startPoint y: 221, endPoint x: 545, endPoint y: 241, distance: 34.4
click at [516, 221] on span "116/240 characters" at bounding box center [423, 224] width 459 height 16
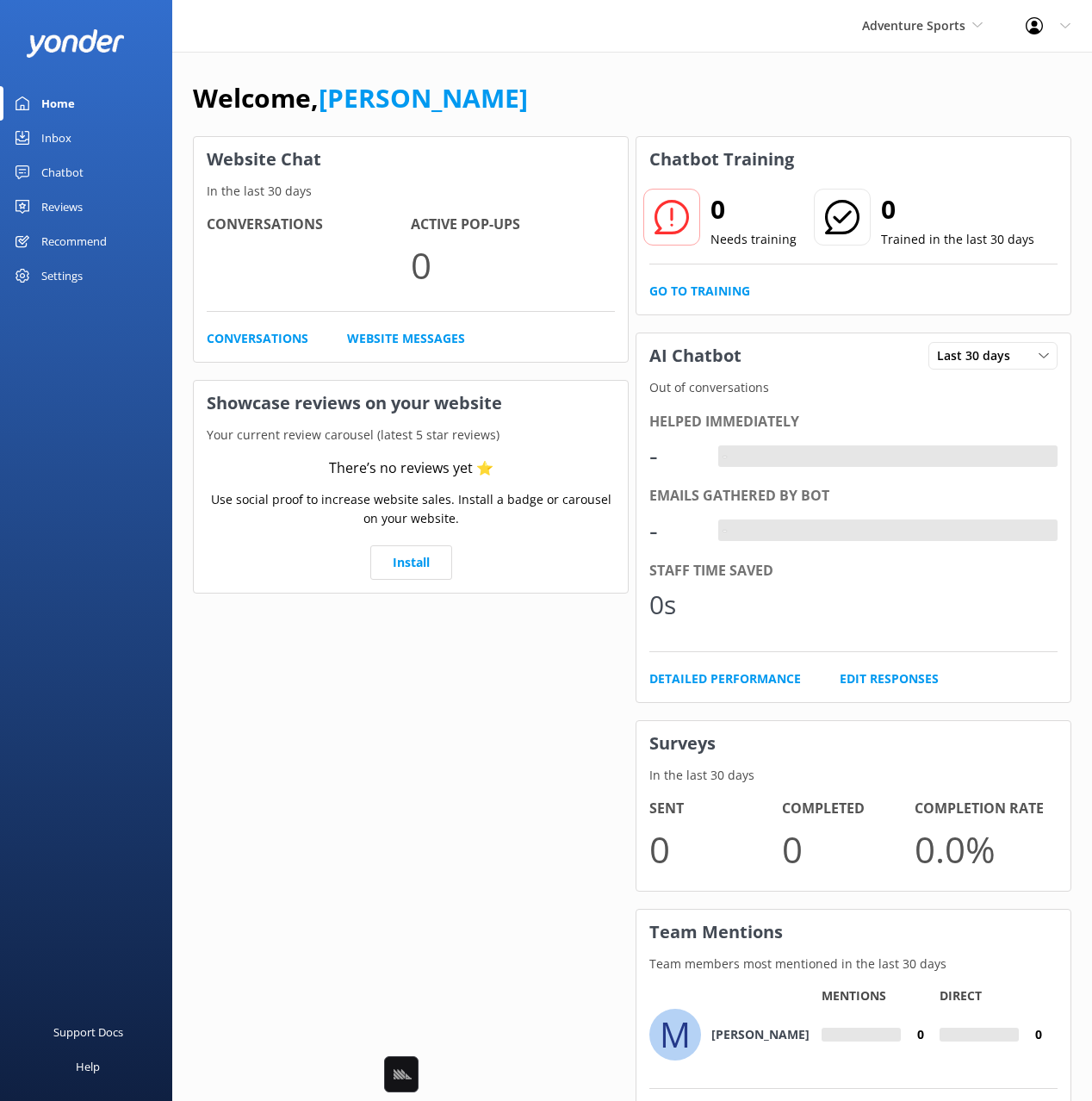
drag, startPoint x: 439, startPoint y: 91, endPoint x: 161, endPoint y: 124, distance: 280.0
click at [438, 91] on div "Welcome, [PERSON_NAME]" at bounding box center [632, 106] width 878 height 59
click at [63, 132] on div "Inbox" at bounding box center [57, 138] width 30 height 35
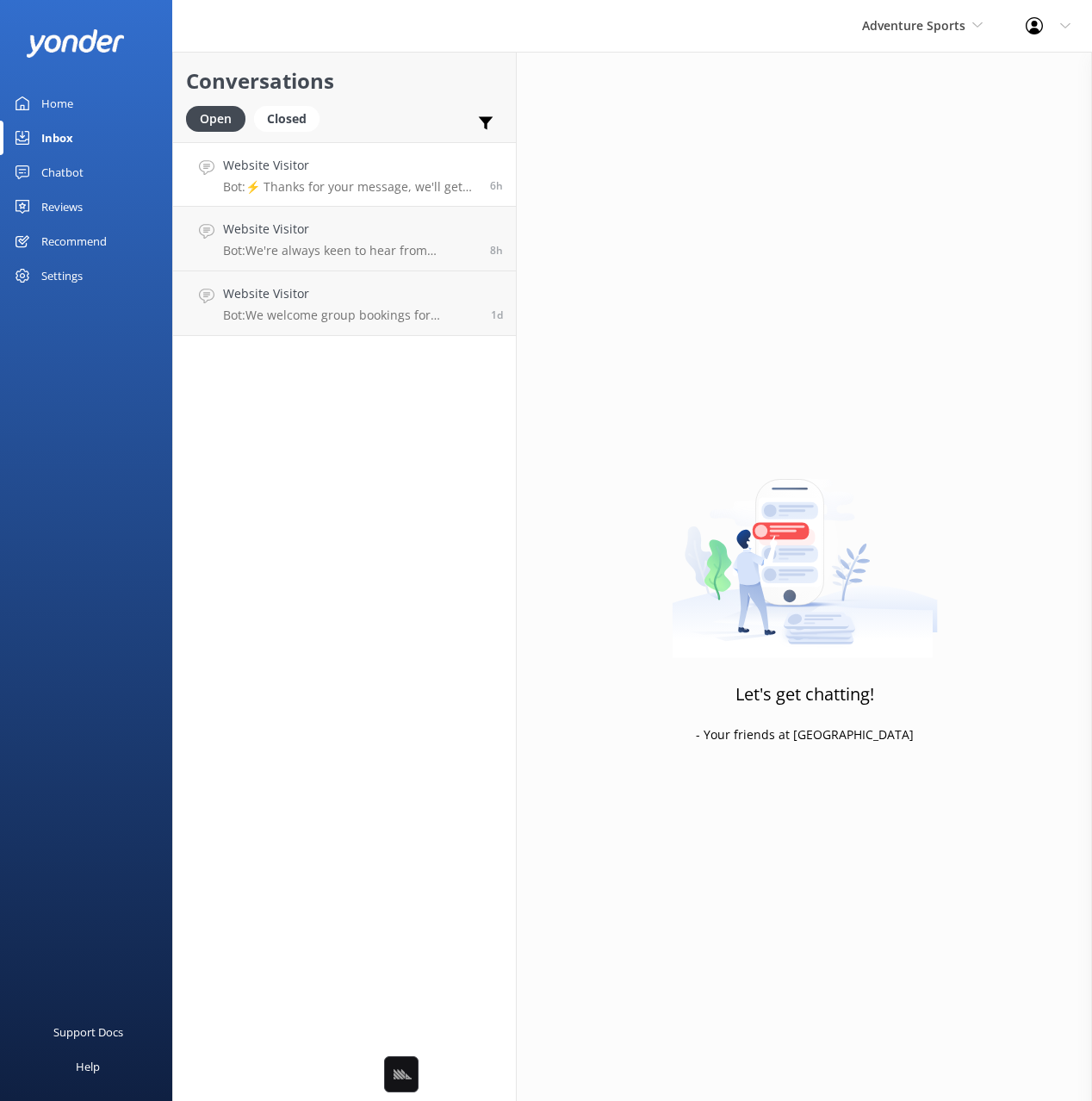
drag, startPoint x: 410, startPoint y: 129, endPoint x: 382, endPoint y: 141, distance: 30.5
click at [410, 129] on div "Open Closed Important Assigned to me Unassigned" at bounding box center [344, 126] width 317 height 42
click at [271, 174] on h4 "Website Visitor" at bounding box center [350, 165] width 254 height 19
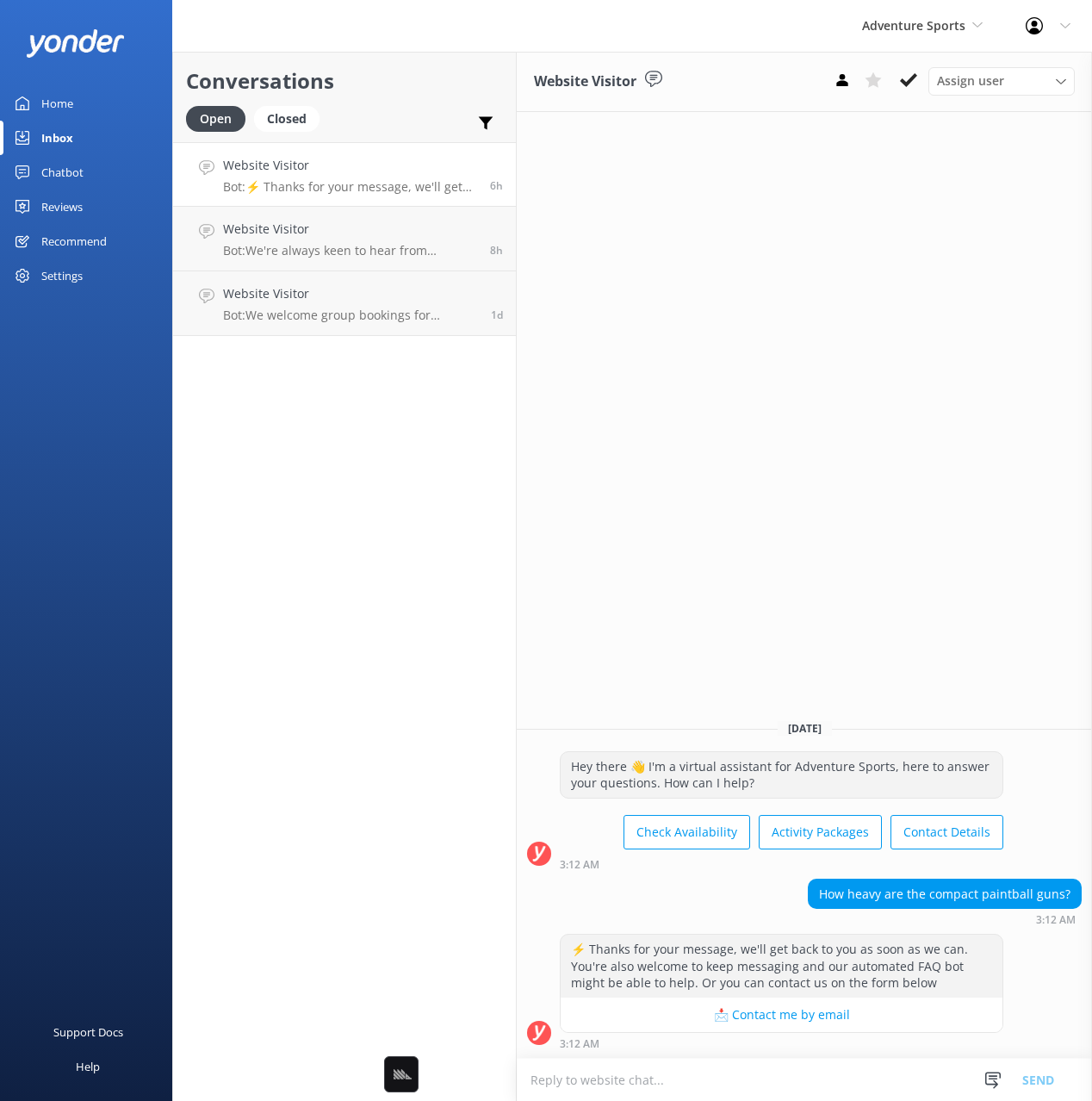
click at [415, 99] on div "Conversations Open Closed Important Assigned to me Unassigned" at bounding box center [344, 97] width 342 height 90
drag, startPoint x: 87, startPoint y: 169, endPoint x: 108, endPoint y: 169, distance: 21.0
click at [87, 169] on link "Chatbot" at bounding box center [86, 172] width 172 height 35
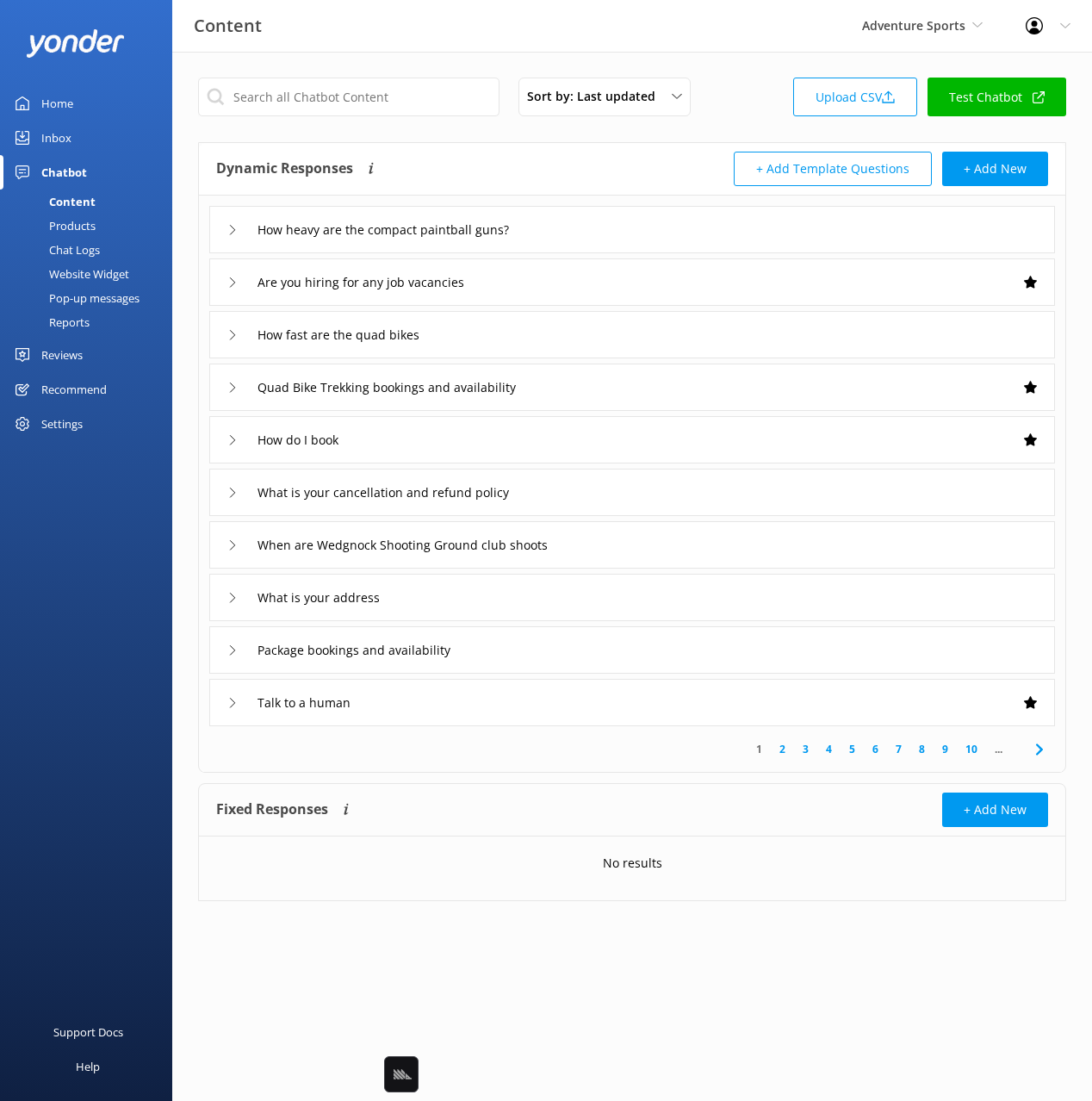
drag, startPoint x: 569, startPoint y: 146, endPoint x: 579, endPoint y: 210, distance: 64.8
click at [569, 146] on div "Dynamic Responses The chatbot will generate a response based on the content inf…" at bounding box center [632, 169] width 867 height 52
click at [604, 225] on div "How heavy are the compact paintball guns?" at bounding box center [632, 229] width 845 height 47
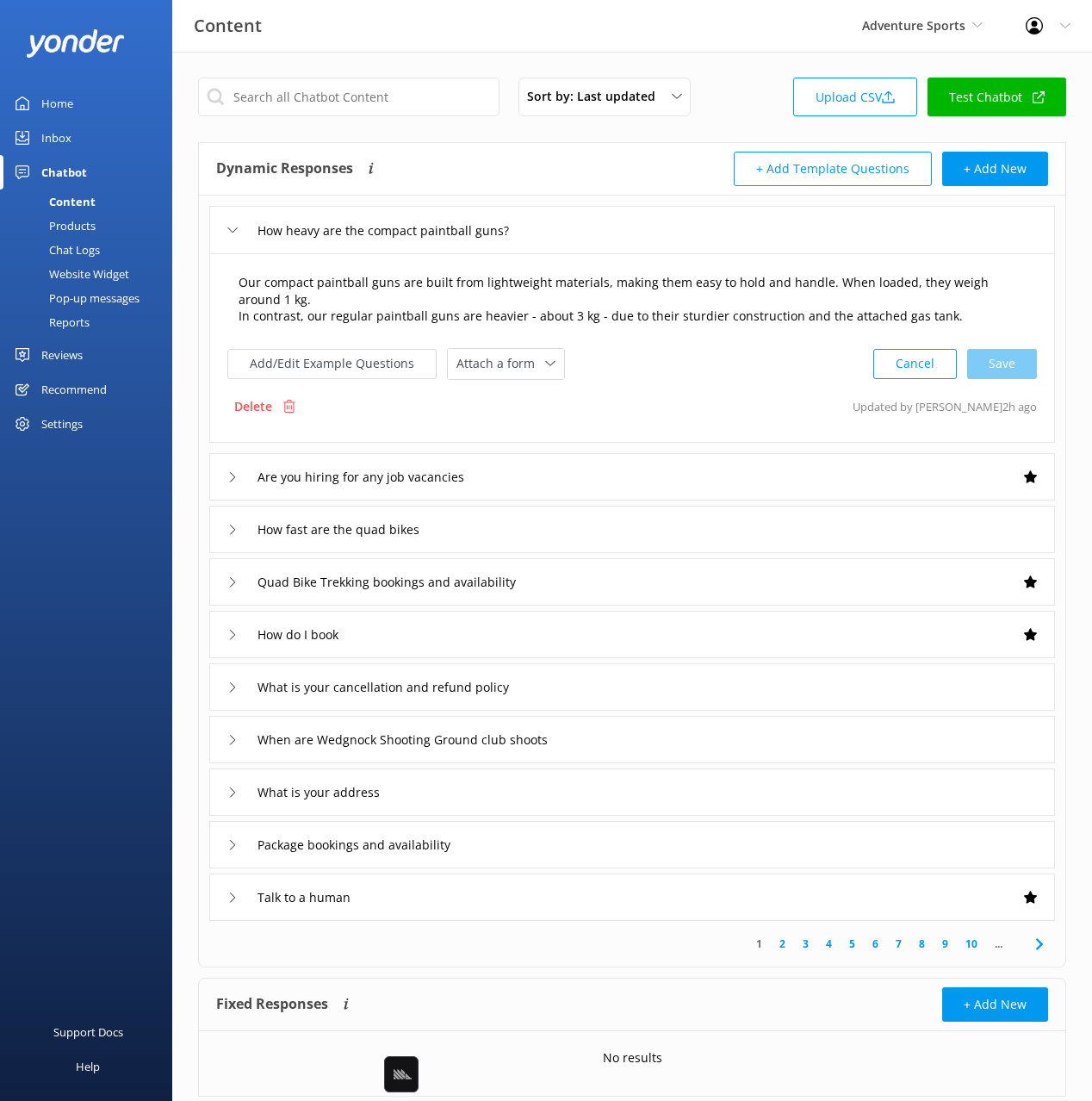
click at [236, 310] on textarea "Our compact paintball guns are built from lightweight materials, making them ea…" at bounding box center [632, 300] width 806 height 72
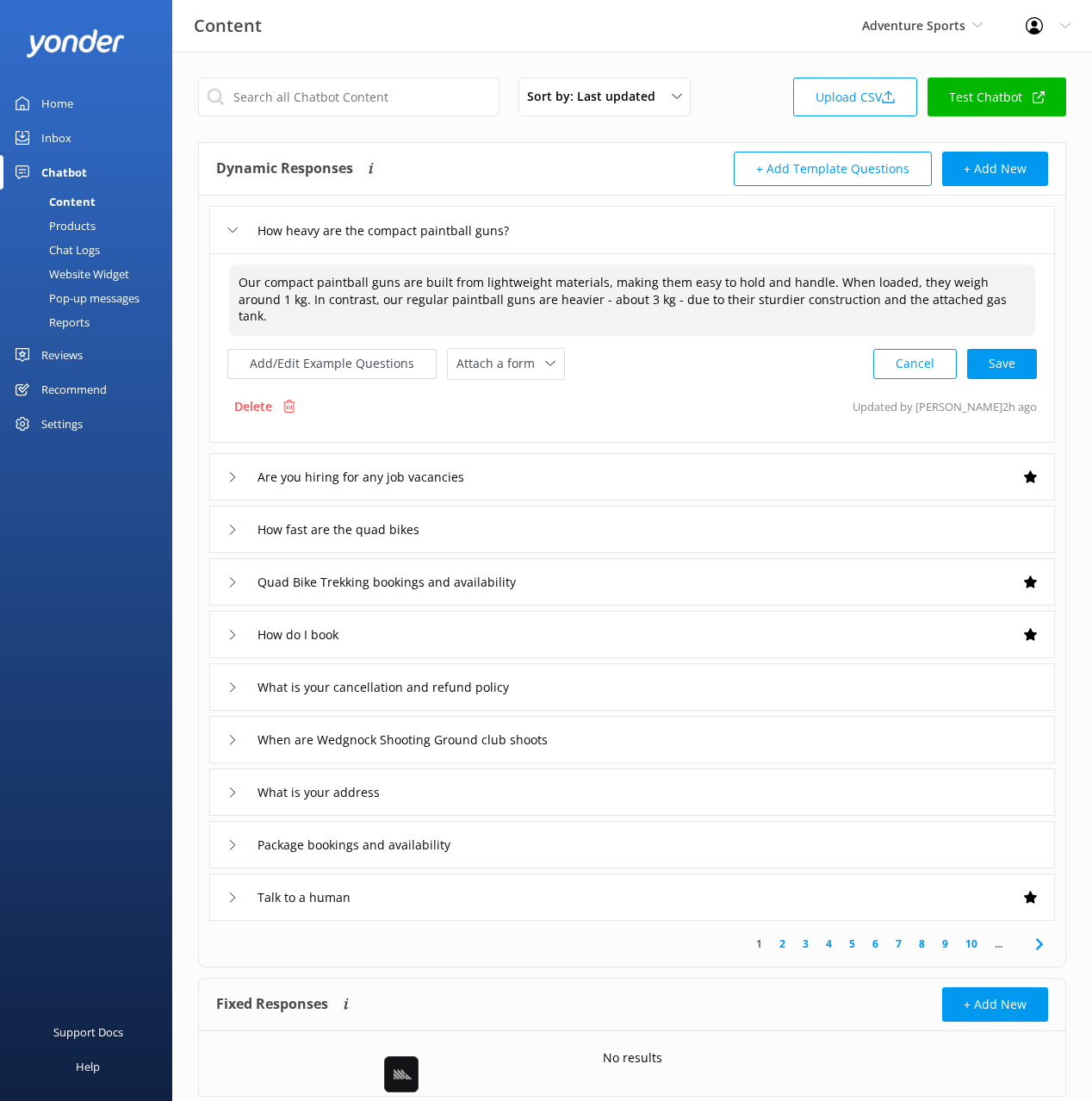
click at [1013, 348] on div "Cancel Save" at bounding box center [955, 364] width 163 height 32
type textarea "Our compact paintball guns are built from lightweight materials, making them ea…"
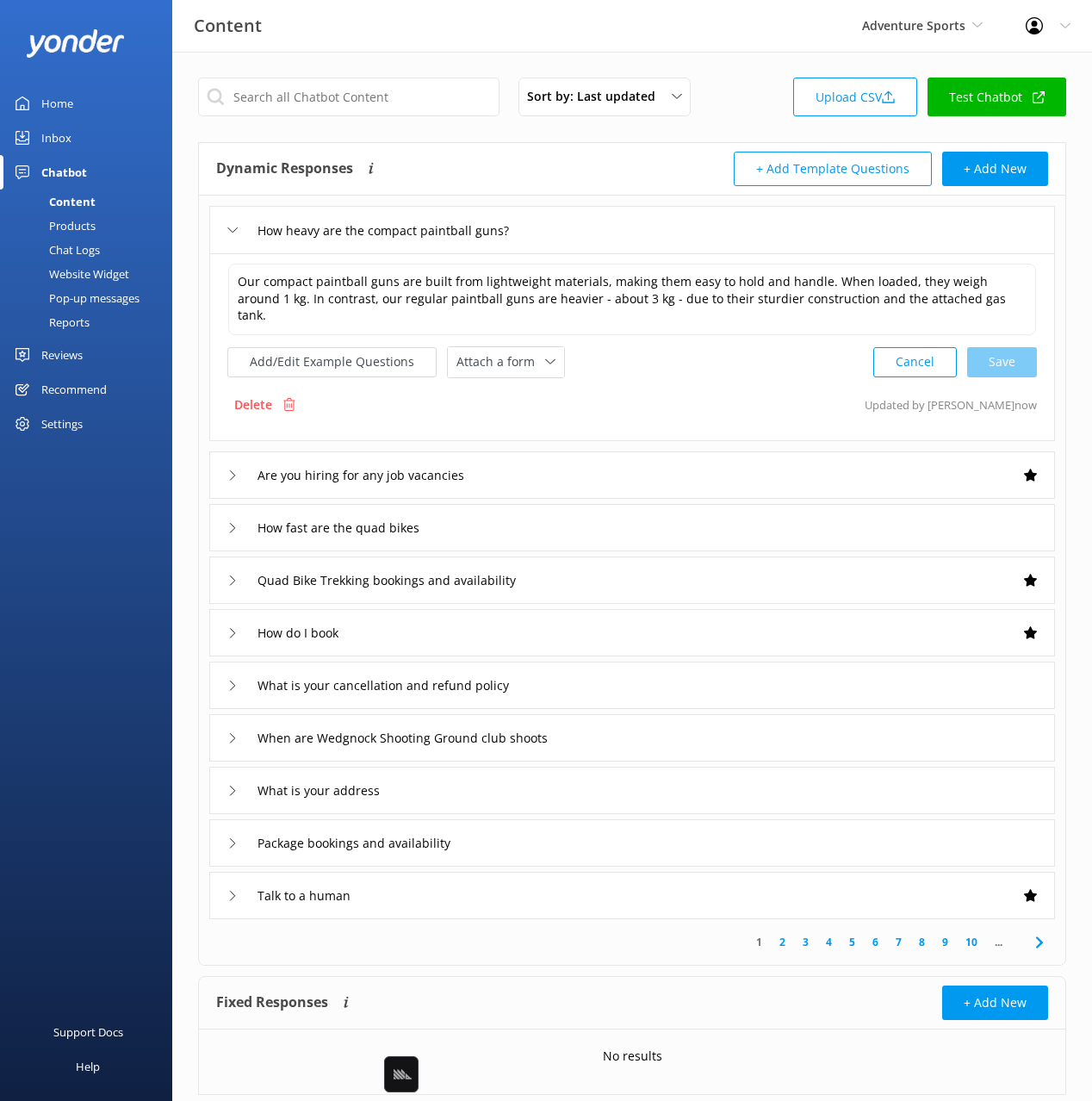
click at [532, 166] on div "Dynamic Responses The chatbot will generate a response based on the content inf…" at bounding box center [424, 169] width 416 height 35
click at [90, 249] on div "Chat Logs" at bounding box center [55, 249] width 90 height 24
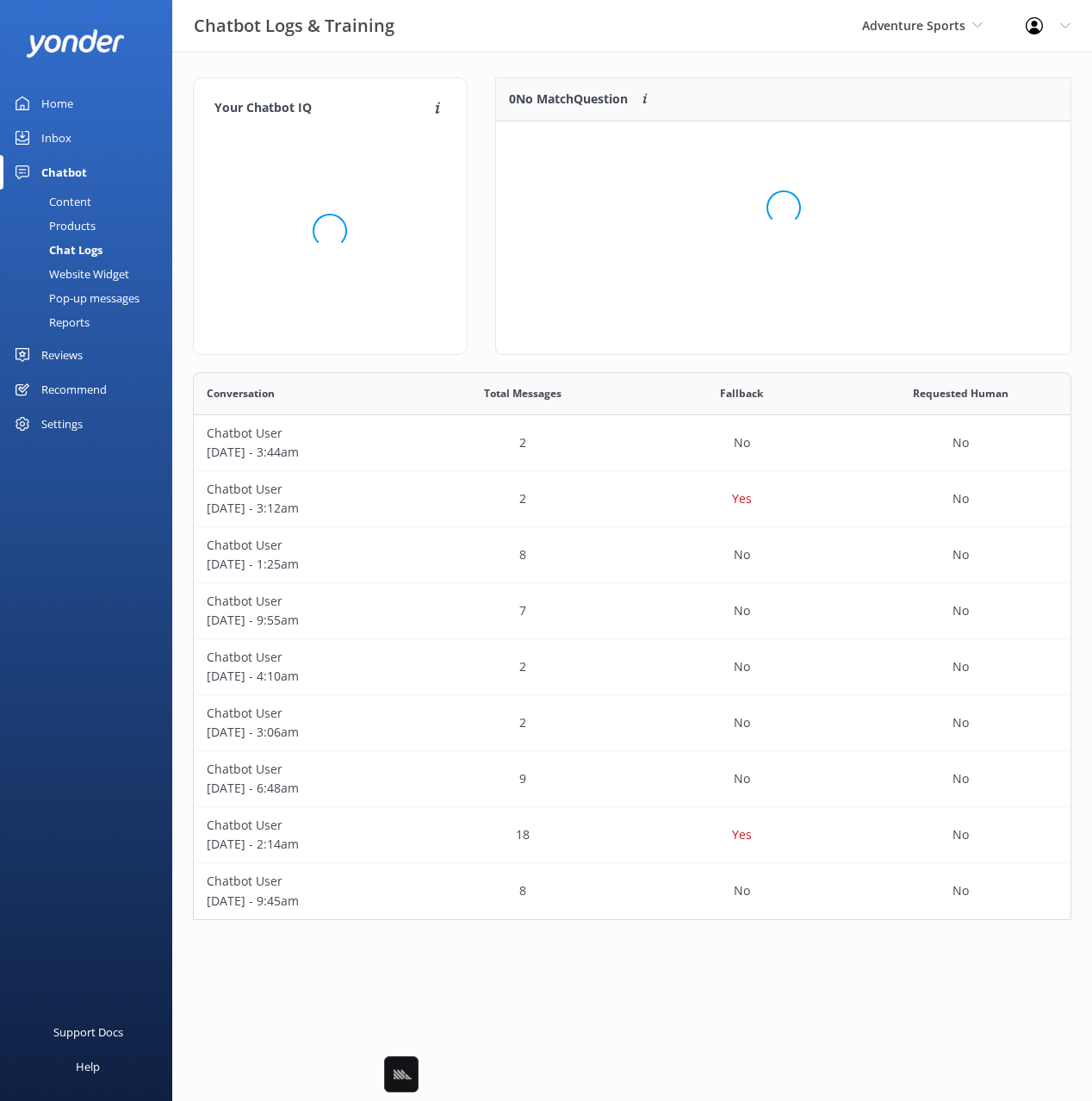
scroll to position [547, 878]
click at [470, 165] on div "Your Chatbot IQ Your Chatbot IQ is the percentage of trained FAQs against untra…" at bounding box center [330, 224] width 302 height 295
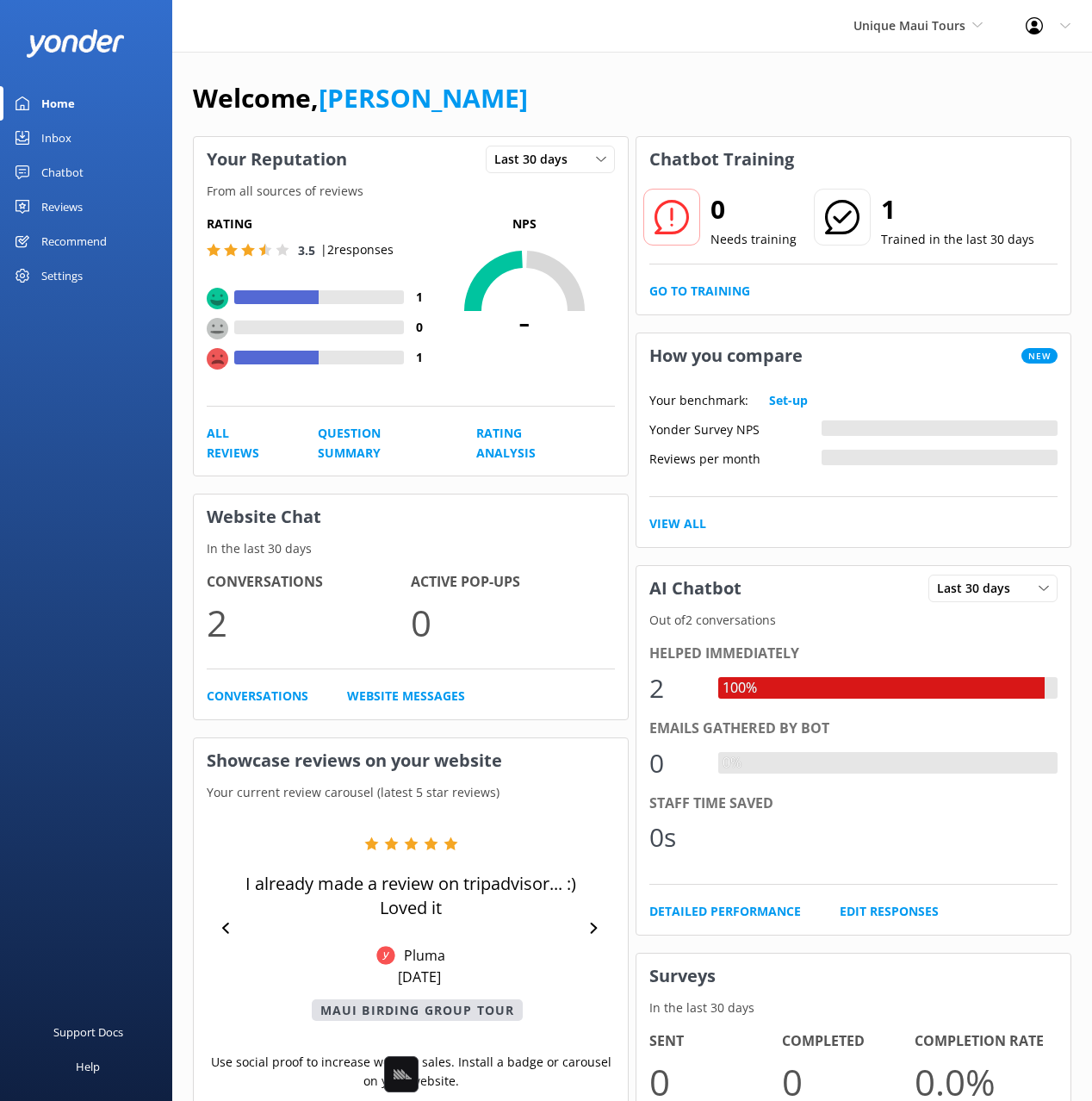
click at [64, 172] on div "Chatbot" at bounding box center [63, 172] width 43 height 35
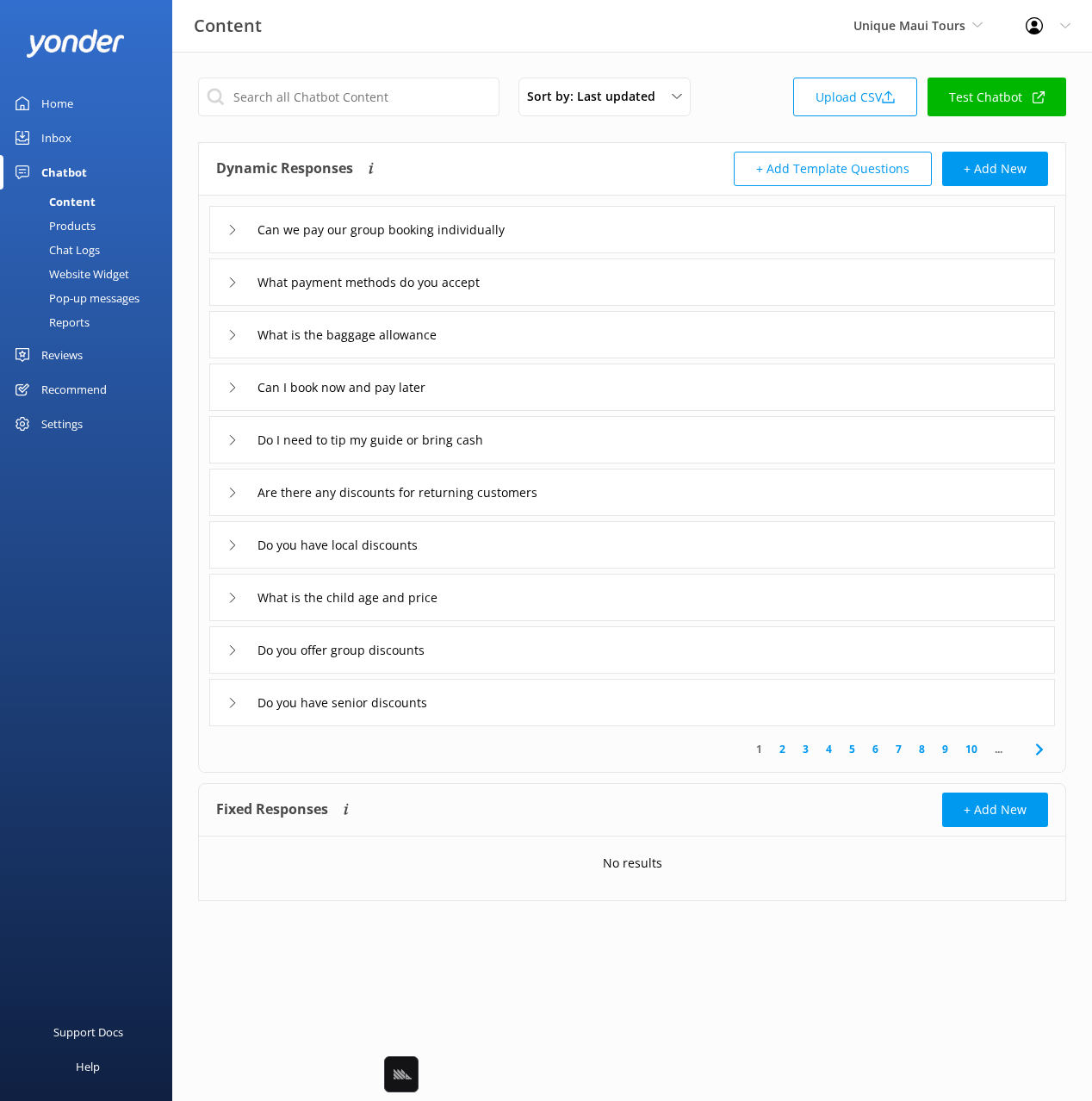
click at [648, 216] on div "Can we pay our group booking individually" at bounding box center [632, 229] width 845 height 47
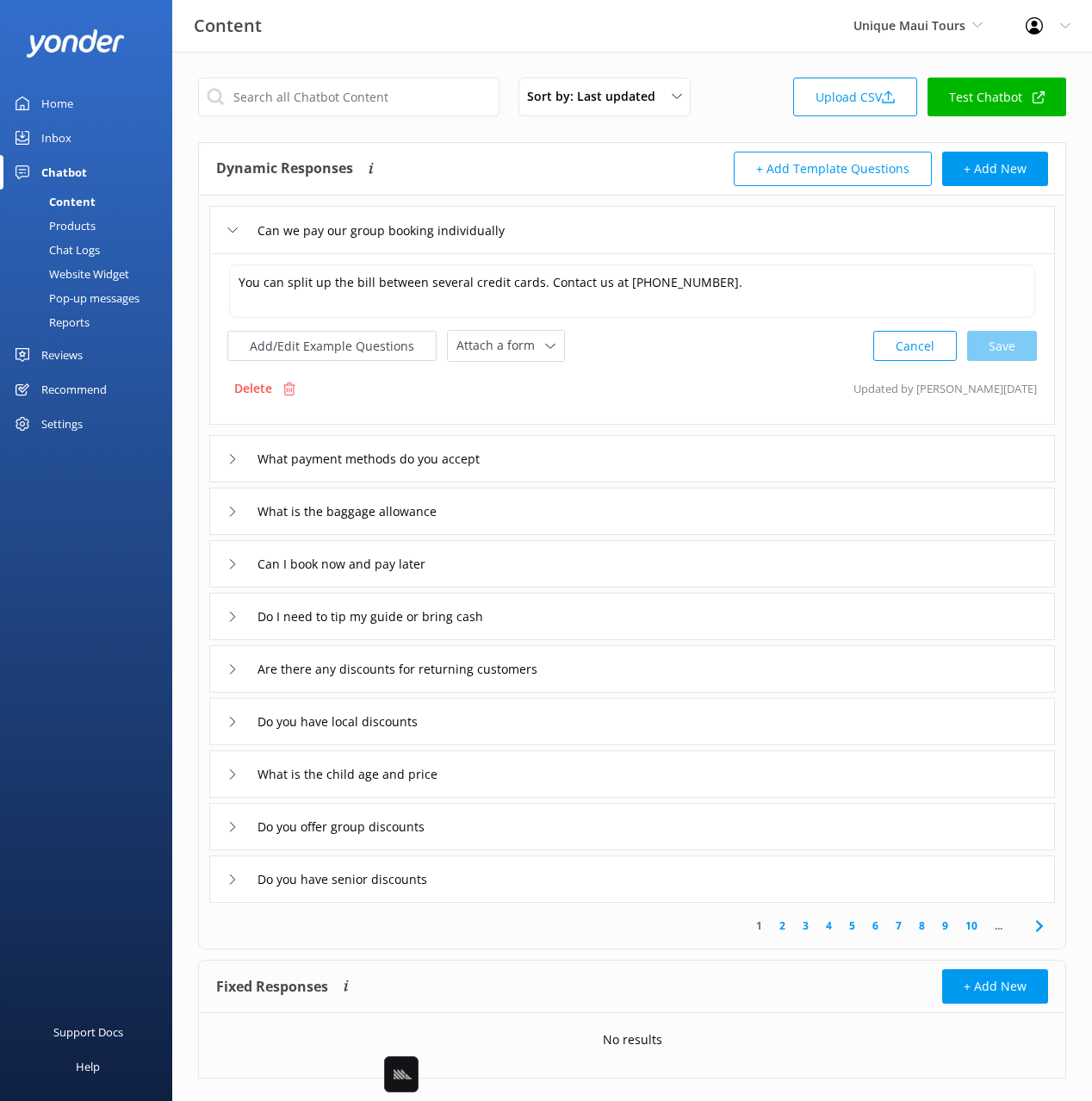
click at [648, 216] on div "Can we pay our group booking individually" at bounding box center [632, 229] width 845 height 47
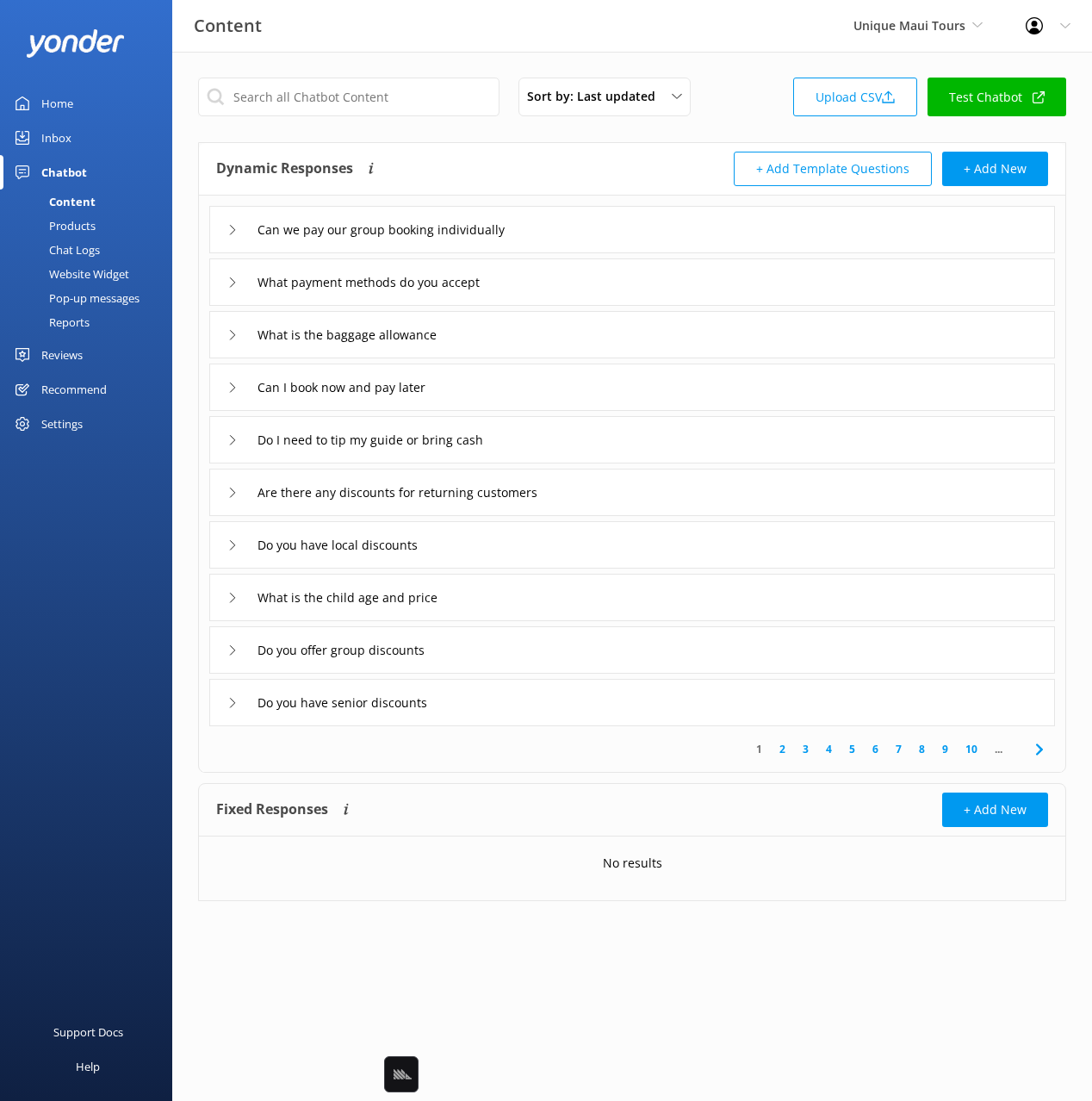
click at [633, 232] on div "Can we pay our group booking individually" at bounding box center [632, 229] width 845 height 47
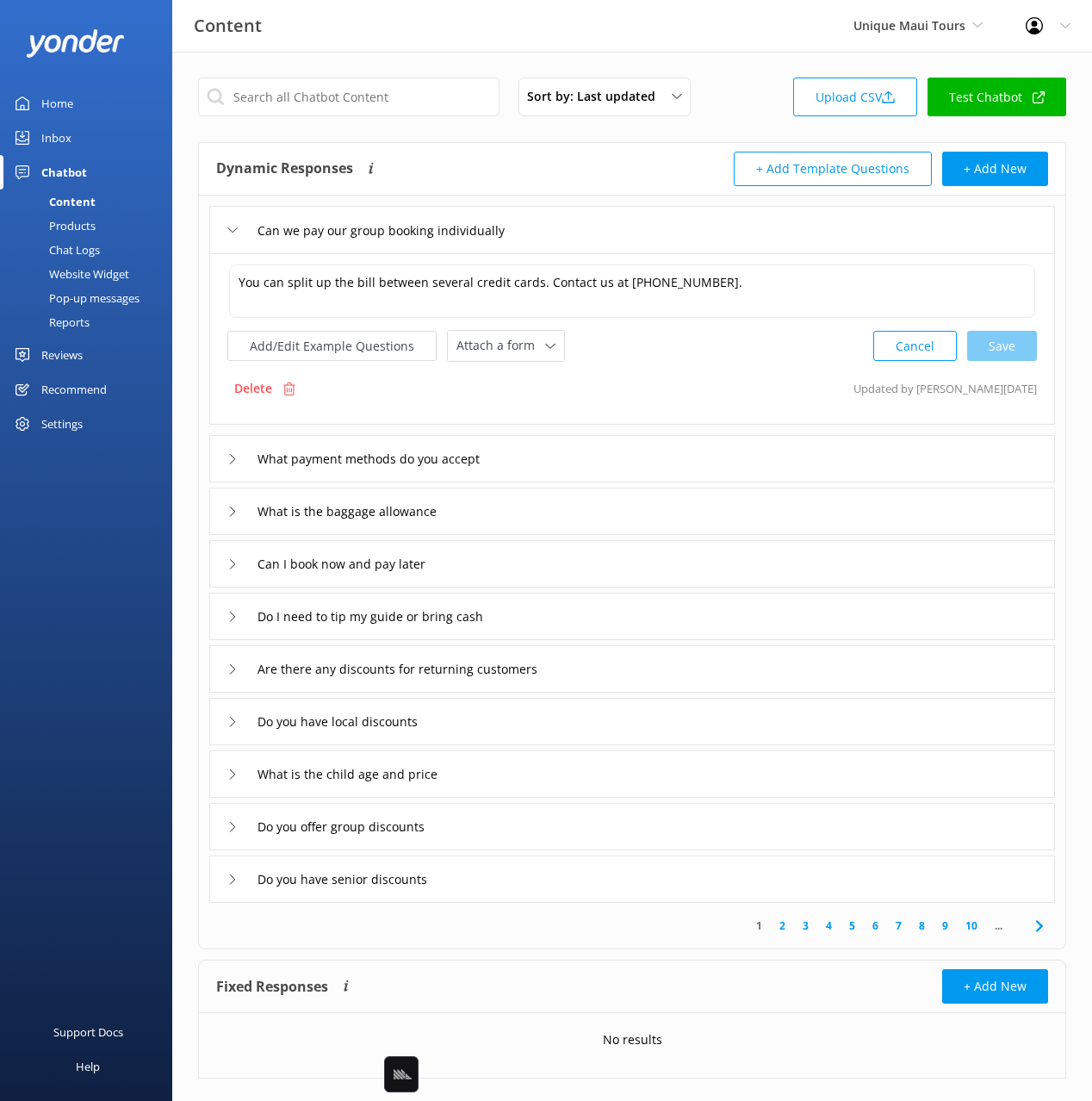
click at [633, 232] on div "Can we pay our group booking individually" at bounding box center [632, 229] width 845 height 47
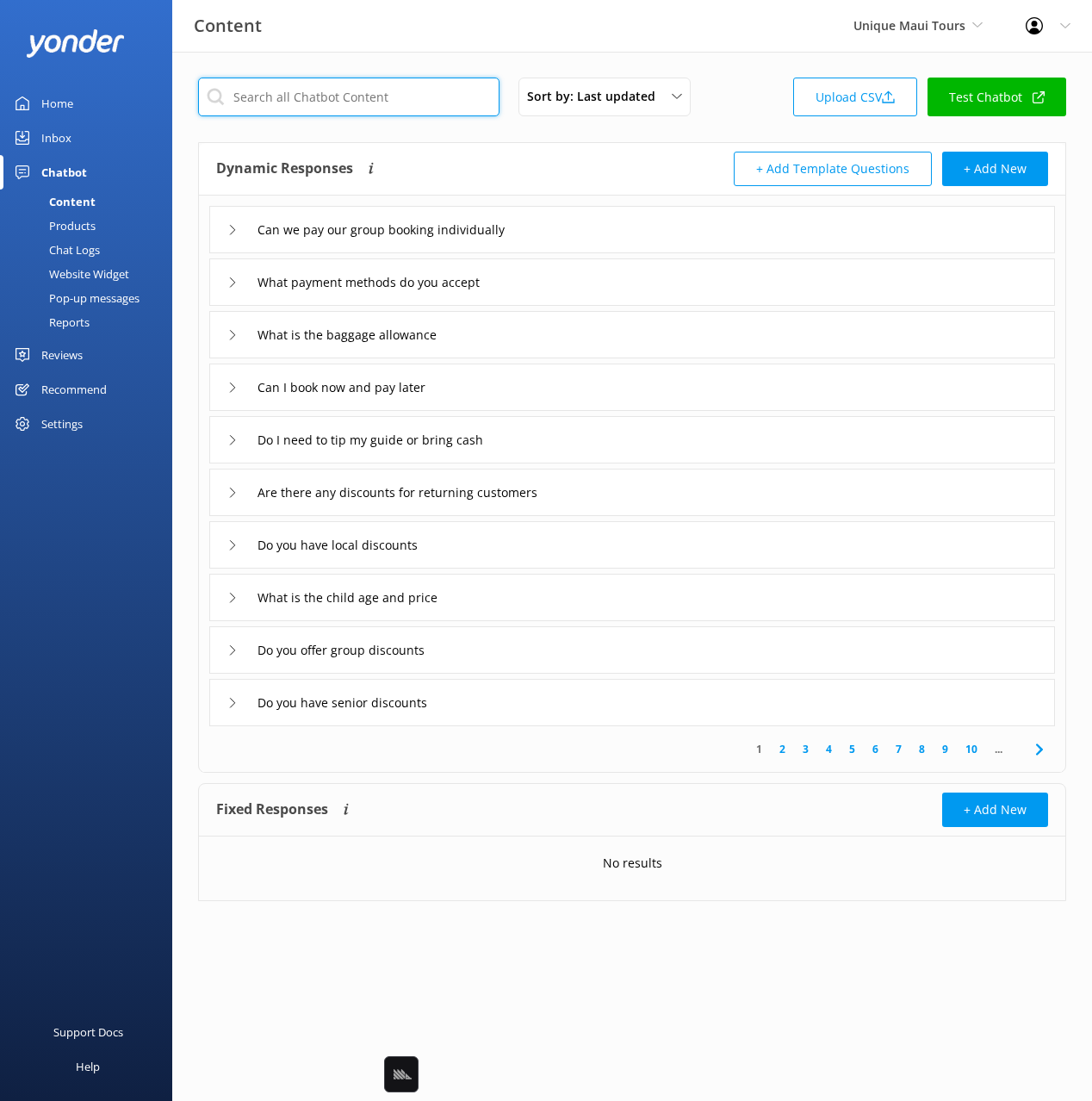
click at [411, 103] on input "text" at bounding box center [349, 97] width 302 height 39
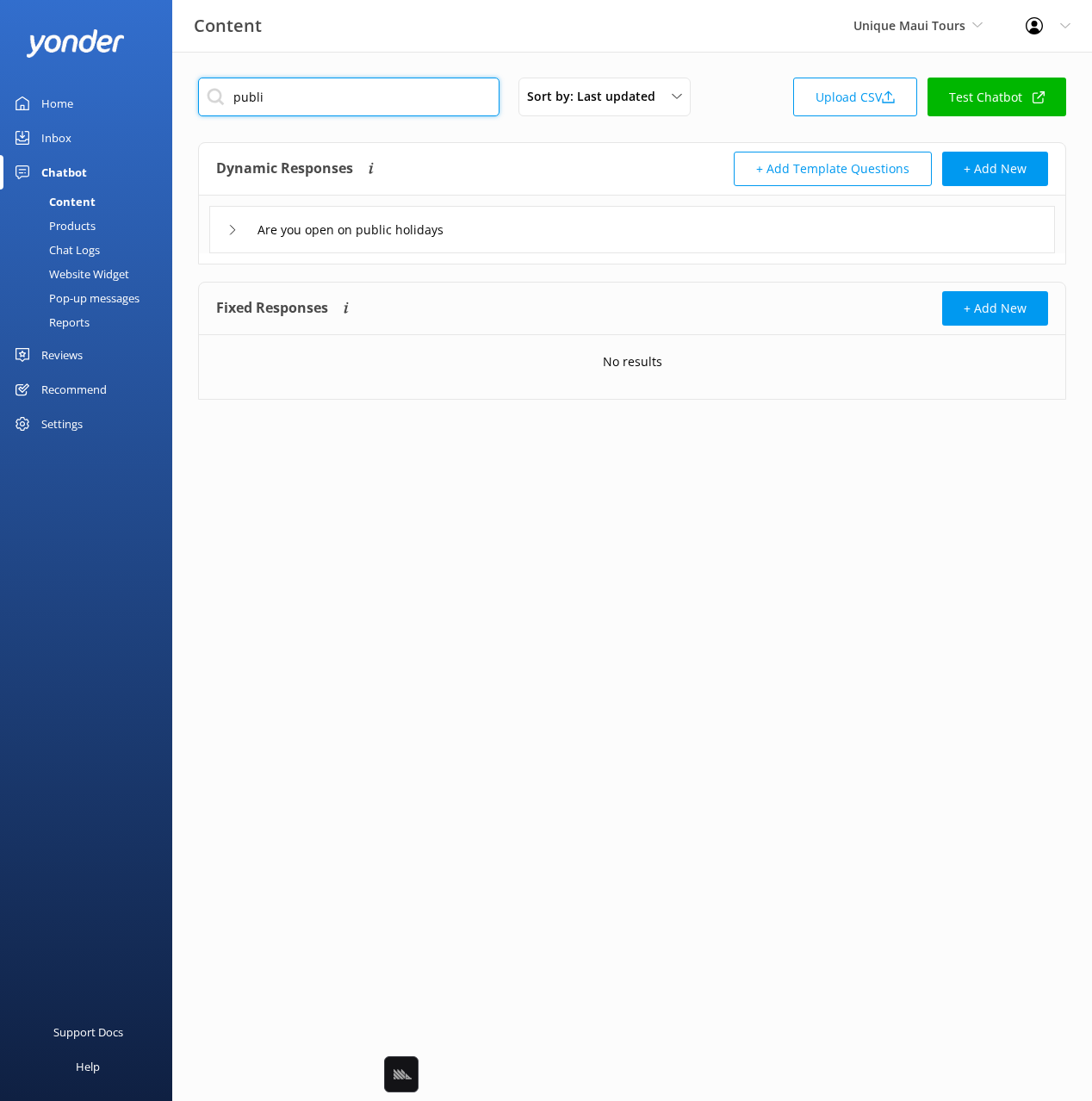
type input "publi"
click at [549, 174] on div "Dynamic Responses The chatbot will generate a response based on the content inf…" at bounding box center [424, 169] width 416 height 35
click at [576, 235] on div "Are you open on public holidays" at bounding box center [632, 229] width 845 height 47
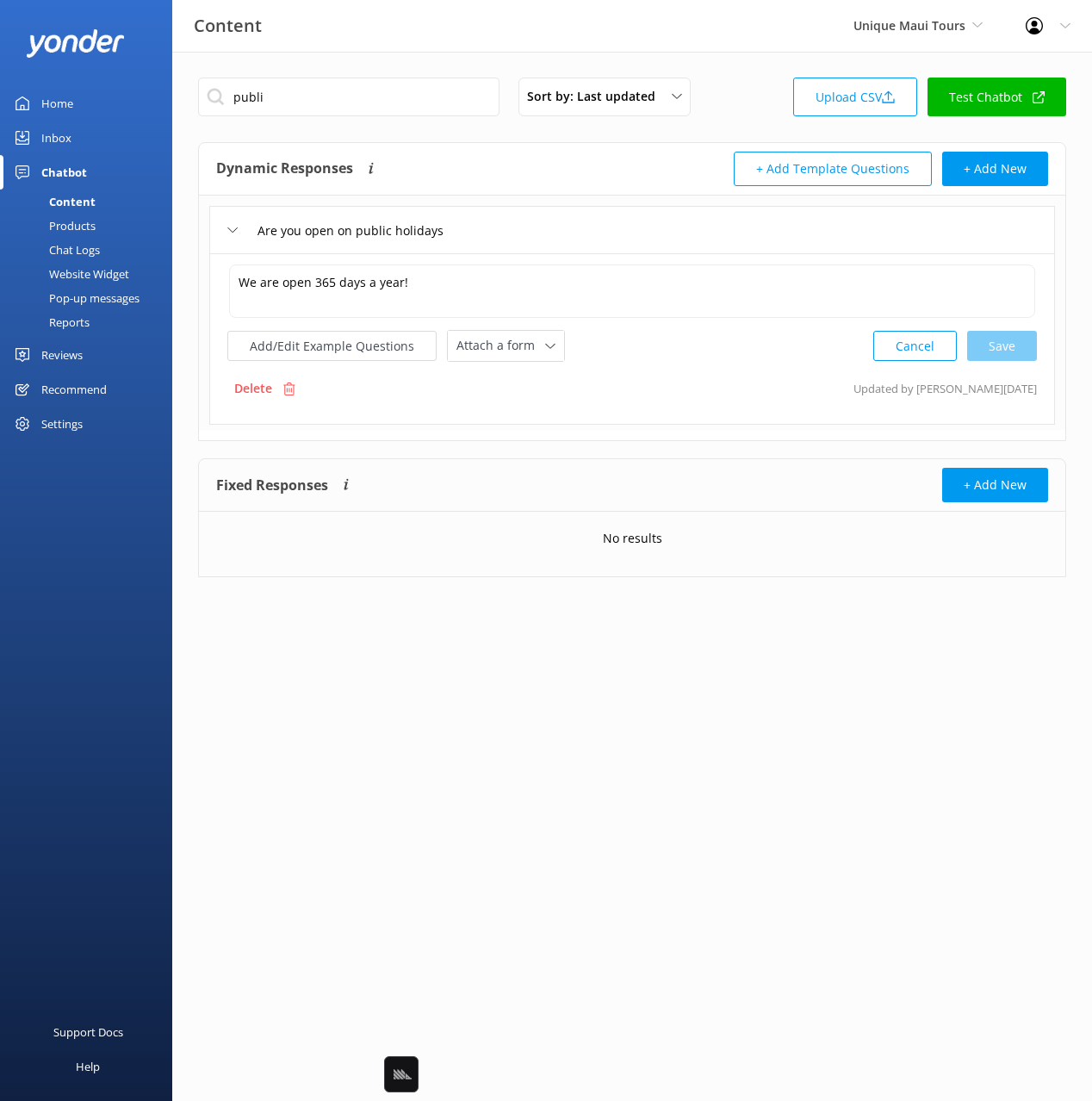
click at [579, 235] on div "Are you open on public holidays" at bounding box center [632, 229] width 845 height 47
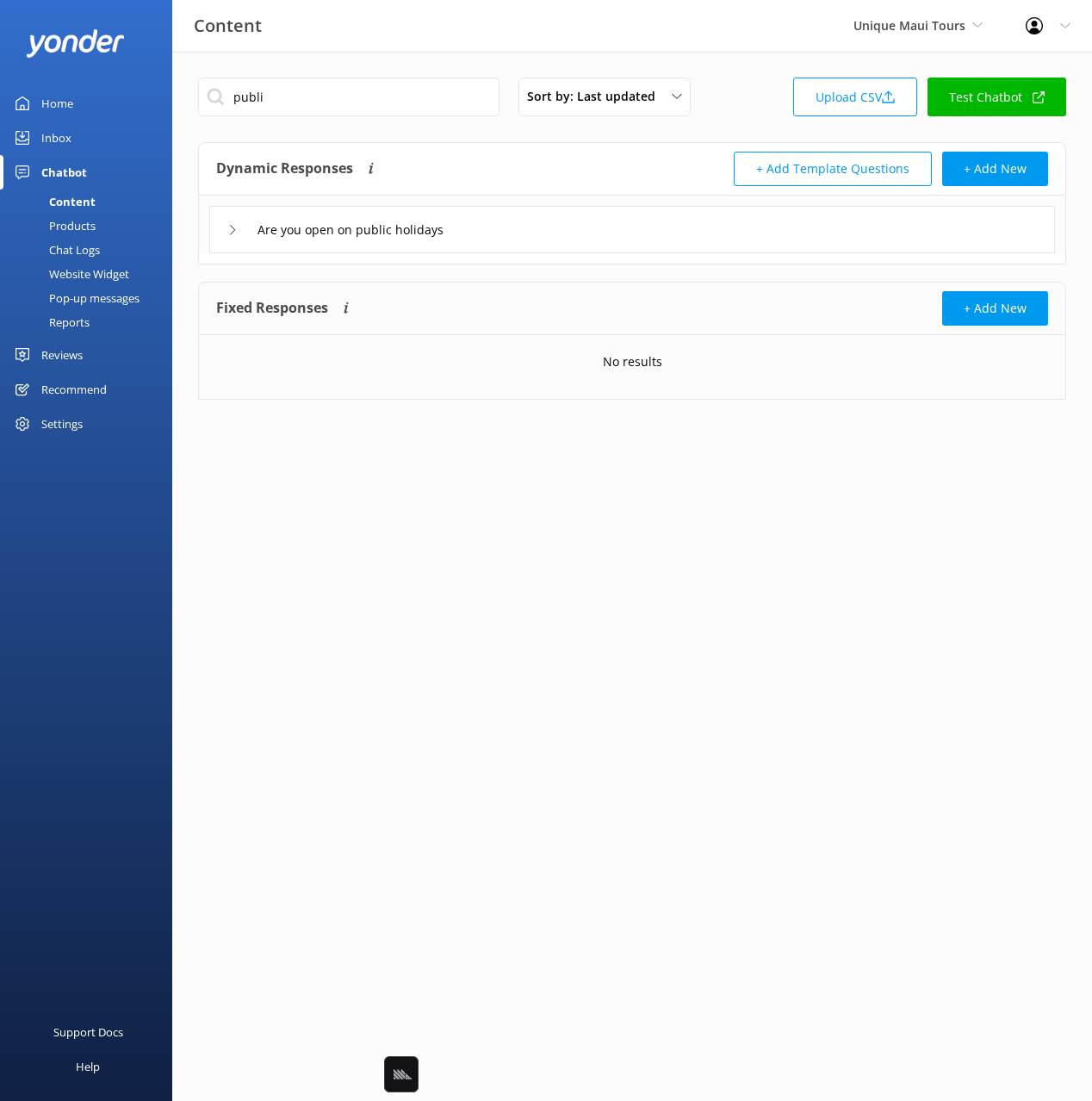
click at [552, 177] on div "Dynamic Responses The chatbot will generate a response based on the content inf…" at bounding box center [424, 169] width 416 height 35
click at [345, 94] on input "publi" at bounding box center [349, 97] width 302 height 39
click at [344, 95] on input "publi" at bounding box center [349, 97] width 302 height 39
click at [528, 176] on div "Dynamic Responses The chatbot will generate a response based on the content inf…" at bounding box center [424, 169] width 416 height 35
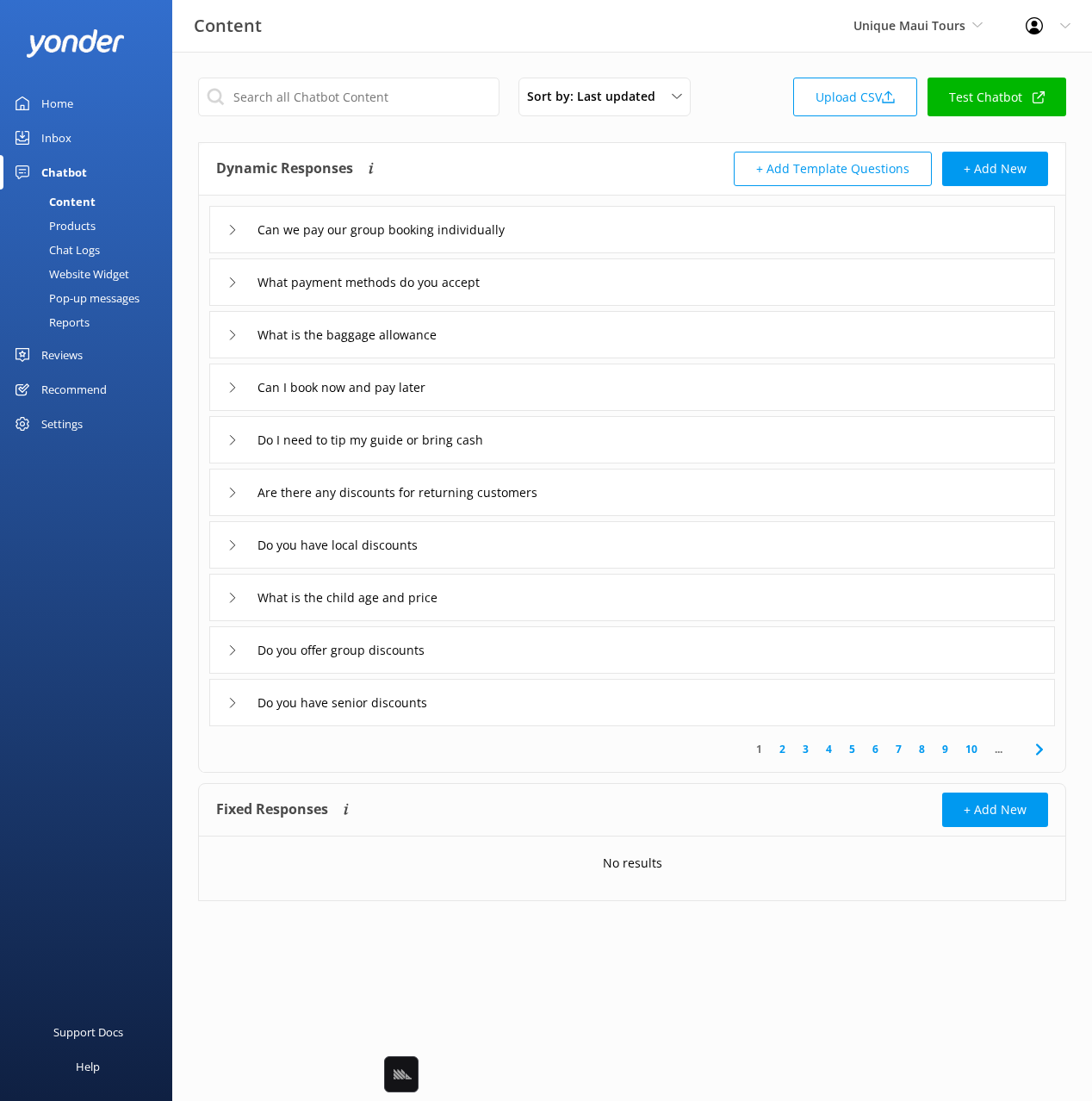
click at [510, 162] on div "Dynamic Responses The chatbot will generate a response based on the content inf…" at bounding box center [424, 169] width 416 height 35
click at [415, 99] on input "text" at bounding box center [349, 97] width 302 height 39
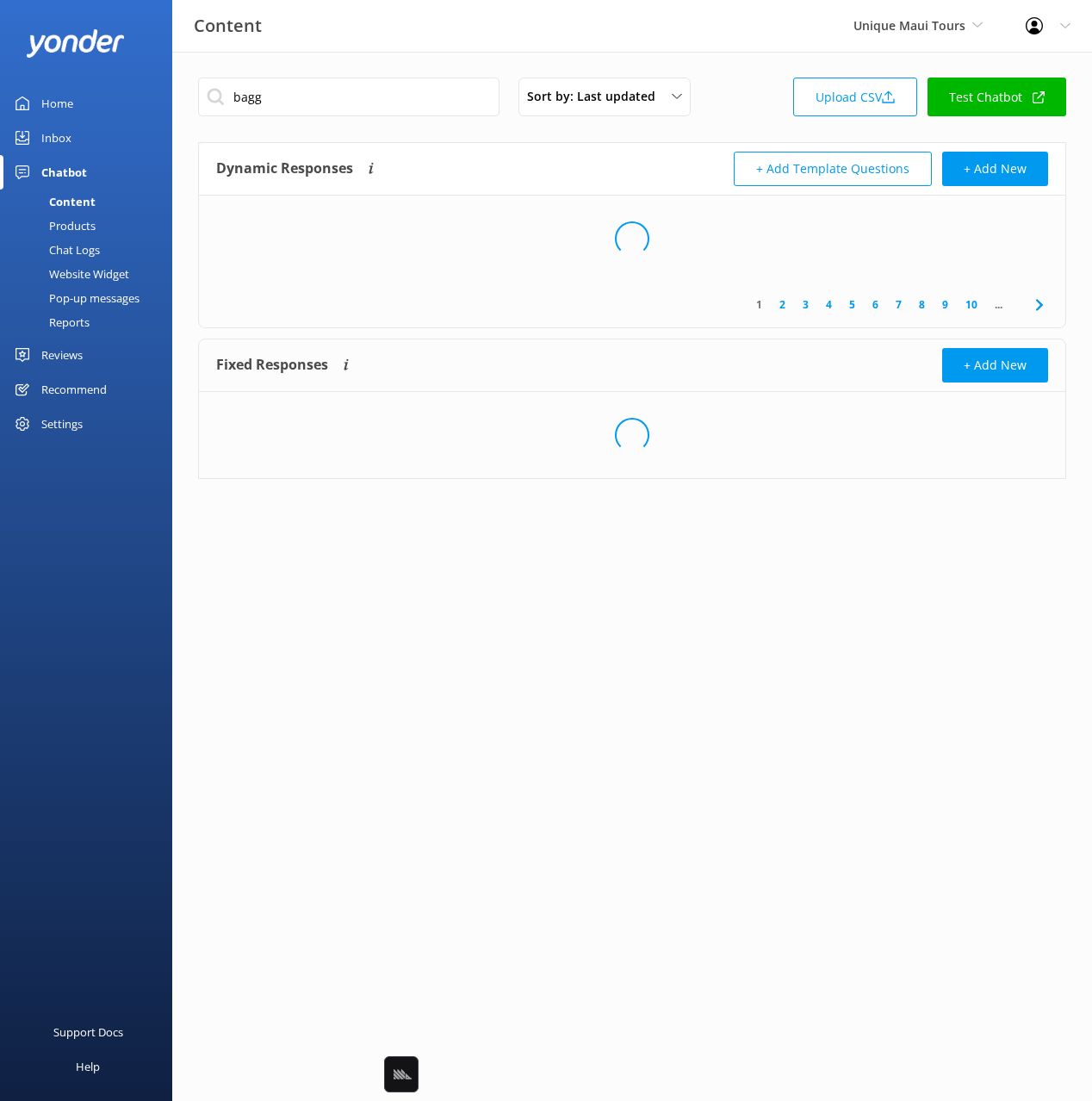
click at [614, 160] on div "Dynamic Responses The chatbot will generate a response based on the content inf…" at bounding box center [424, 169] width 416 height 35
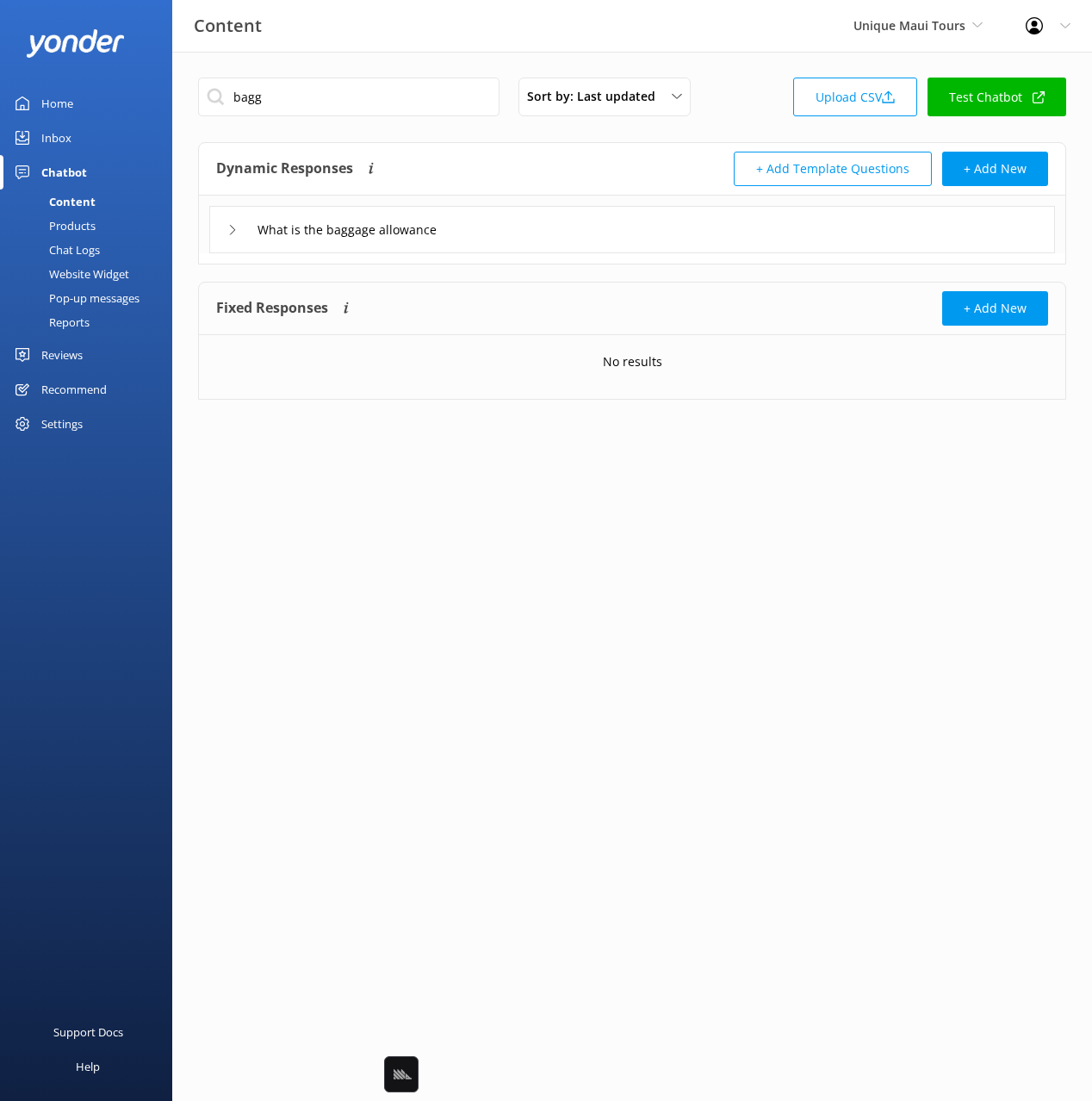
drag, startPoint x: 610, startPoint y: 164, endPoint x: 635, endPoint y: 171, distance: 26.0
click at [610, 164] on div "Dynamic Responses The chatbot will generate a response based on the content inf…" at bounding box center [424, 169] width 416 height 35
click at [568, 248] on div "What is the baggage allowance" at bounding box center [632, 229] width 845 height 47
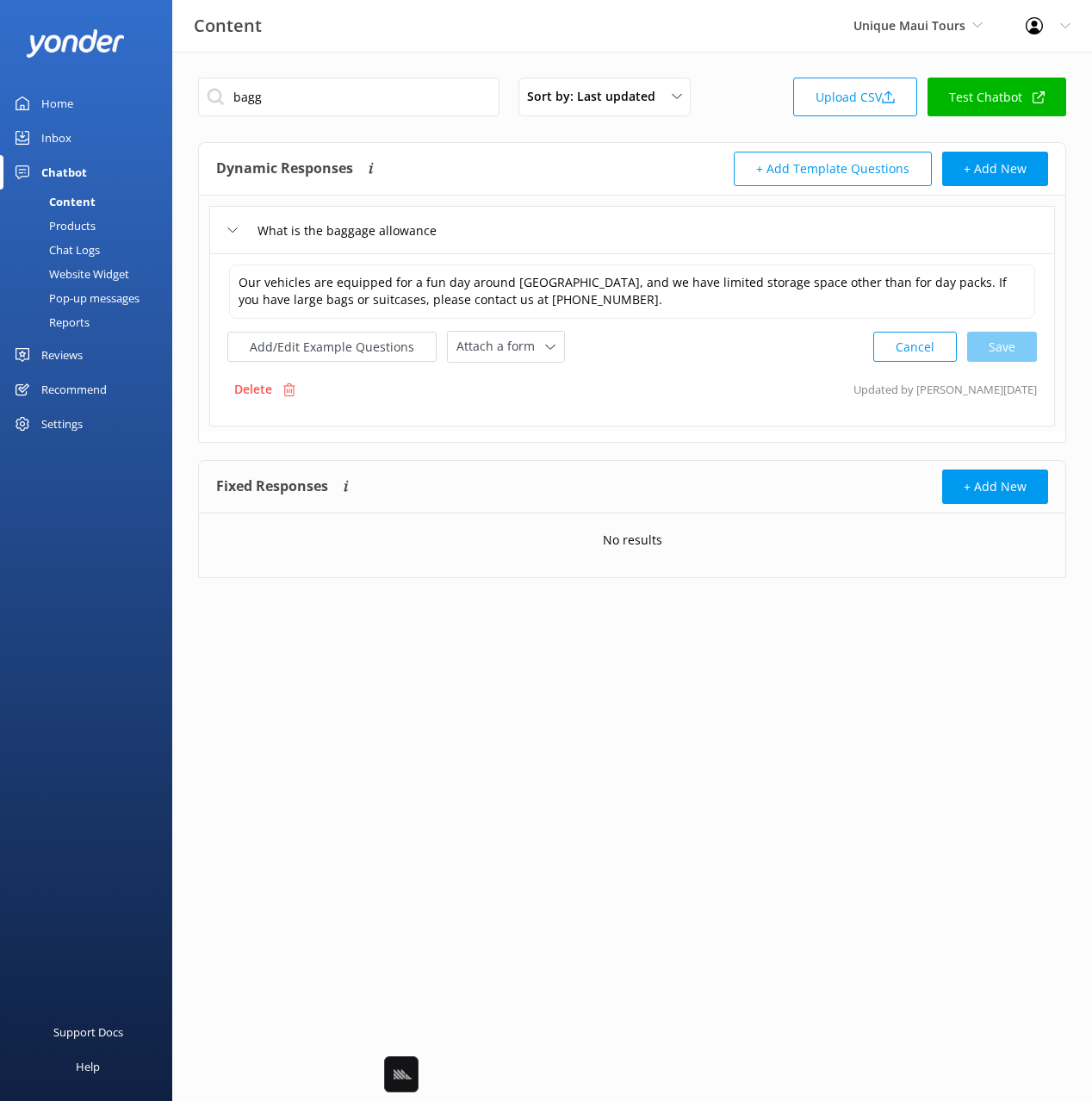
click at [567, 244] on div "What is the baggage allowance" at bounding box center [632, 229] width 845 height 47
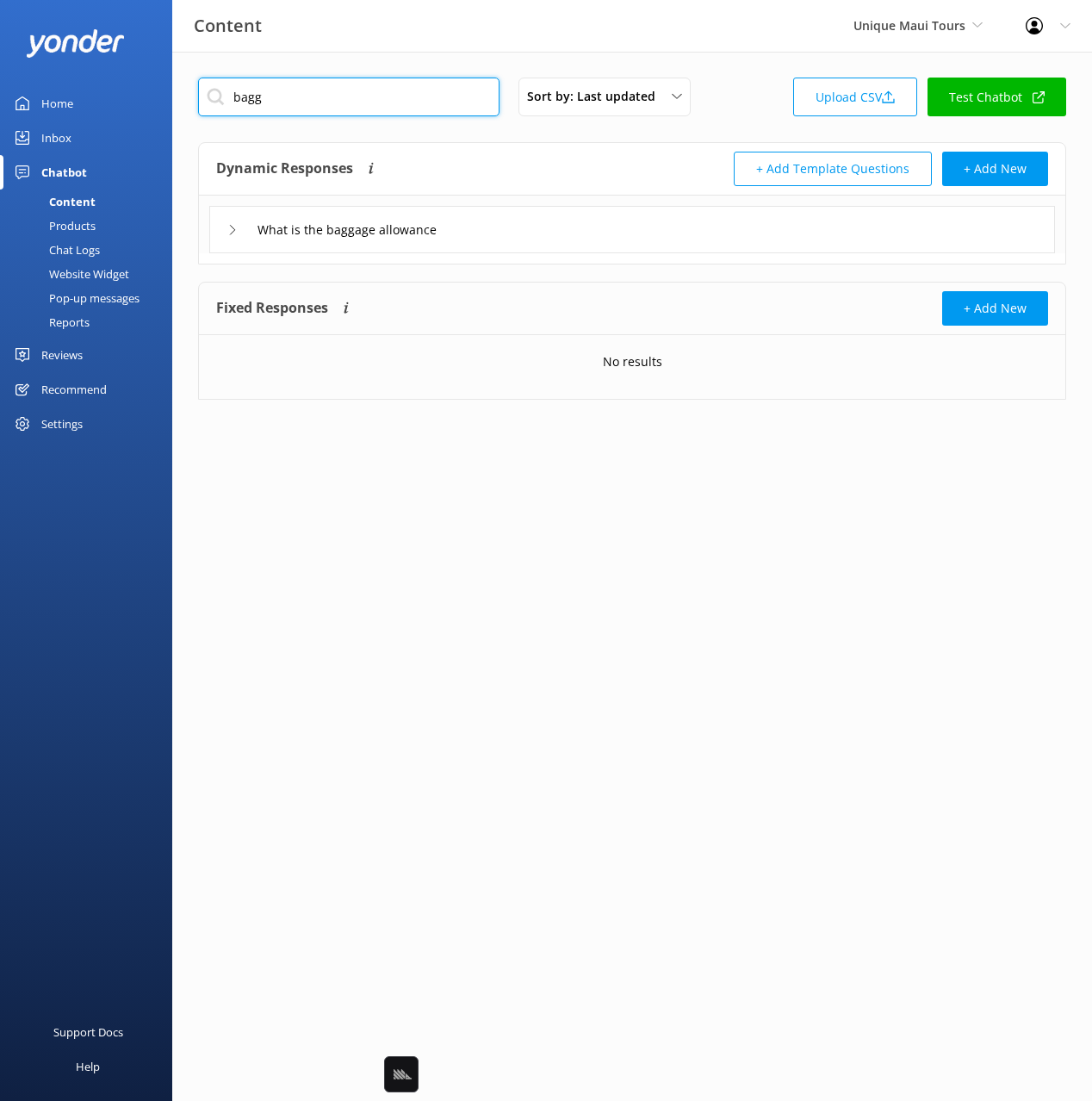
click at [305, 97] on input "bagg" at bounding box center [349, 97] width 302 height 39
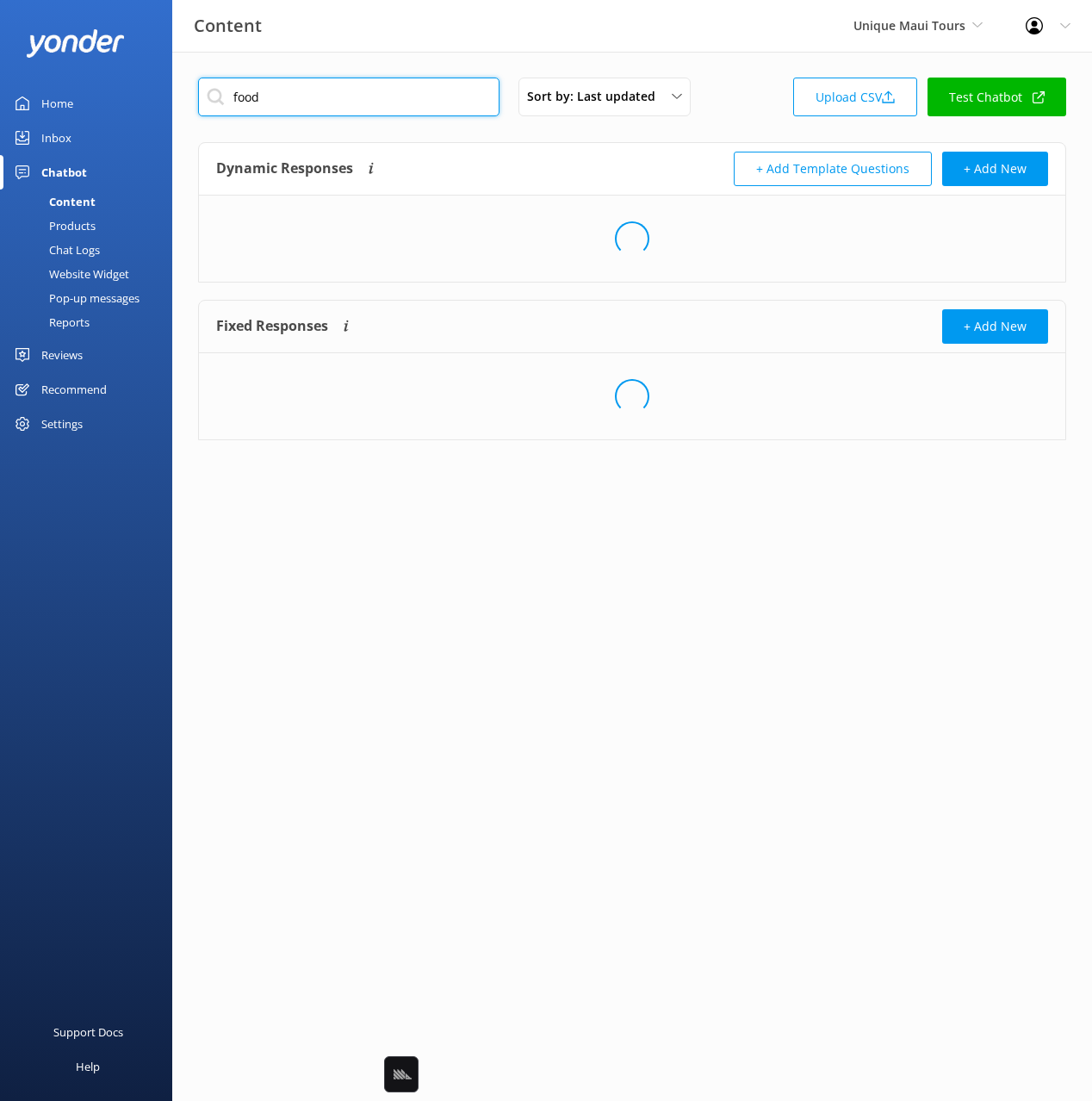
type input "food"
click at [506, 155] on div "Dynamic Responses The chatbot will generate a response based on the content inf…" at bounding box center [424, 169] width 416 height 35
click at [370, 90] on input "food" at bounding box center [349, 97] width 302 height 39
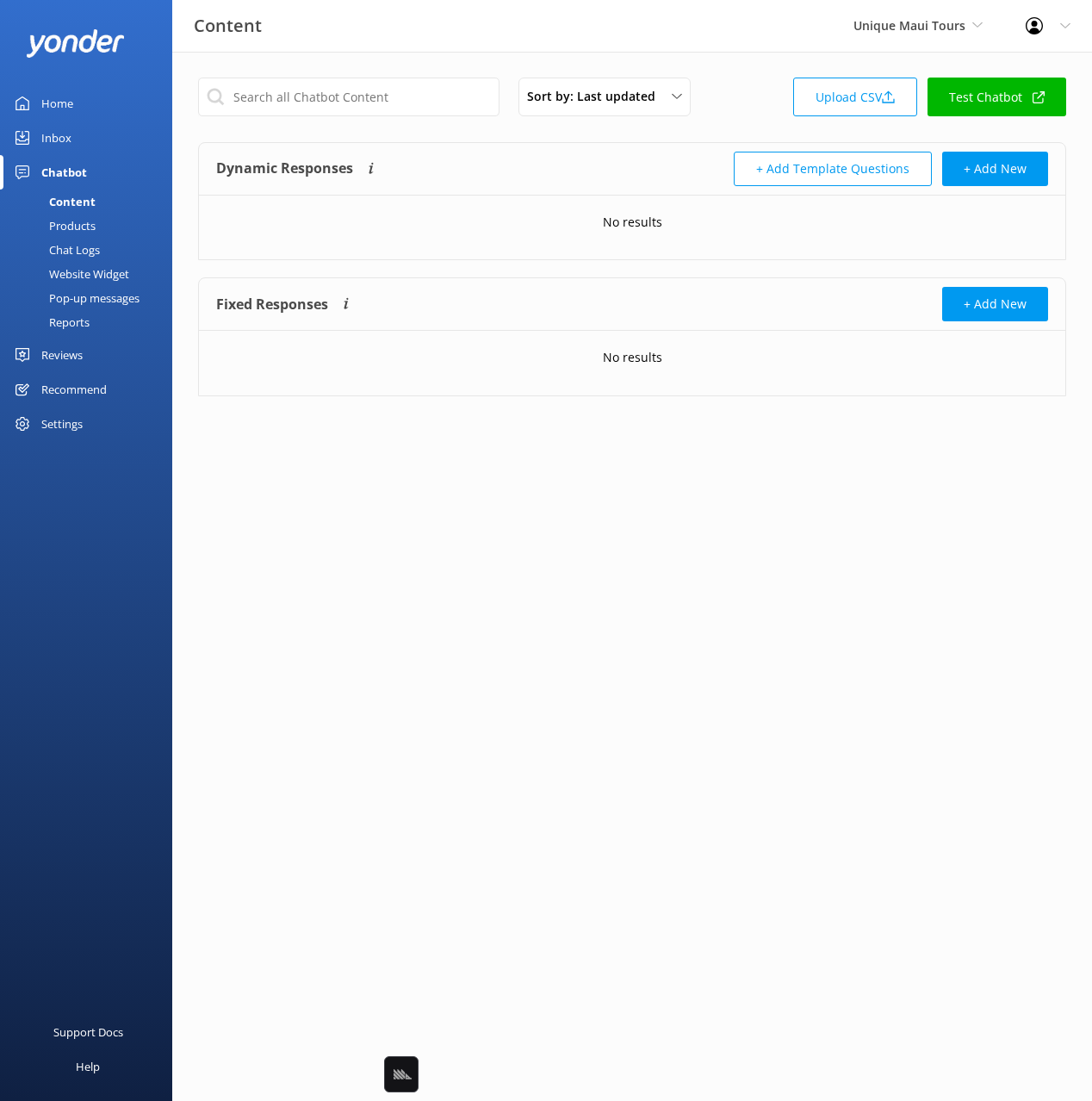
click at [493, 162] on div "Dynamic Responses The chatbot will generate a response based on the content inf…" at bounding box center [424, 169] width 416 height 35
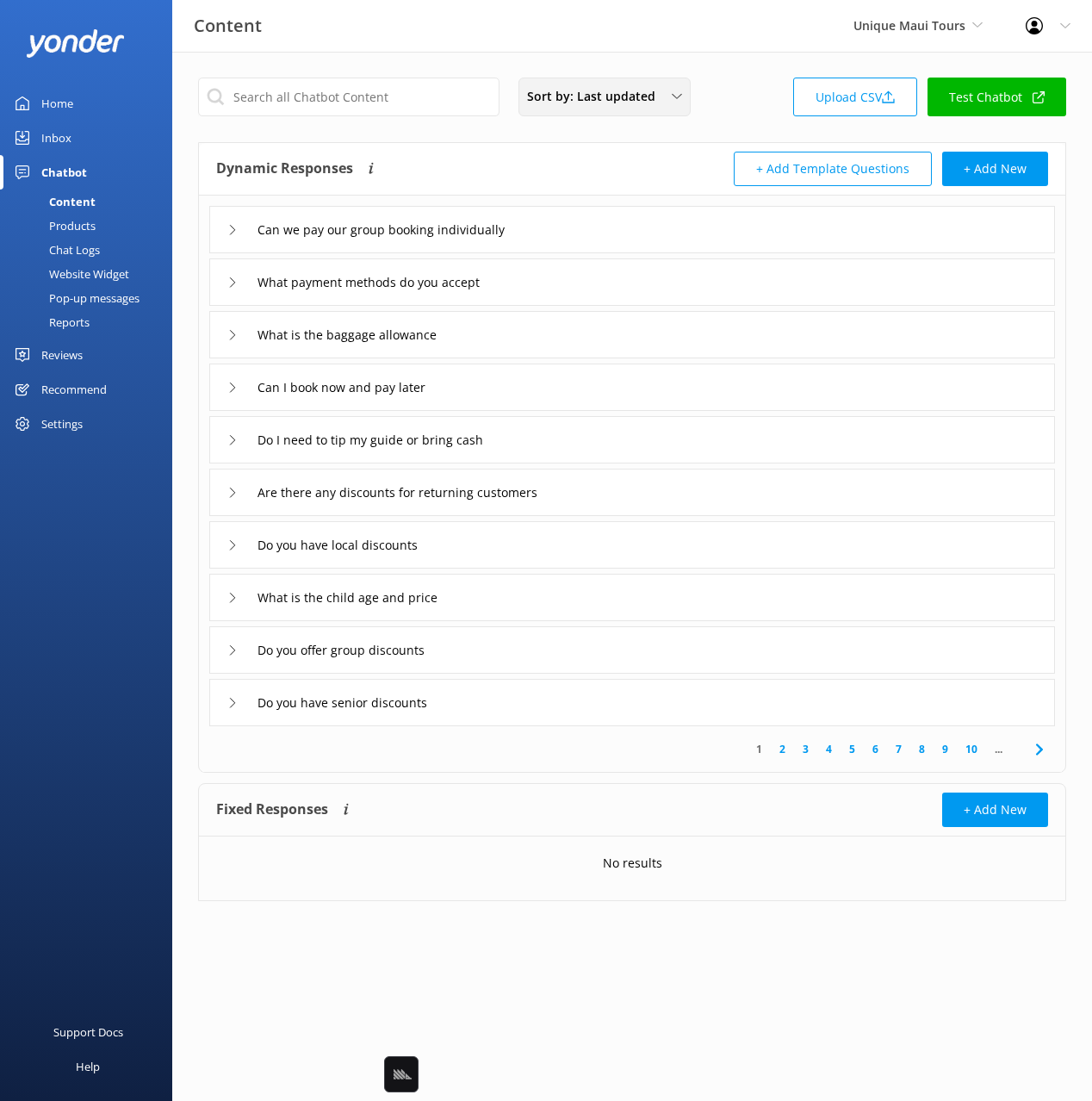
drag, startPoint x: 431, startPoint y: 26, endPoint x: 538, endPoint y: 90, distance: 124.7
click at [431, 26] on div "Content Unique Maui Tours Black Cat Cruises [GEOGRAPHIC_DATA] [GEOGRAPHIC_DATA]…" at bounding box center [546, 26] width 1092 height 51
